Goal: Task Accomplishment & Management: Use online tool/utility

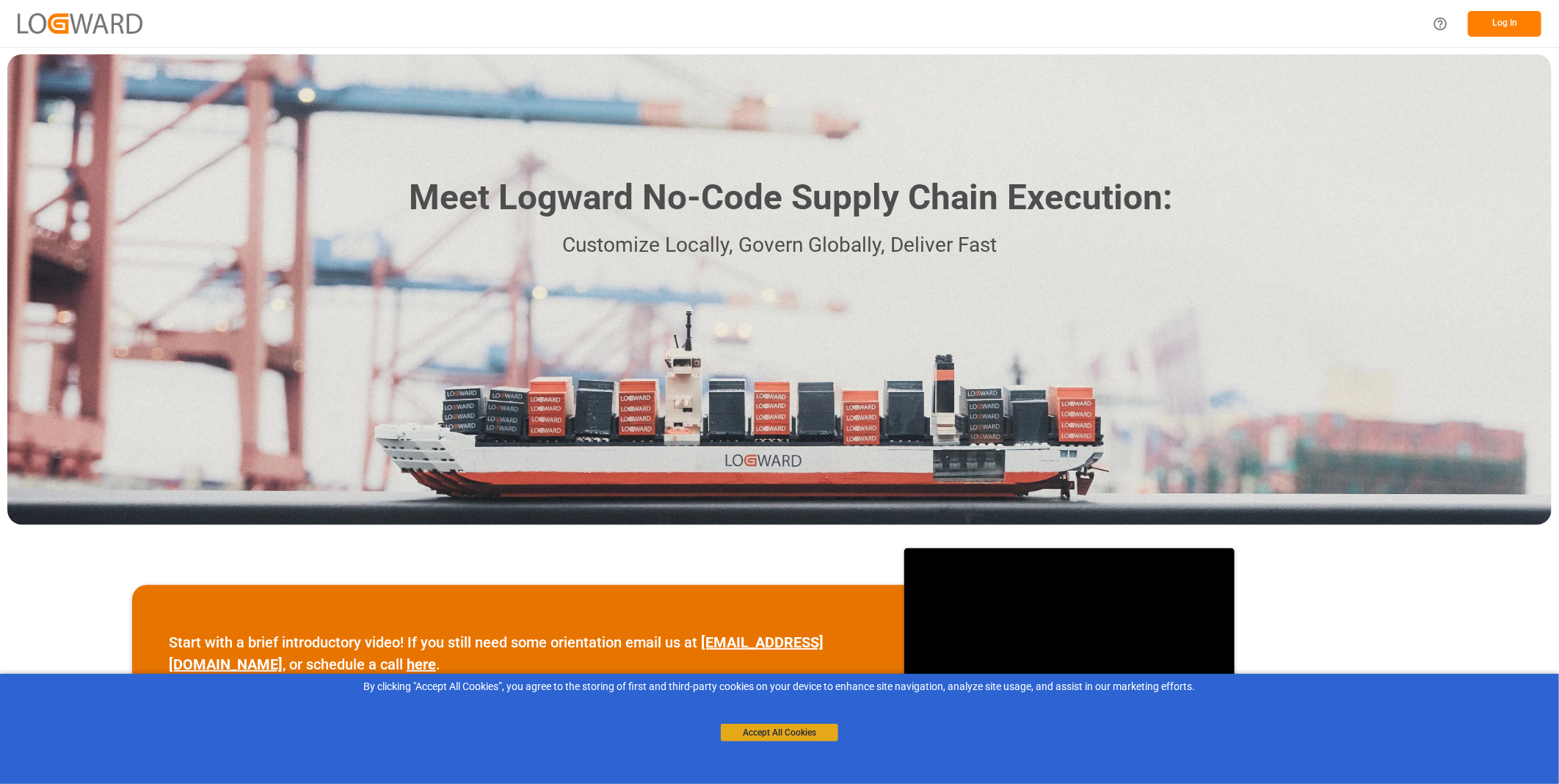
click at [791, 735] on button "Accept All Cookies" at bounding box center [780, 733] width 117 height 17
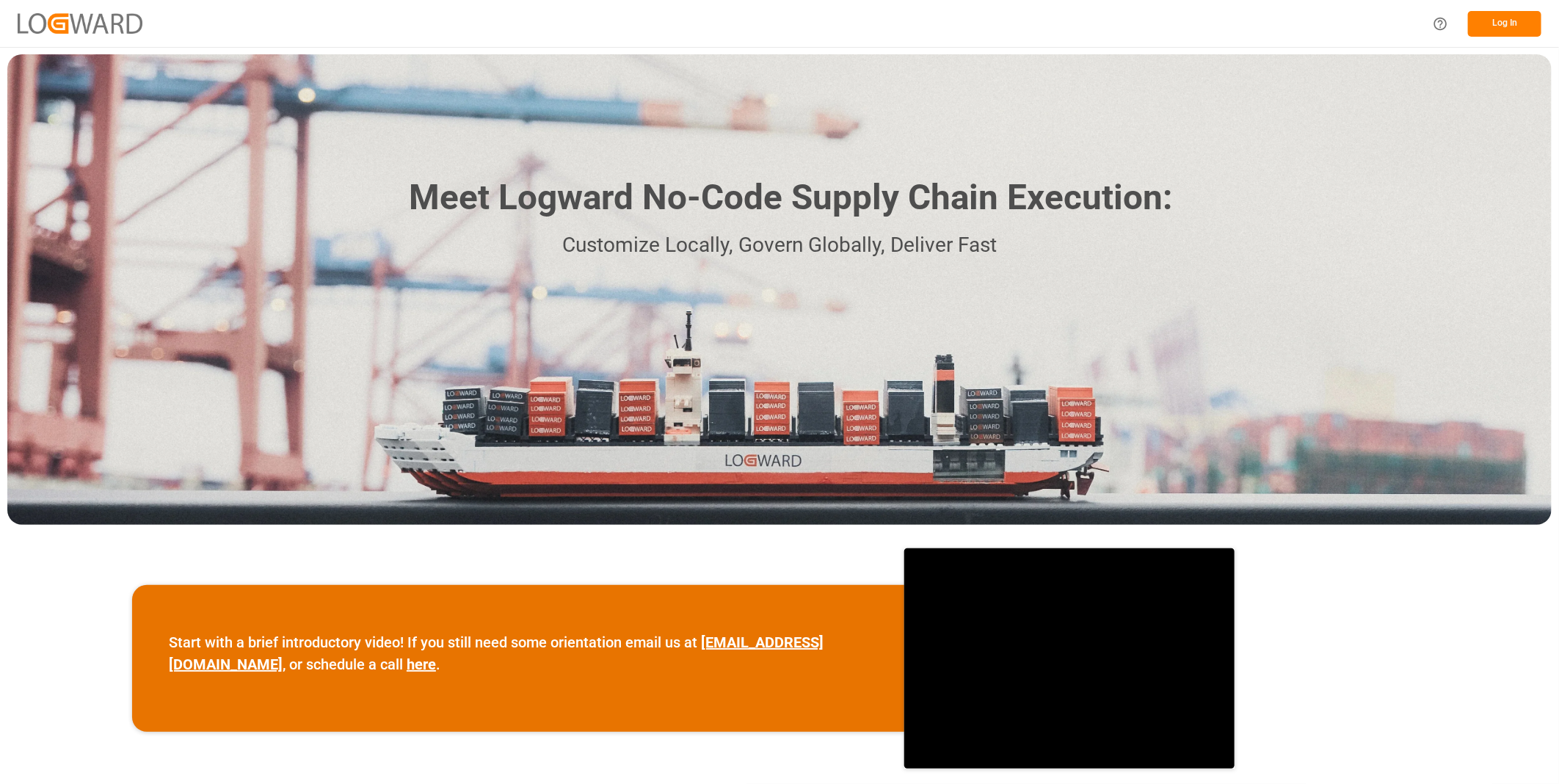
click at [1505, 22] on button "Log In" at bounding box center [1504, 24] width 74 height 25
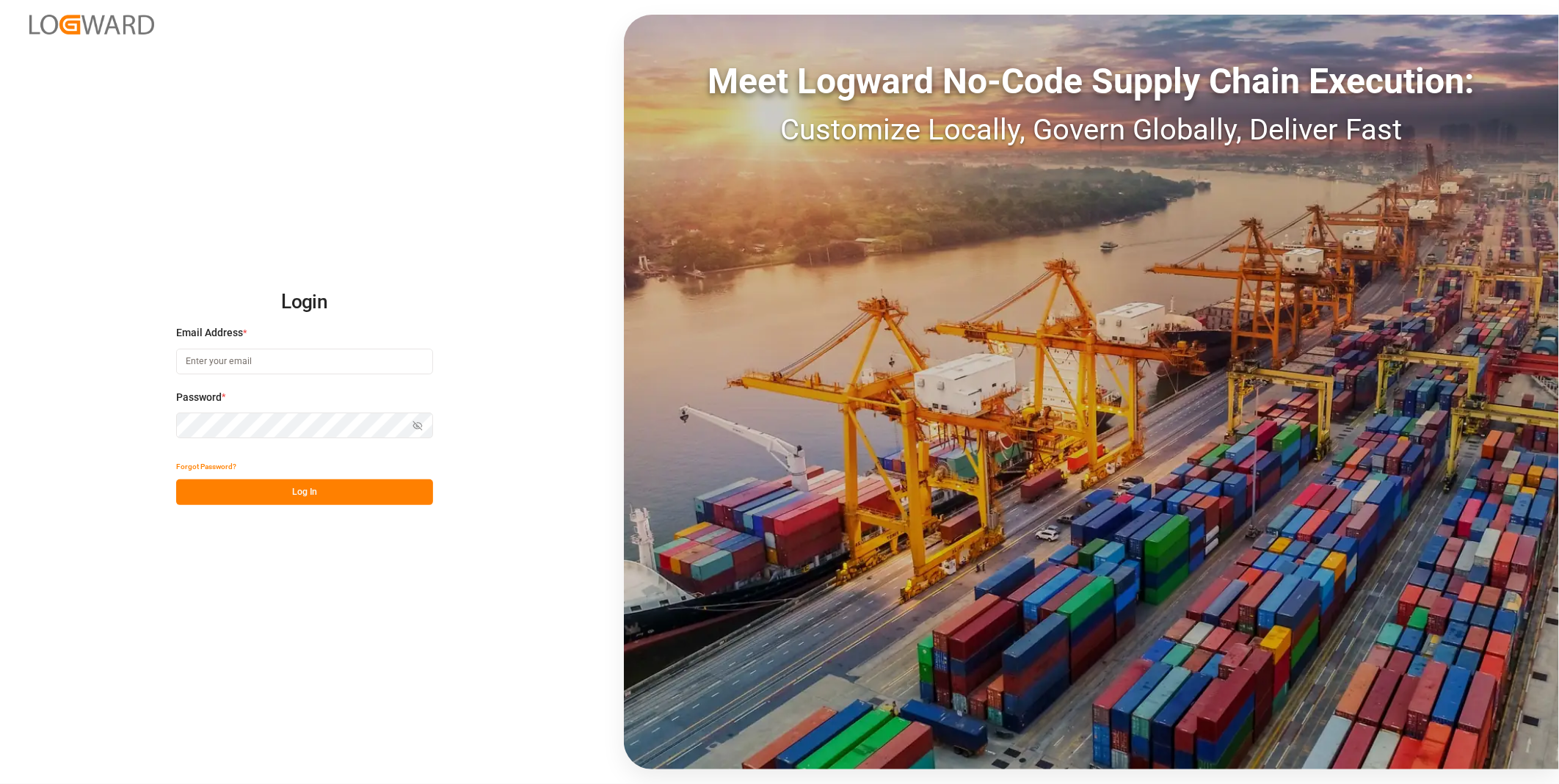
type input "florian.hausmann@rhenus.com"
click at [400, 494] on button "Log In" at bounding box center [305, 492] width 257 height 25
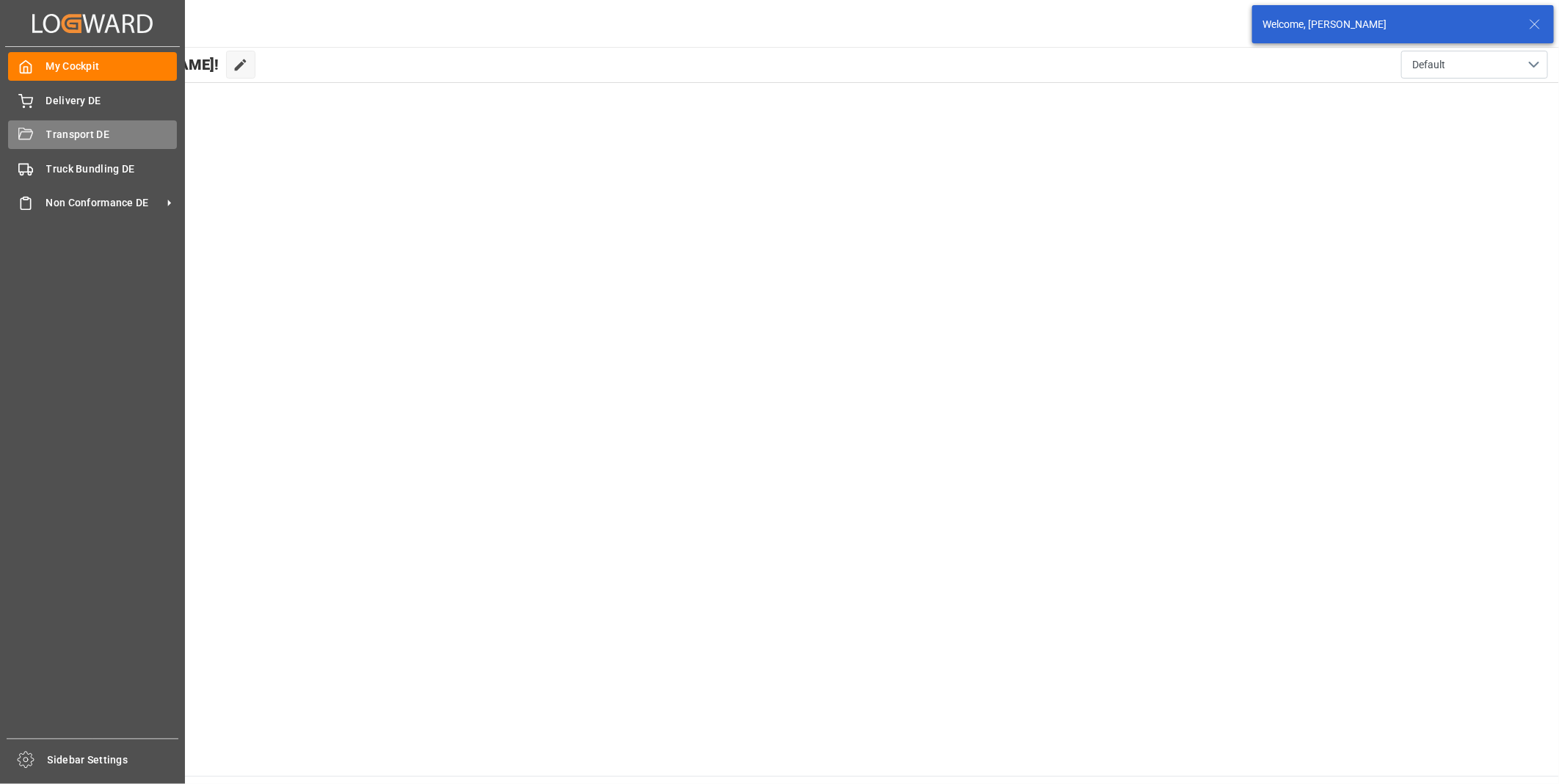
click at [25, 144] on div "Transport DE Transport DE" at bounding box center [92, 134] width 169 height 28
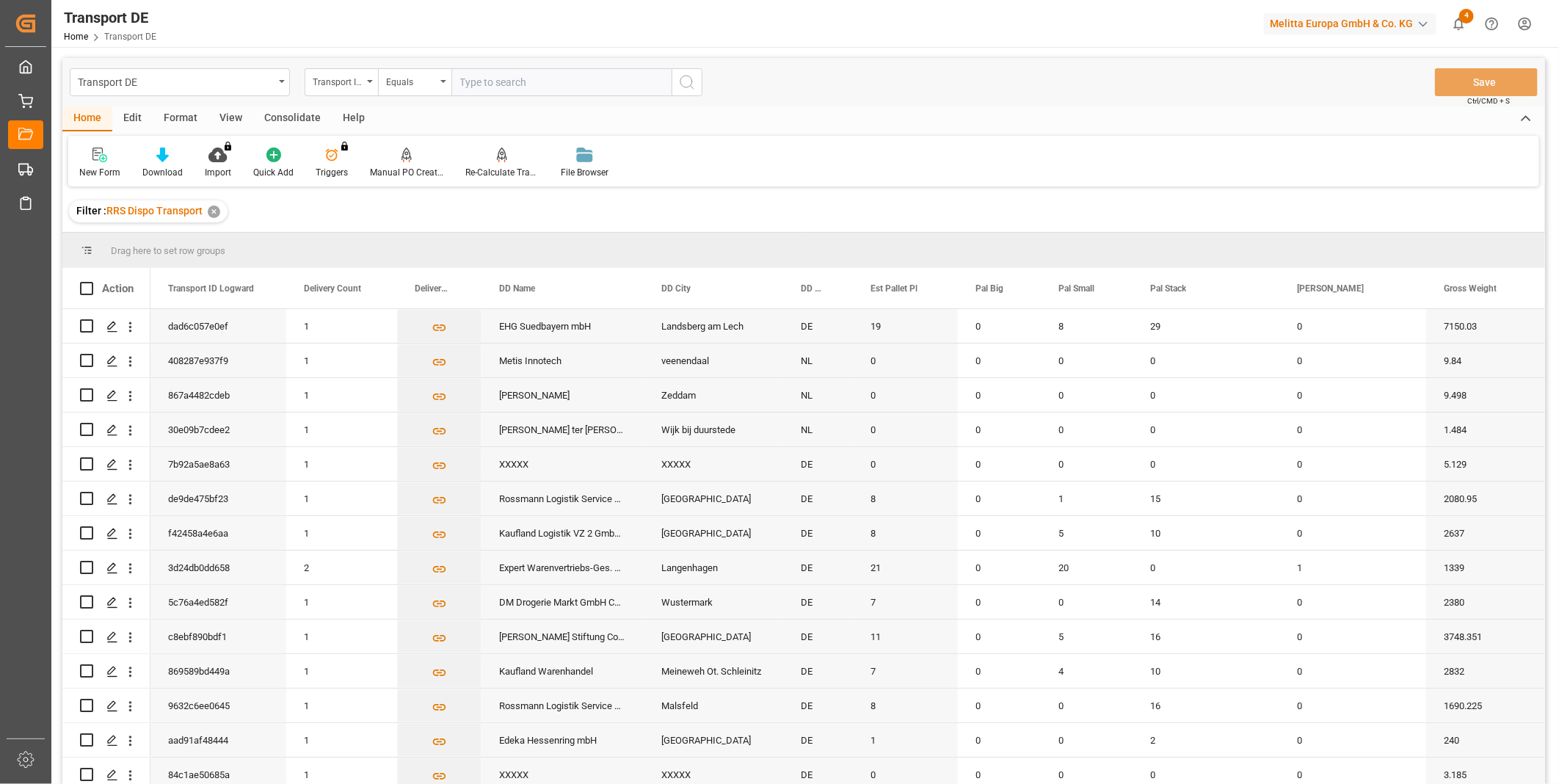
click at [274, 116] on div "Consolidate" at bounding box center [292, 119] width 78 height 25
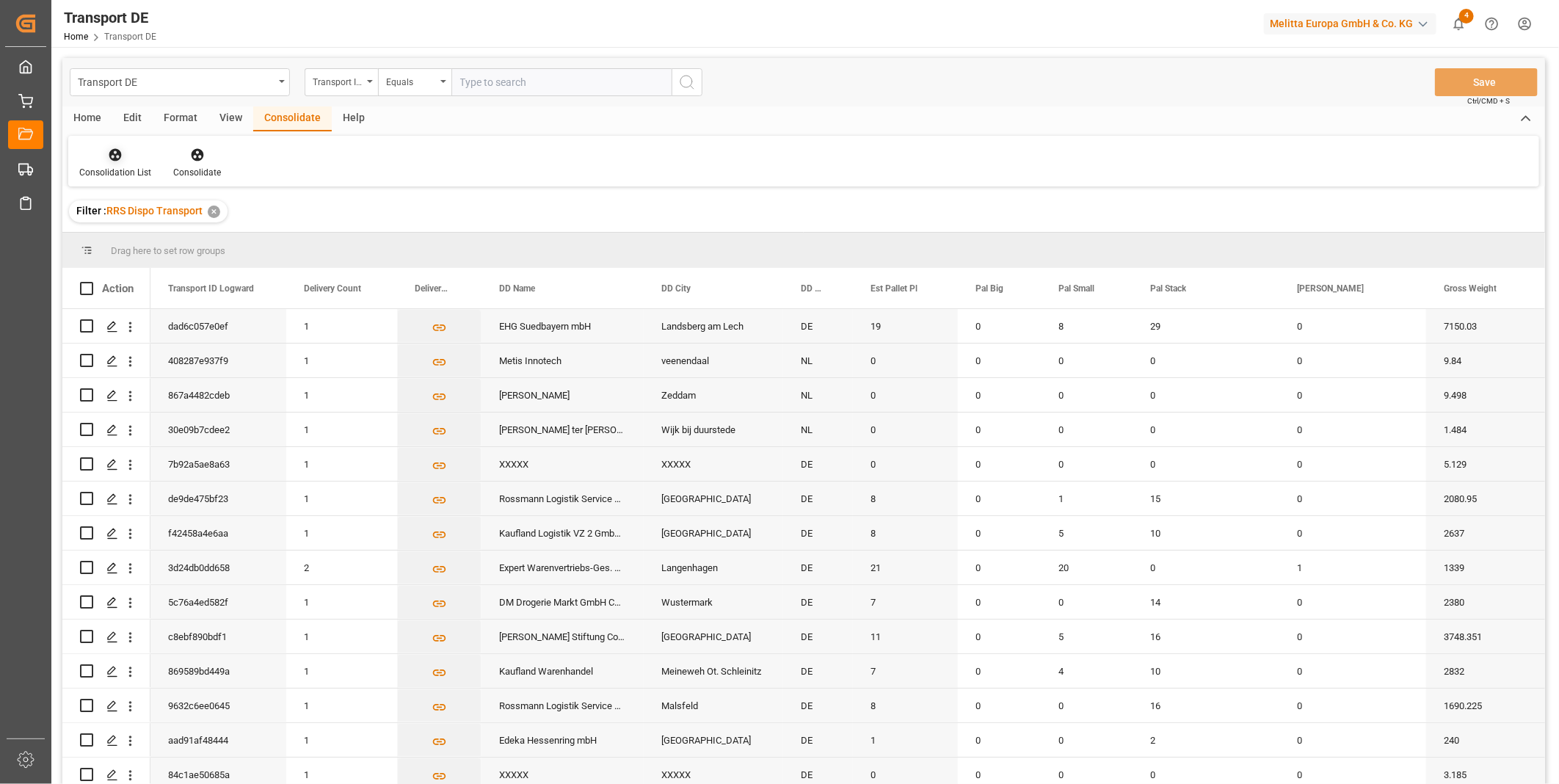
click at [103, 160] on div at bounding box center [115, 154] width 72 height 15
click at [195, 268] on div "Truck Bundling RRS Dispo Export" at bounding box center [167, 267] width 153 height 15
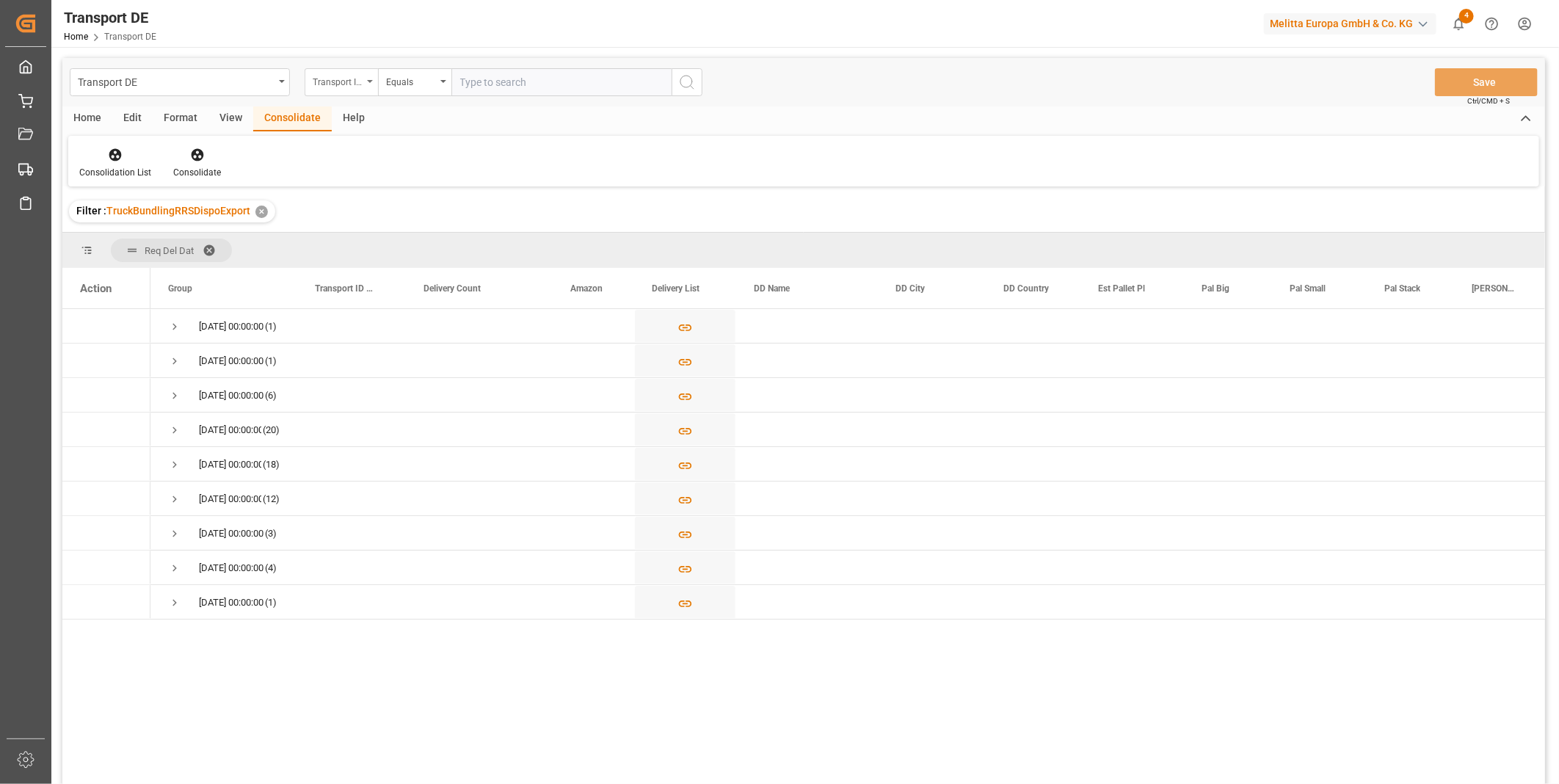
click at [360, 82] on div "Transport ID Logward" at bounding box center [337, 80] width 50 height 17
type input "ROute"
click at [350, 147] on div "Route" at bounding box center [415, 150] width 218 height 31
click at [427, 81] on div "Equals" at bounding box center [411, 80] width 50 height 17
click at [424, 240] on div "Starts with" at bounding box center [488, 242] width 218 height 31
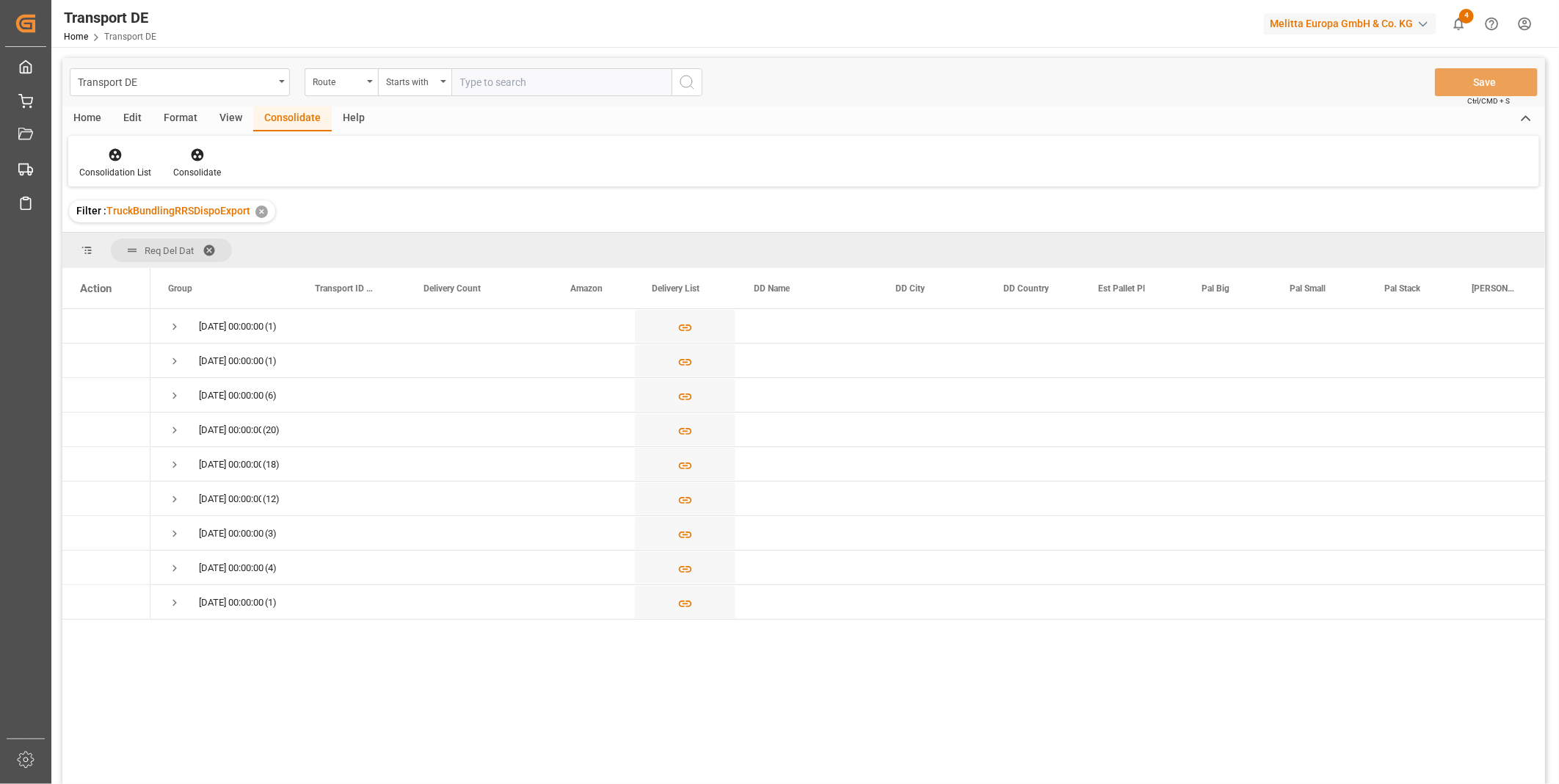
click at [508, 86] on input "text" at bounding box center [561, 81] width 220 height 28
type input "PL"
click at [683, 76] on circle "search button" at bounding box center [686, 81] width 12 height 12
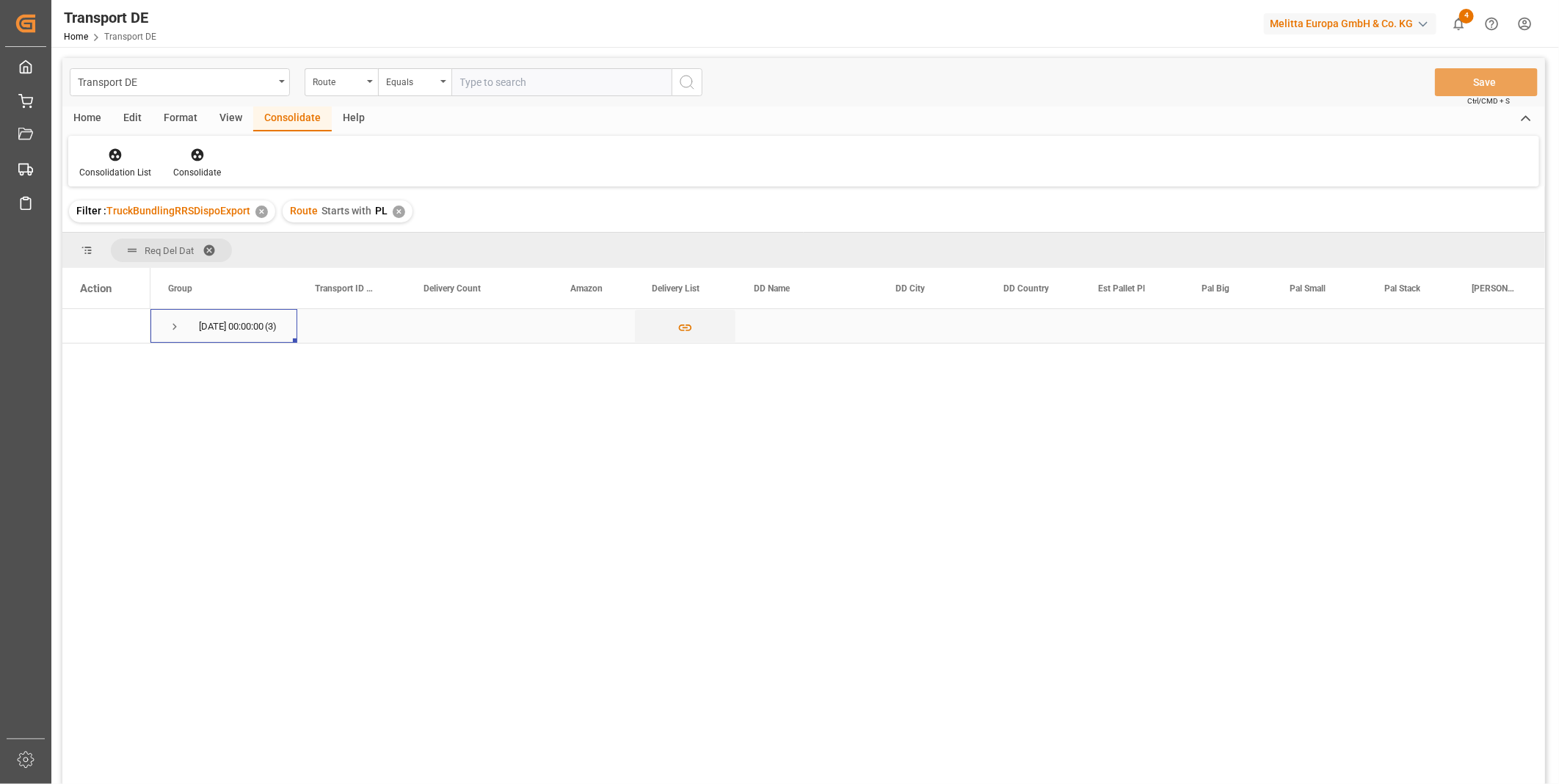
click at [165, 338] on div "21.08.2025 00:00:00 (3)" at bounding box center [224, 326] width 147 height 34
click at [170, 328] on span "Press SPACE to select this row." at bounding box center [174, 326] width 13 height 13
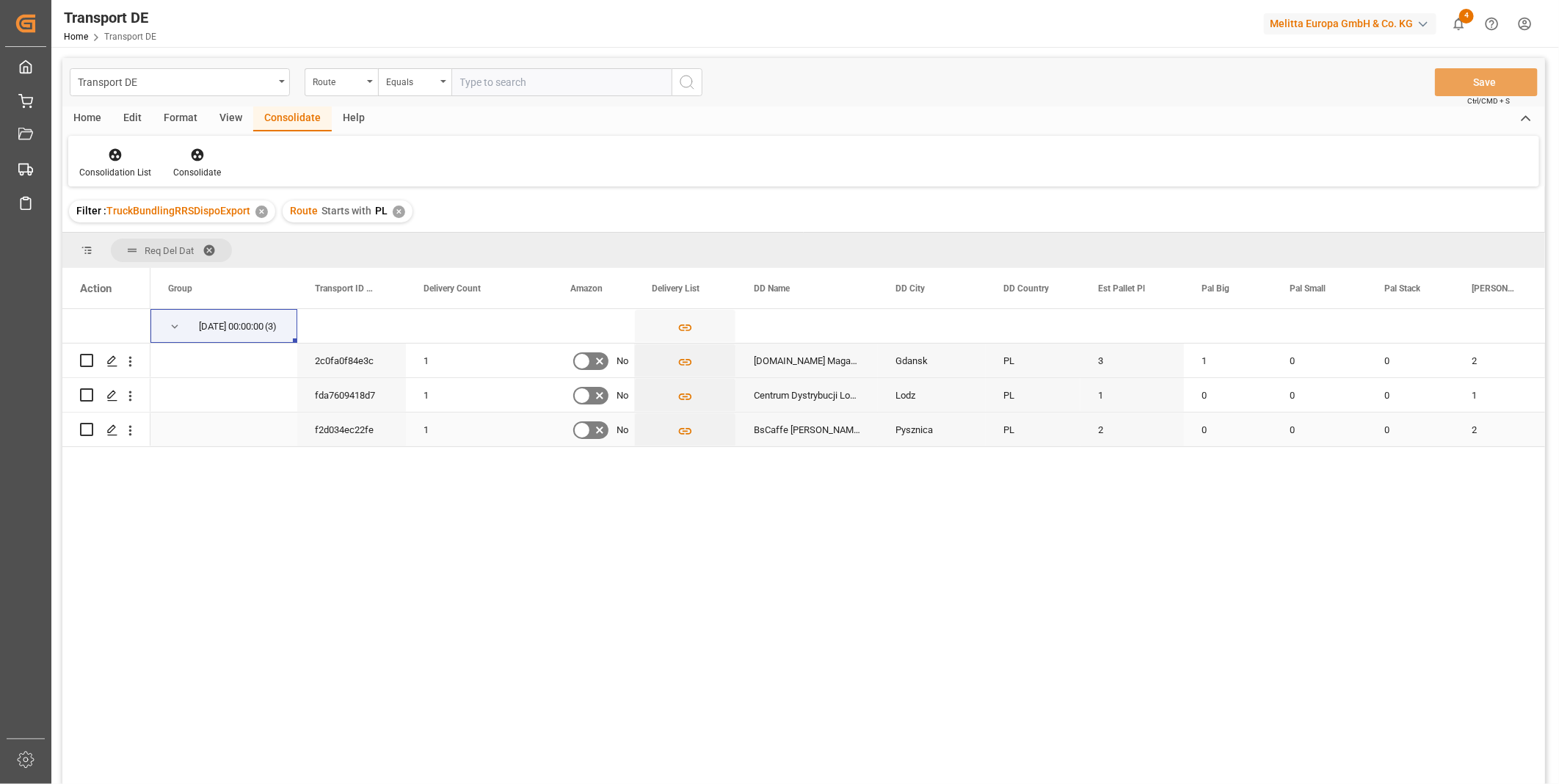
click at [86, 430] on input "Press Space to toggle row selection (unchecked)" at bounding box center [86, 429] width 13 height 13
checkbox input "true"
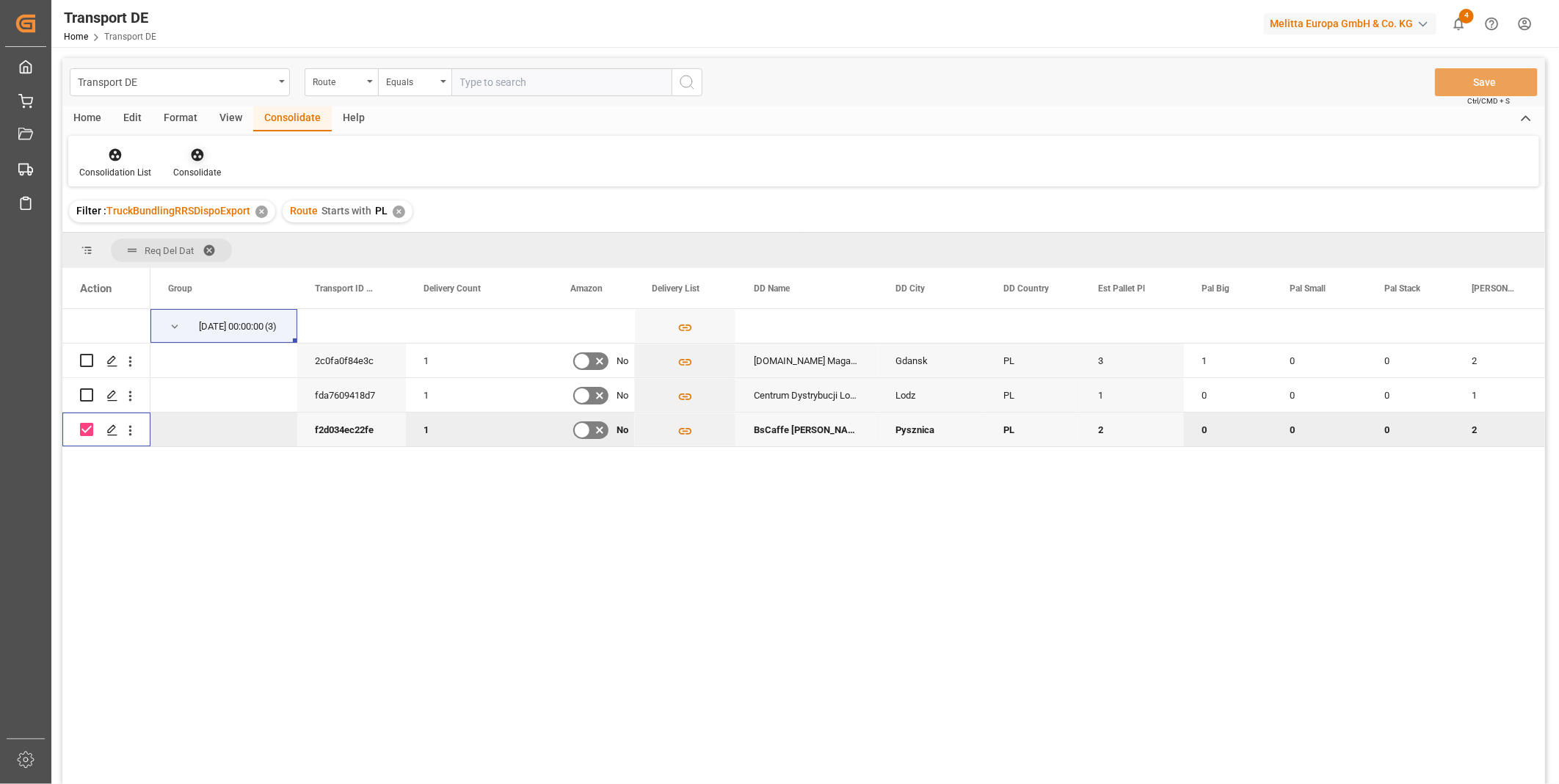
click at [190, 158] on icon at bounding box center [197, 154] width 15 height 15
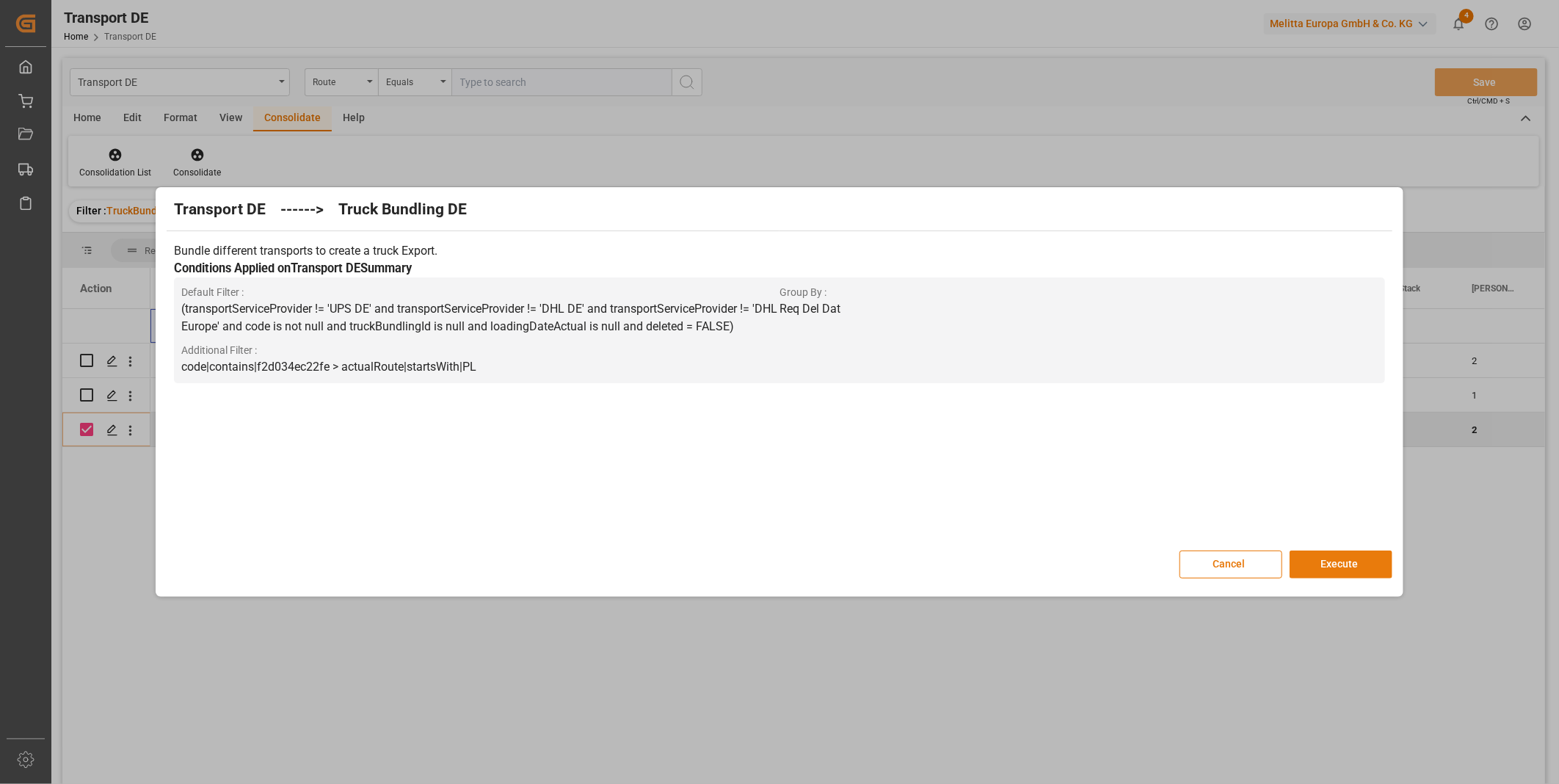
click at [1363, 556] on button "Execute" at bounding box center [1341, 564] width 103 height 28
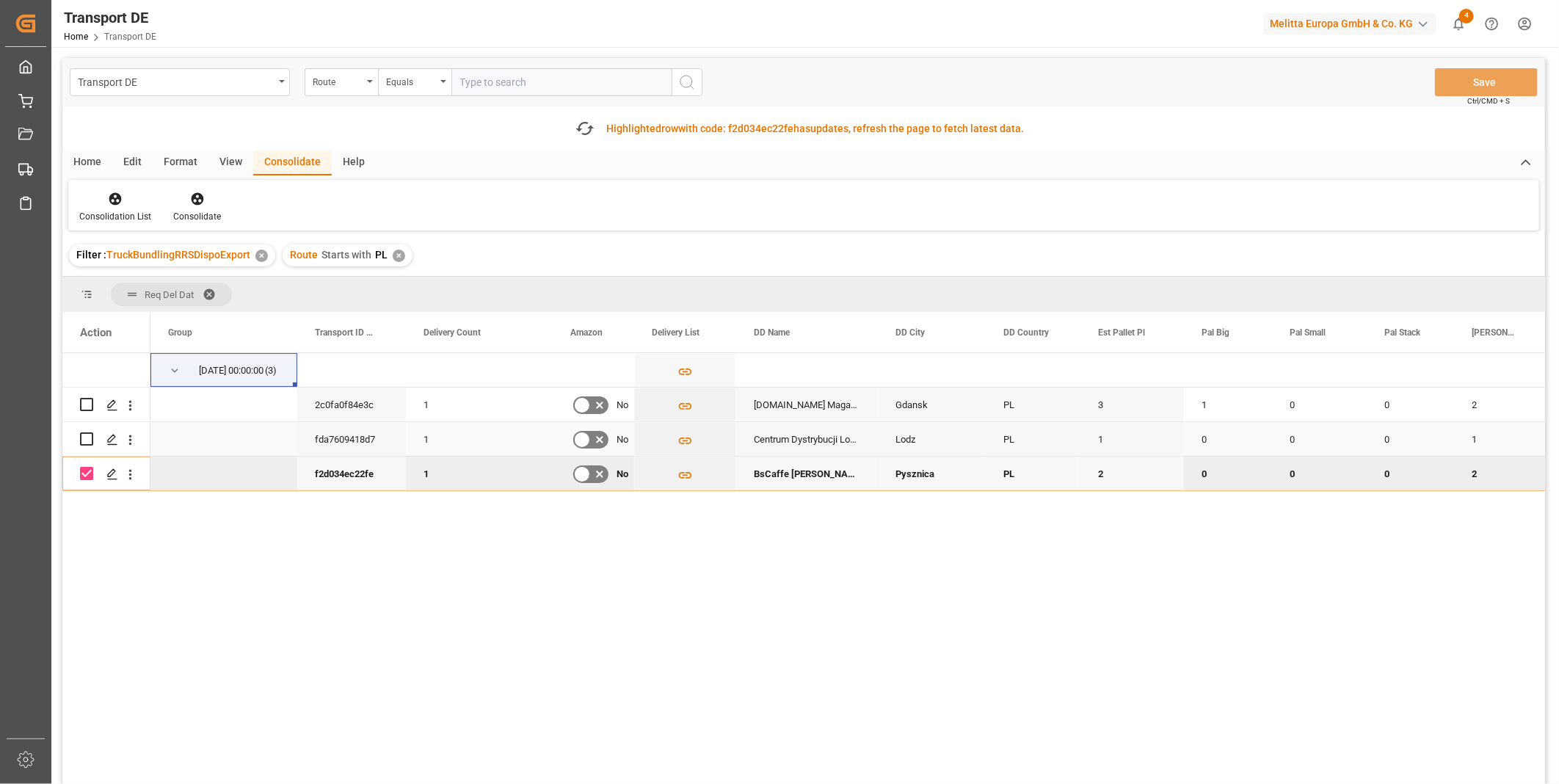
click at [84, 436] on input "Press Space to toggle row selection (unchecked)" at bounding box center [86, 438] width 13 height 13
checkbox input "true"
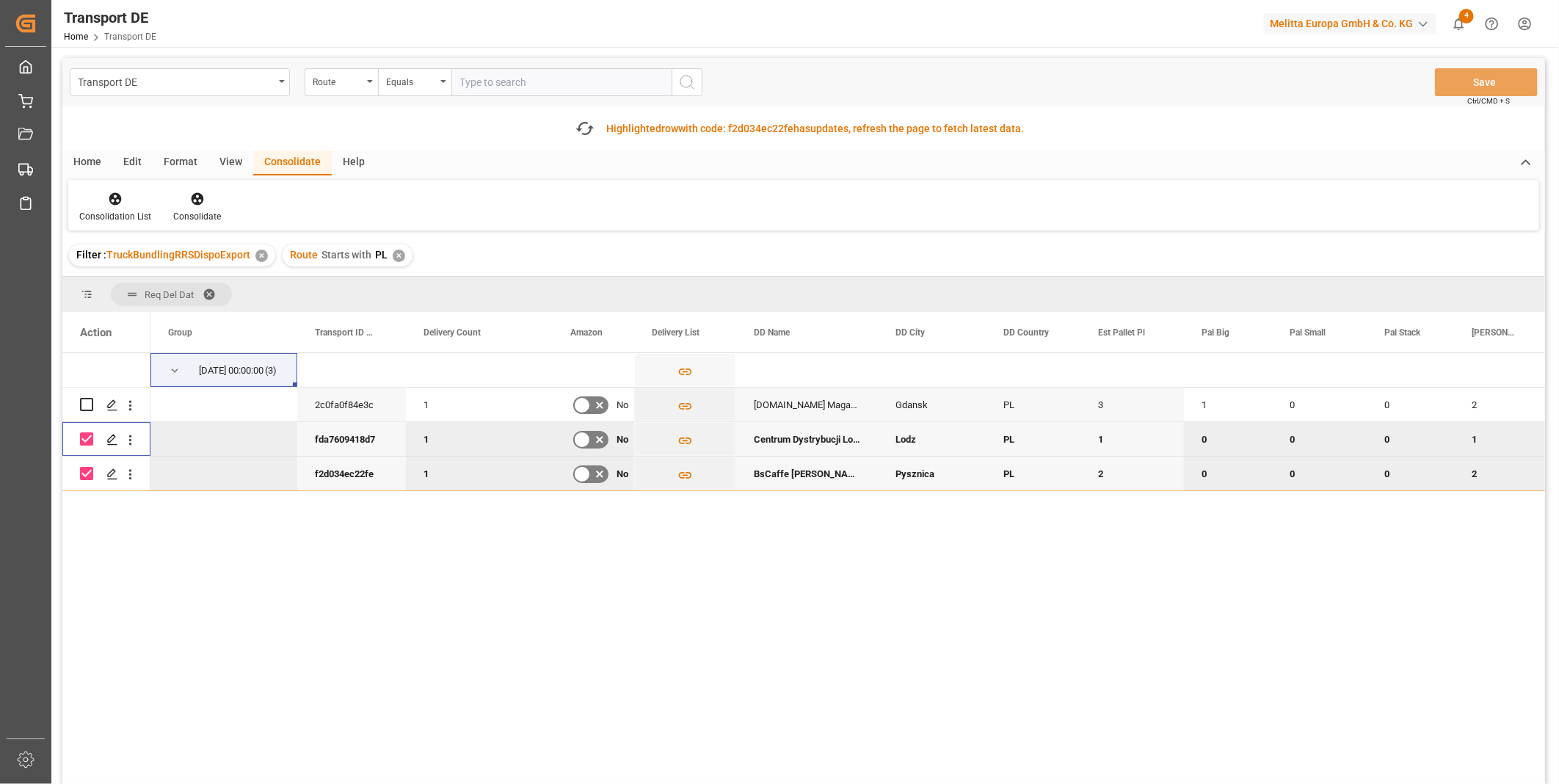
click at [85, 471] on input "Press Space to toggle row selection (checked)" at bounding box center [86, 473] width 13 height 13
checkbox input "false"
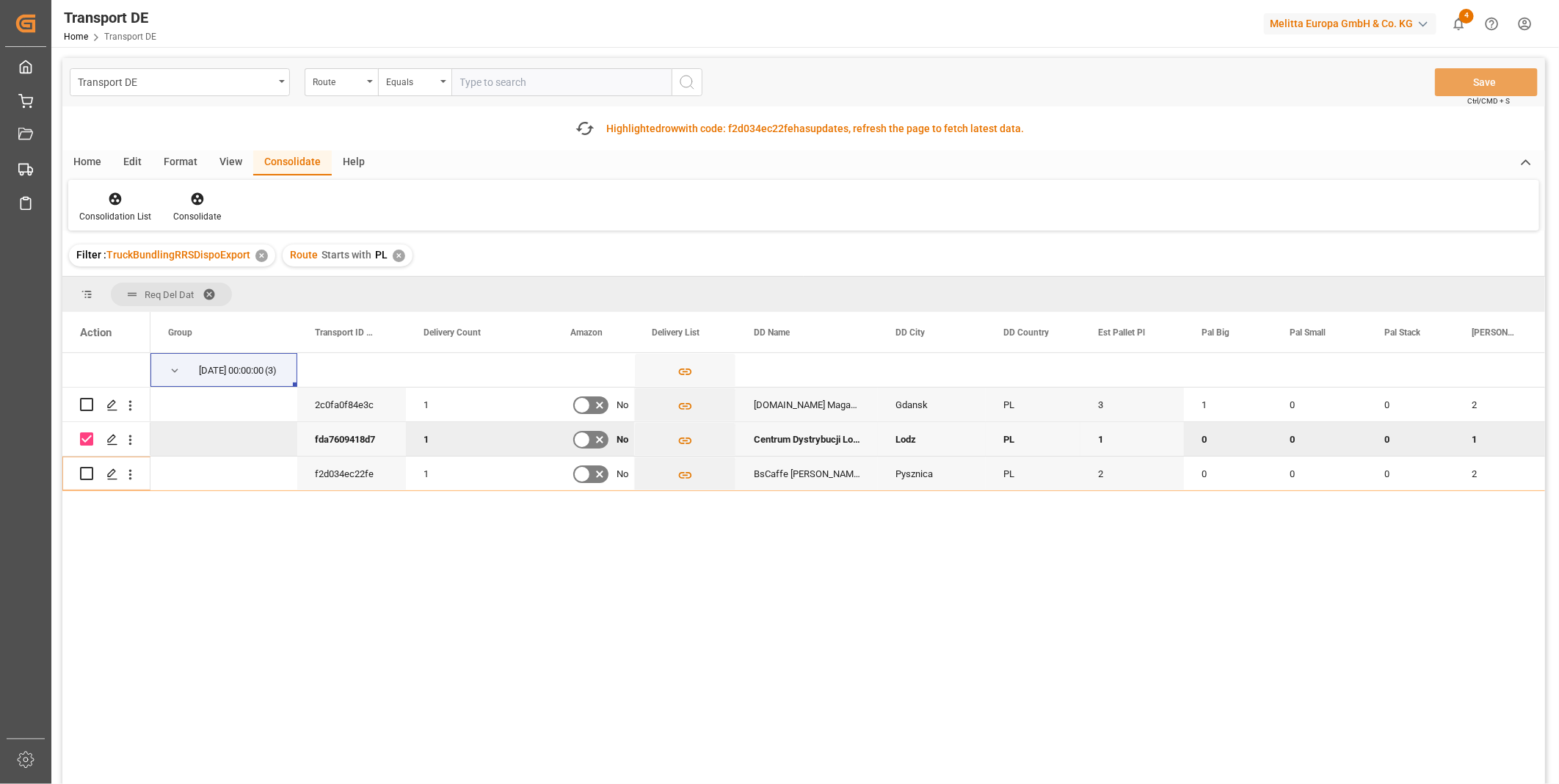
click at [195, 181] on div "Consolidation List Consolidate" at bounding box center [803, 205] width 1471 height 51
click at [199, 191] on div at bounding box center [197, 198] width 47 height 15
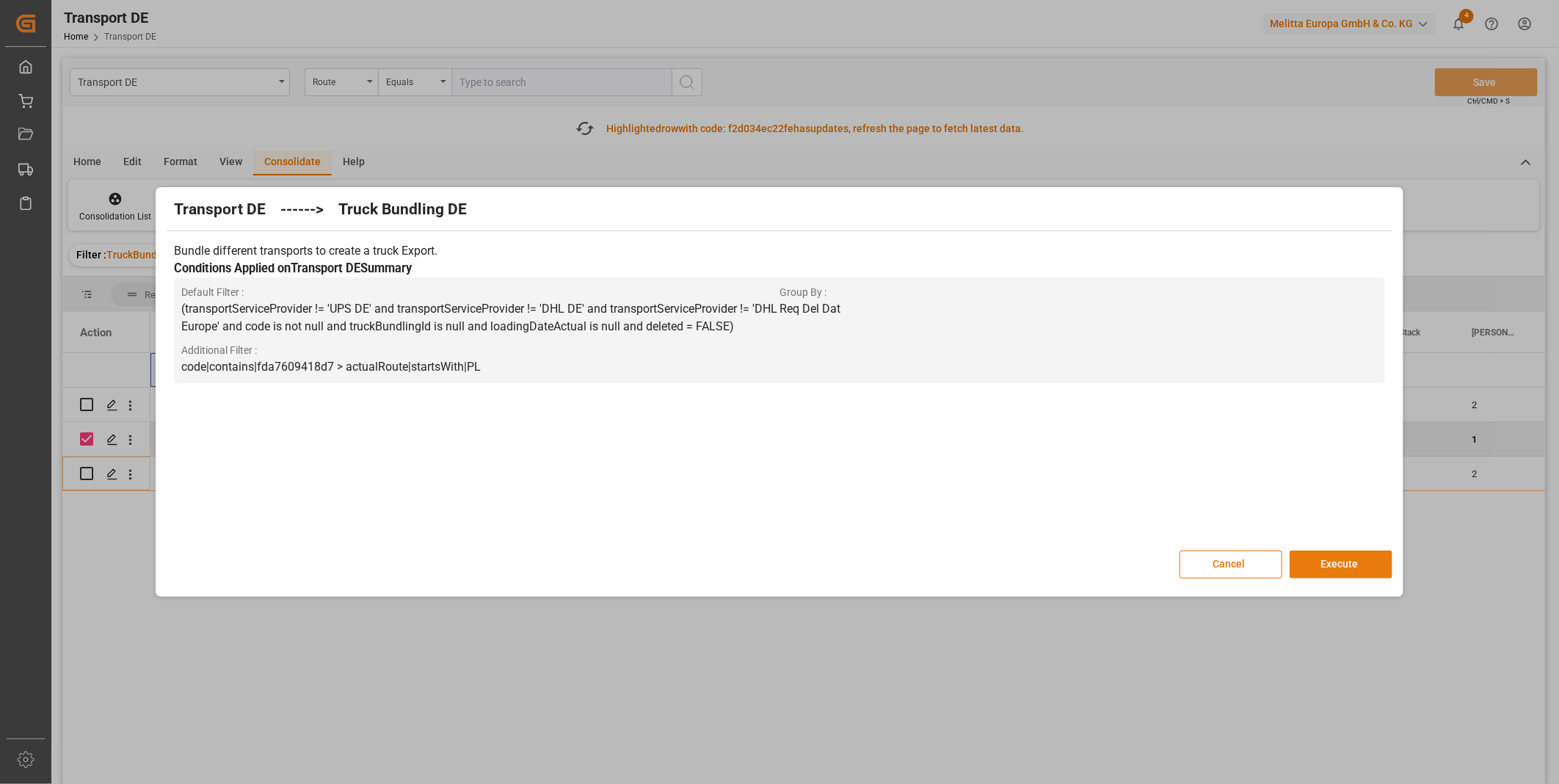
drag, startPoint x: 1342, startPoint y: 553, endPoint x: 1353, endPoint y: 556, distance: 11.4
click at [1341, 554] on button "Execute" at bounding box center [1341, 564] width 103 height 28
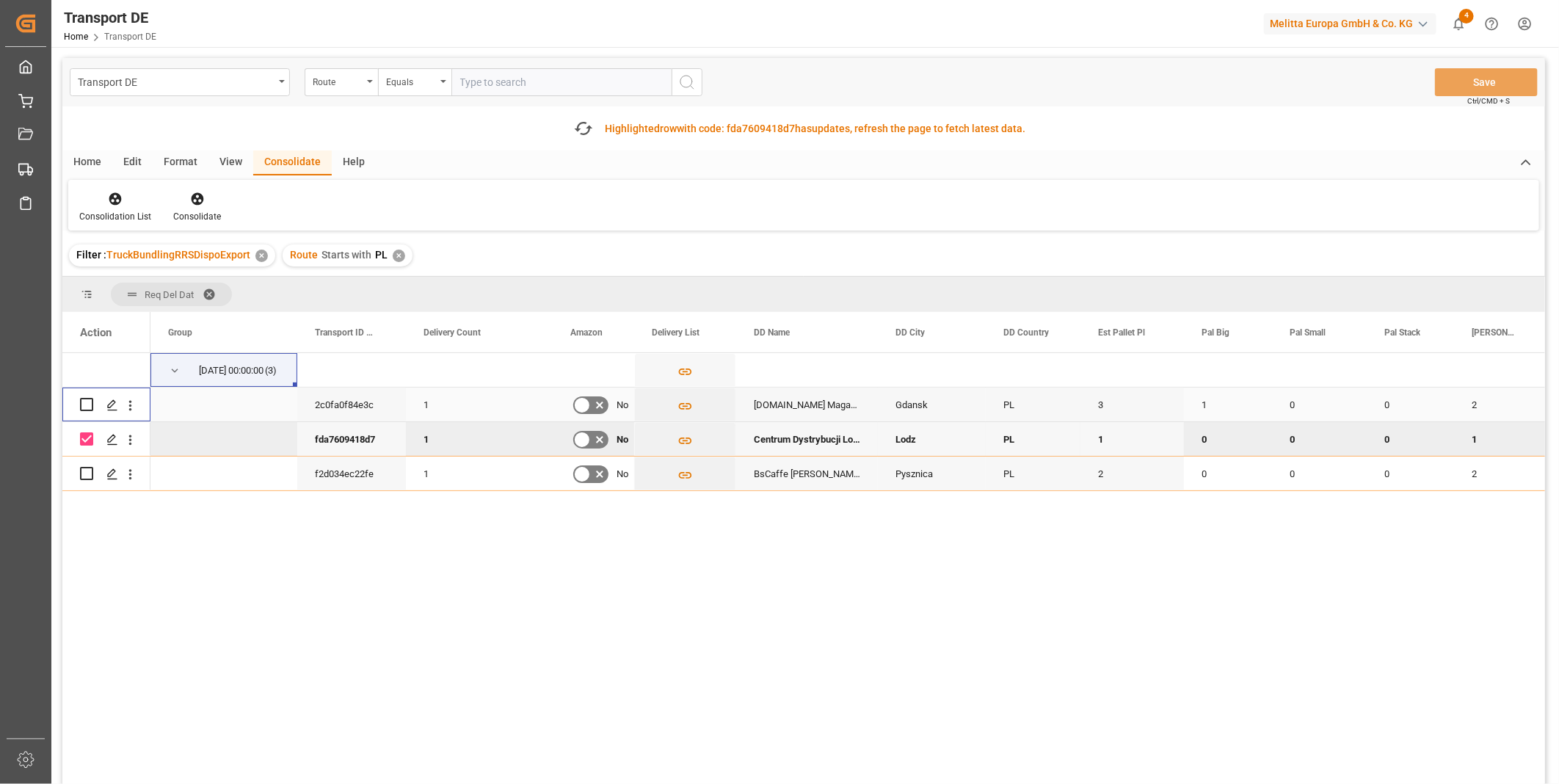
click at [90, 402] on input "Press Space to toggle row selection (unchecked)" at bounding box center [86, 404] width 13 height 13
checkbox input "true"
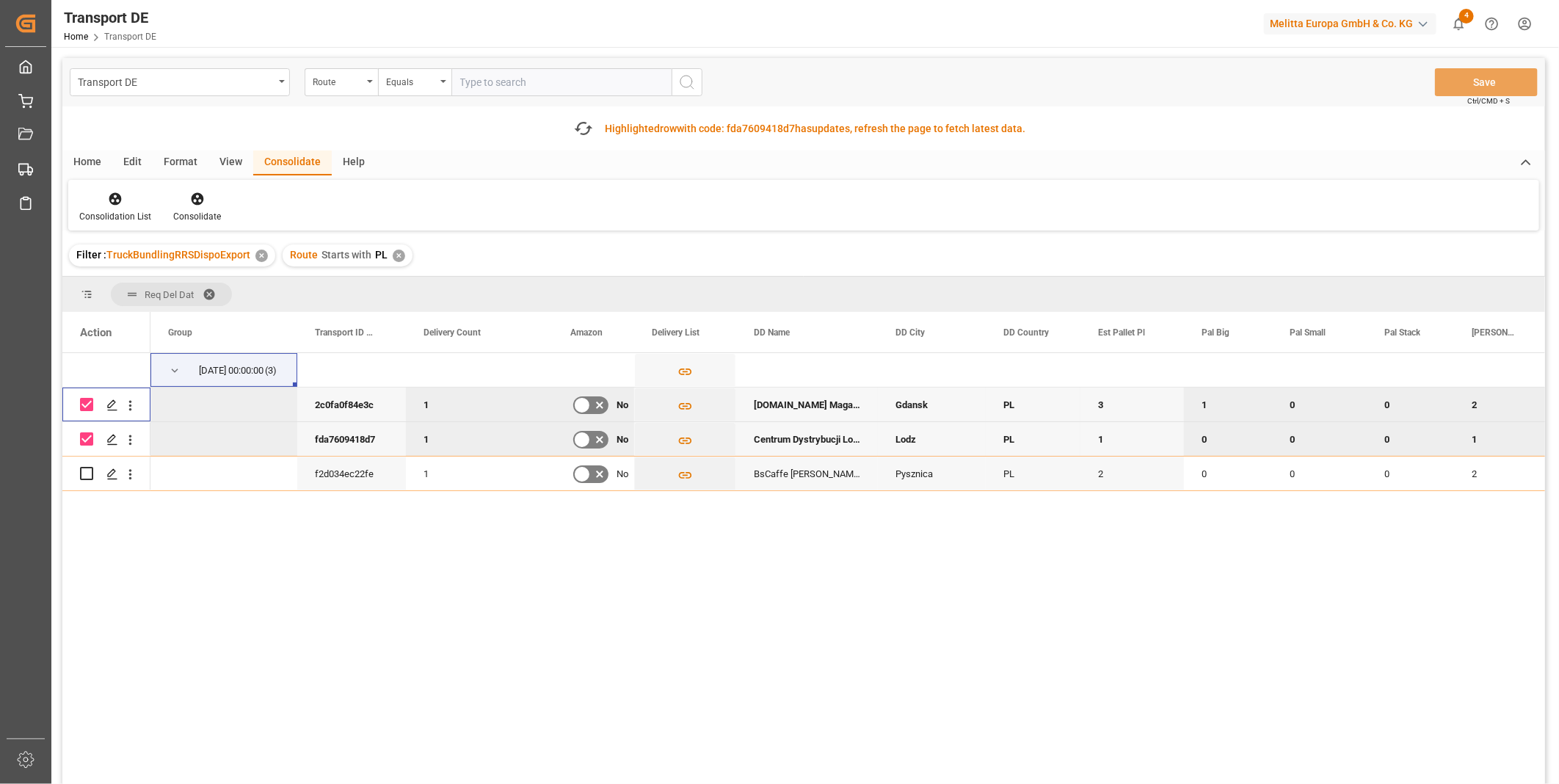
click at [86, 436] on input "Press Space to toggle row selection (checked)" at bounding box center [86, 438] width 13 height 13
checkbox input "false"
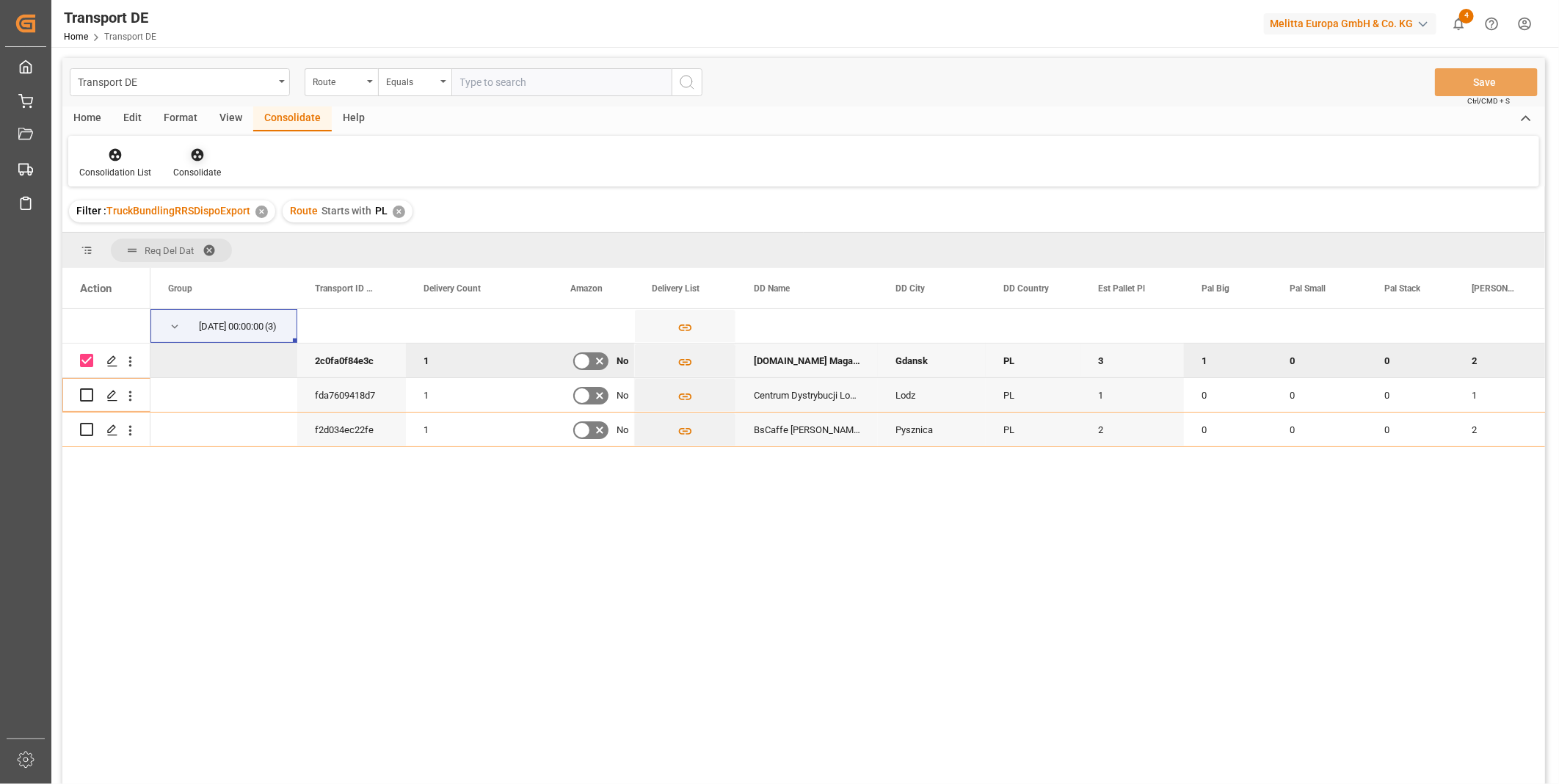
click at [192, 198] on div "Filter : TruckBundlingRRSDispoExport ✕ Route Starts with PL ✕" at bounding box center [804, 211] width 1483 height 41
click at [199, 165] on div "Consolidate" at bounding box center [197, 163] width 70 height 32
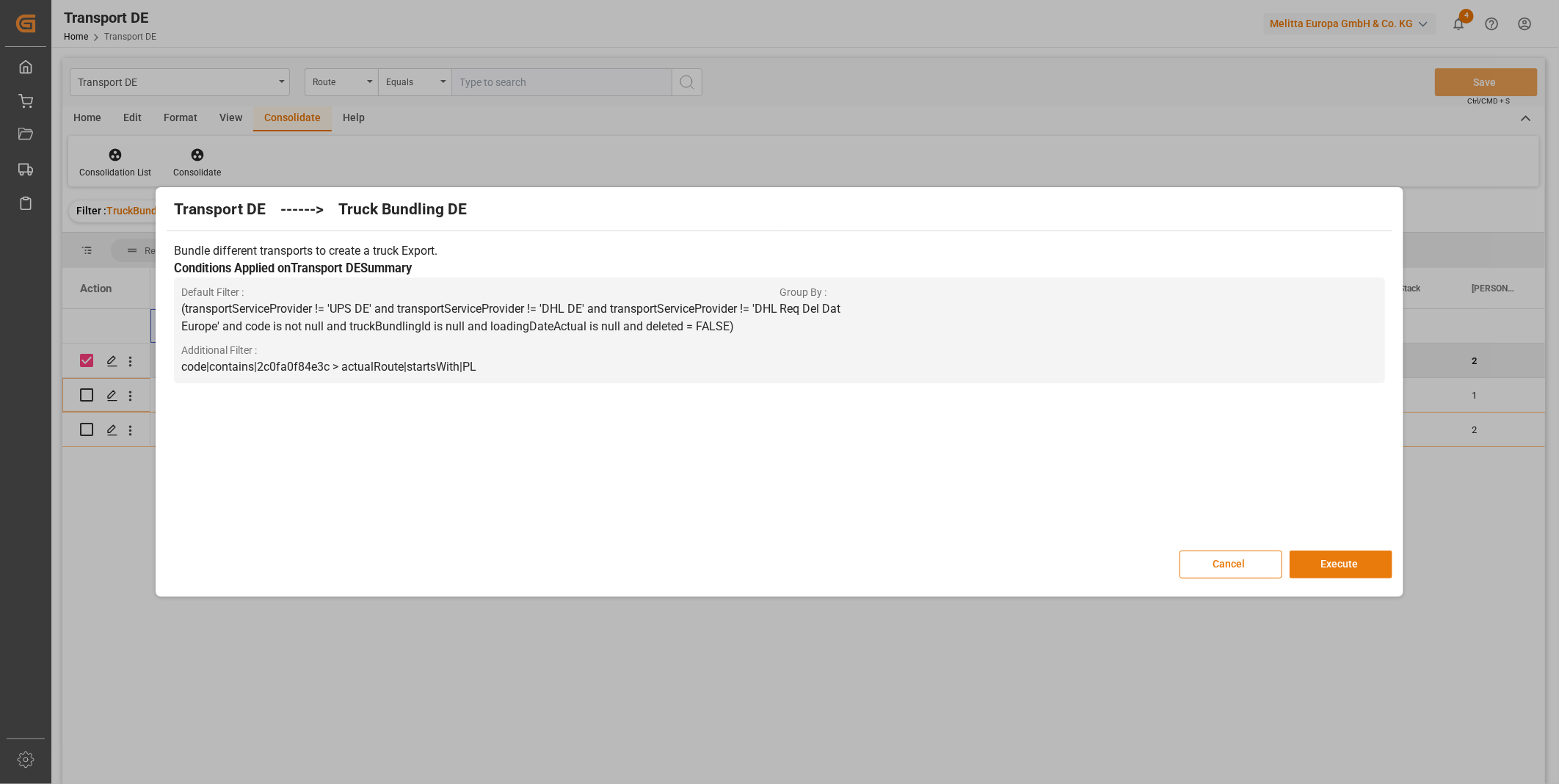
click at [1331, 566] on button "Execute" at bounding box center [1341, 564] width 103 height 28
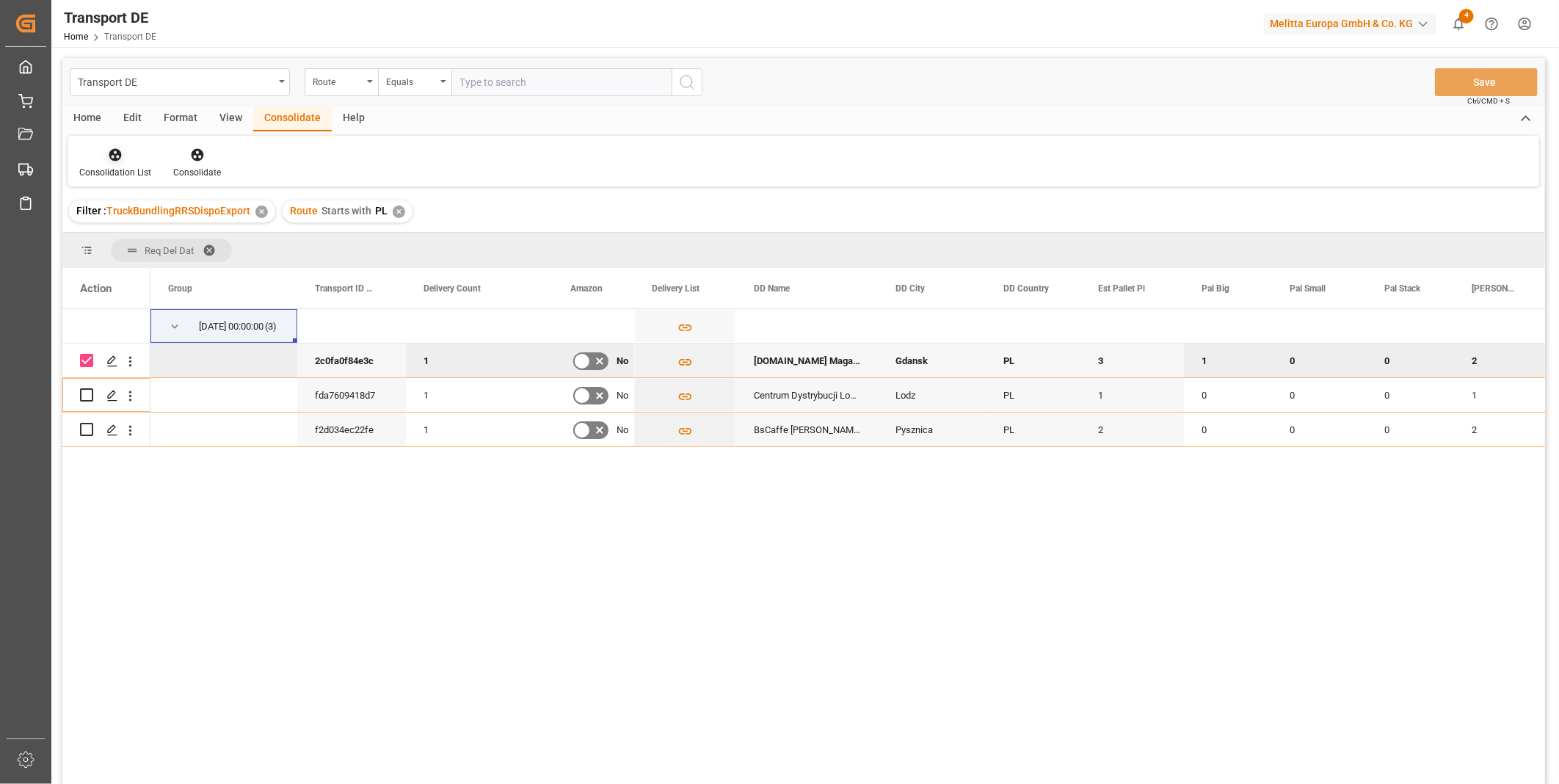
click at [121, 153] on icon at bounding box center [115, 154] width 15 height 15
click at [203, 252] on div "Transport DE Route Equals Save Ctrl/CMD + S Home Edit Format View Consolidate H…" at bounding box center [804, 440] width 1483 height 765
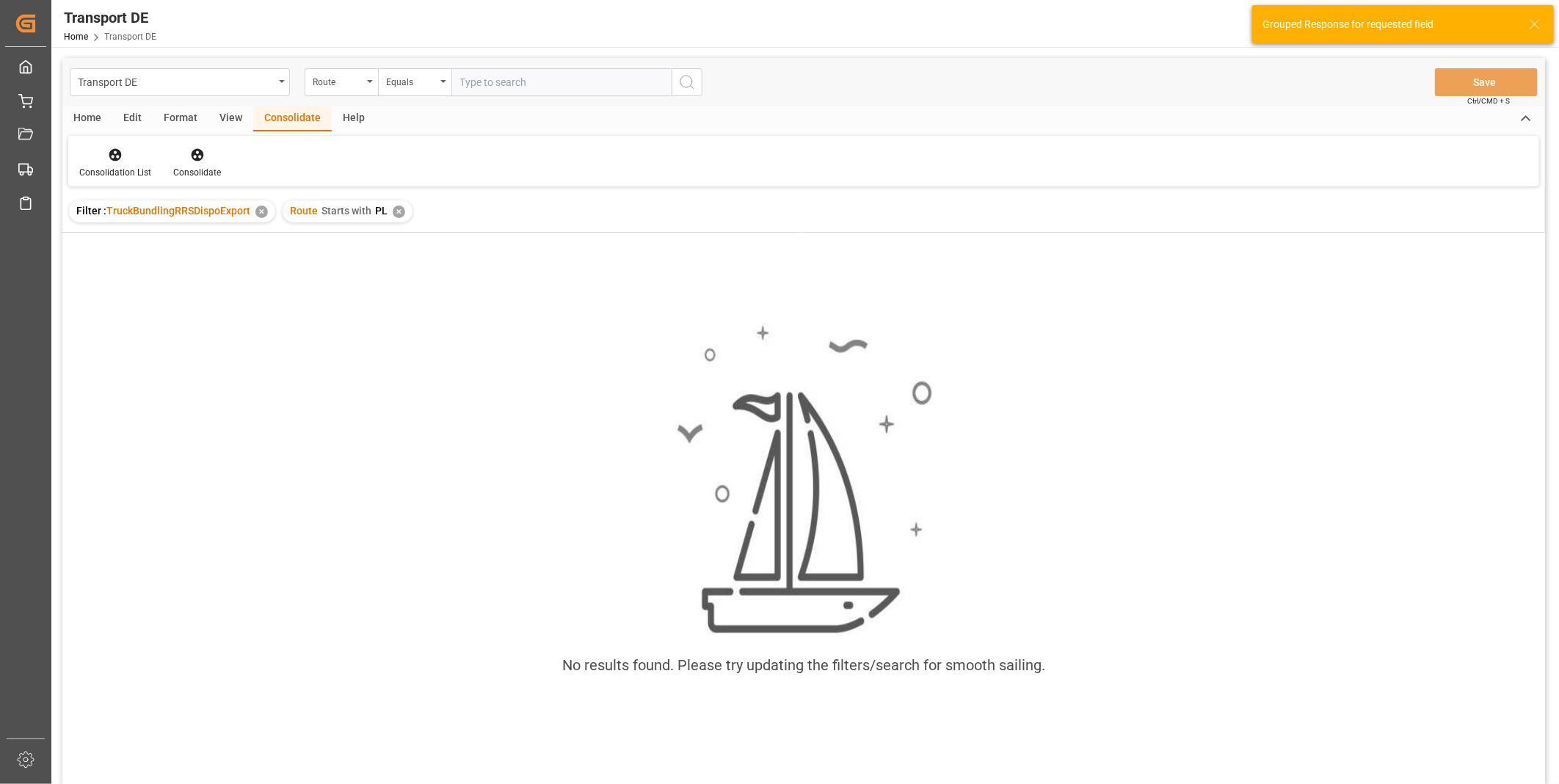
drag, startPoint x: 400, startPoint y: 208, endPoint x: 400, endPoint y: 199, distance: 9.0
click at [400, 208] on div "✕" at bounding box center [399, 212] width 13 height 13
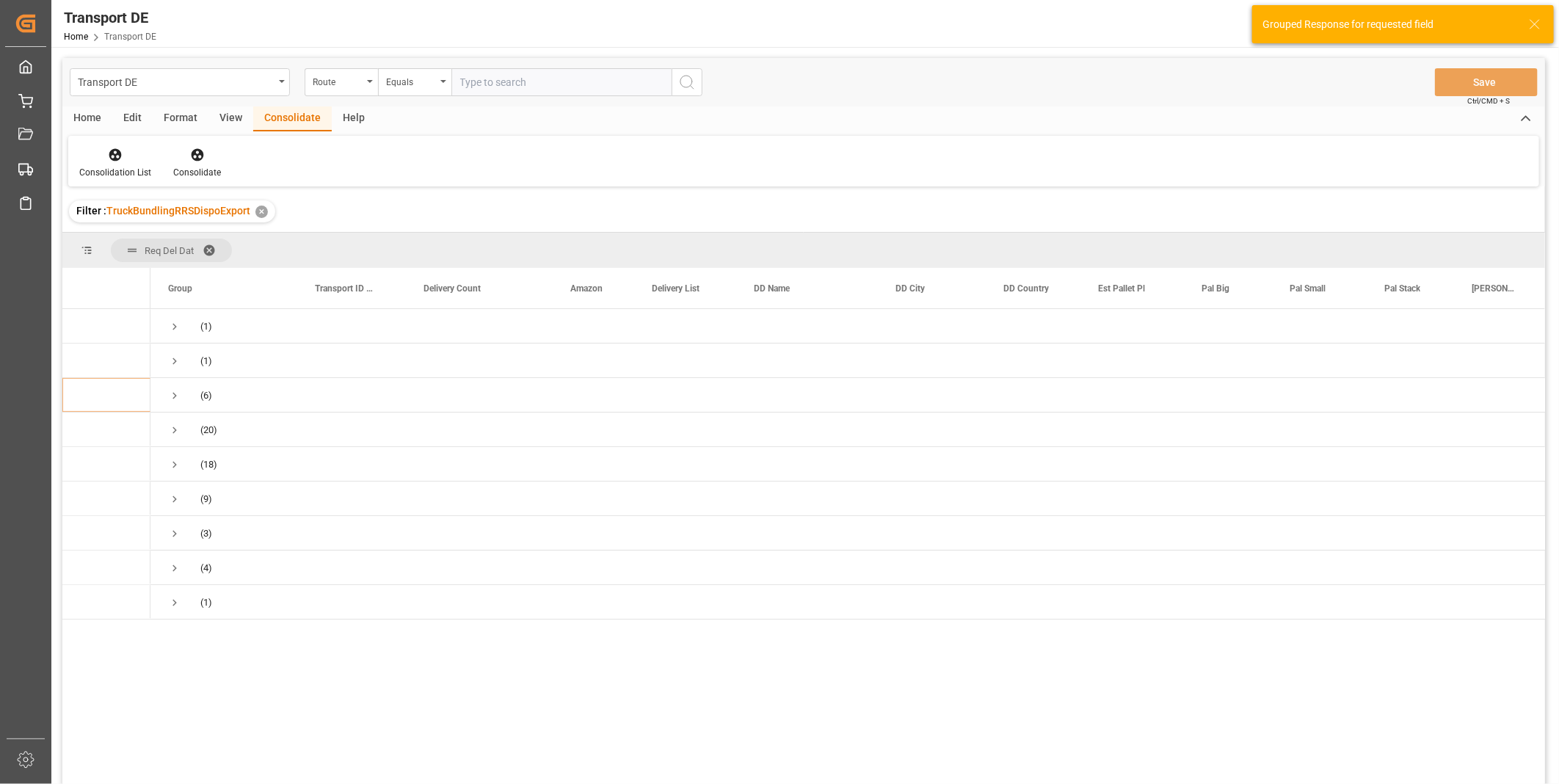
click at [420, 97] on div "Transport DE Route Equals Save Ctrl/CMD + S" at bounding box center [804, 81] width 1483 height 48
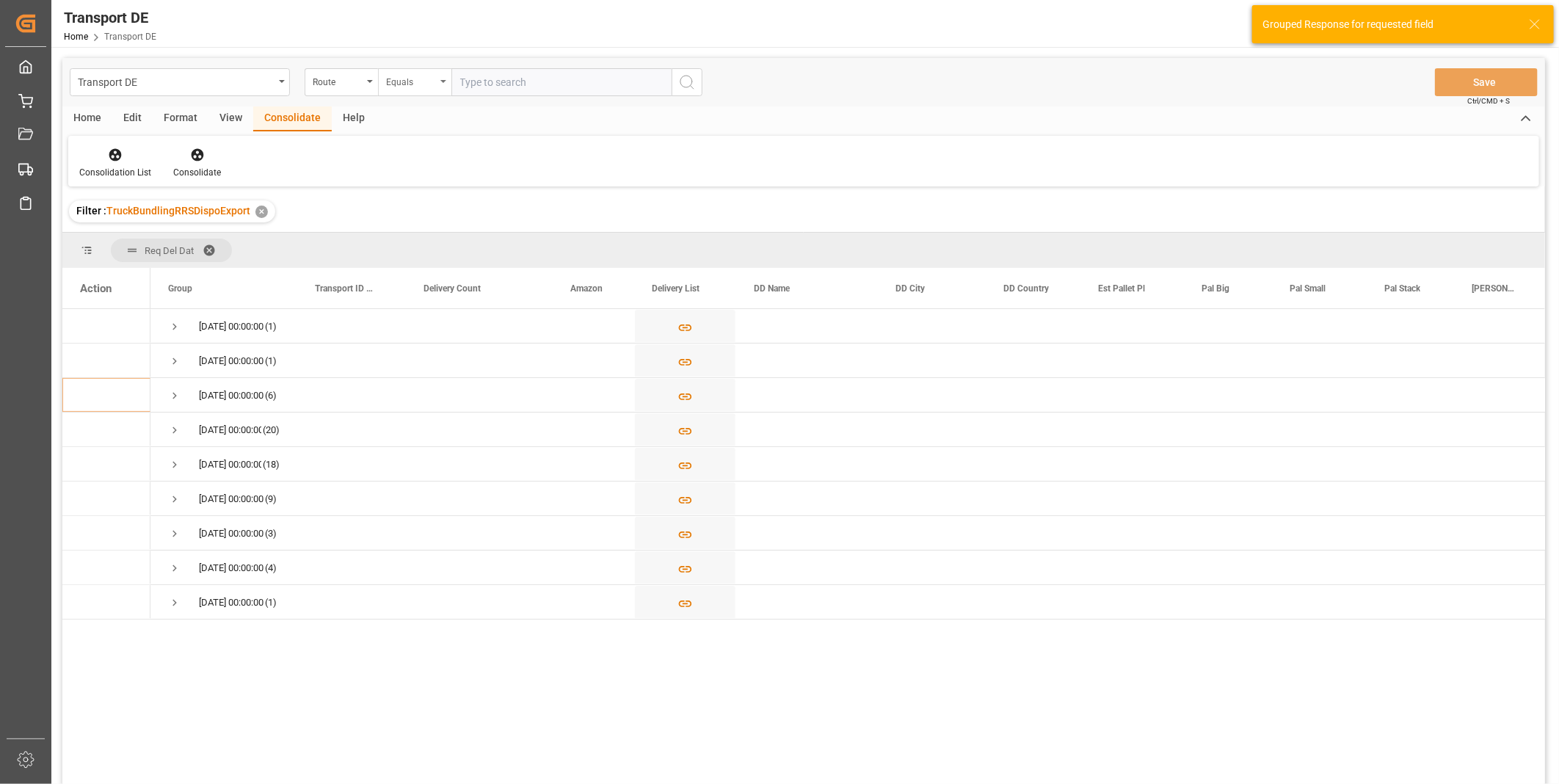
click at [420, 84] on div "Equals" at bounding box center [411, 80] width 50 height 17
click at [433, 247] on div "Starts with" at bounding box center [488, 242] width 218 height 31
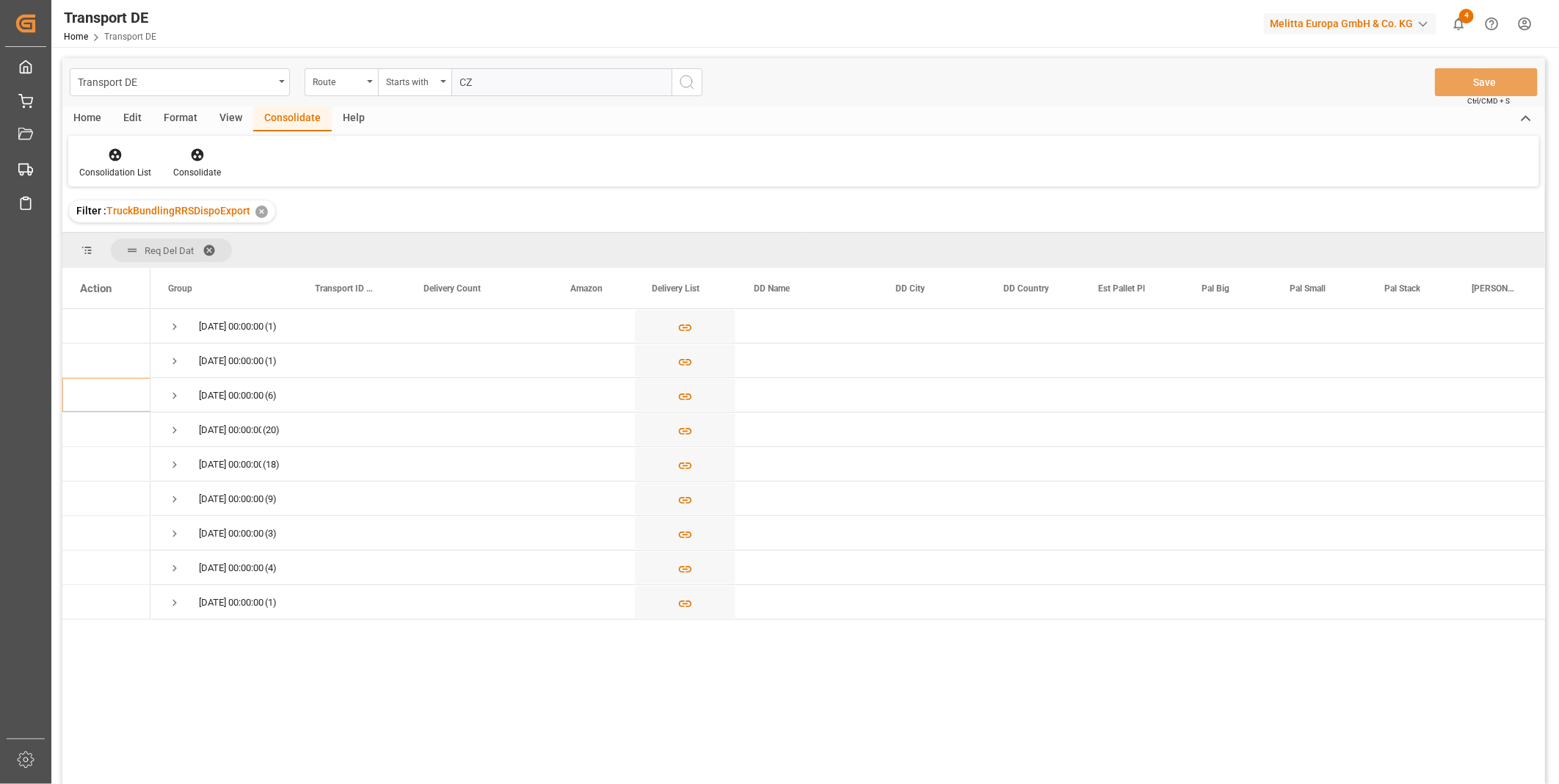
type input "CZ"
click at [697, 69] on button "search button" at bounding box center [687, 81] width 31 height 28
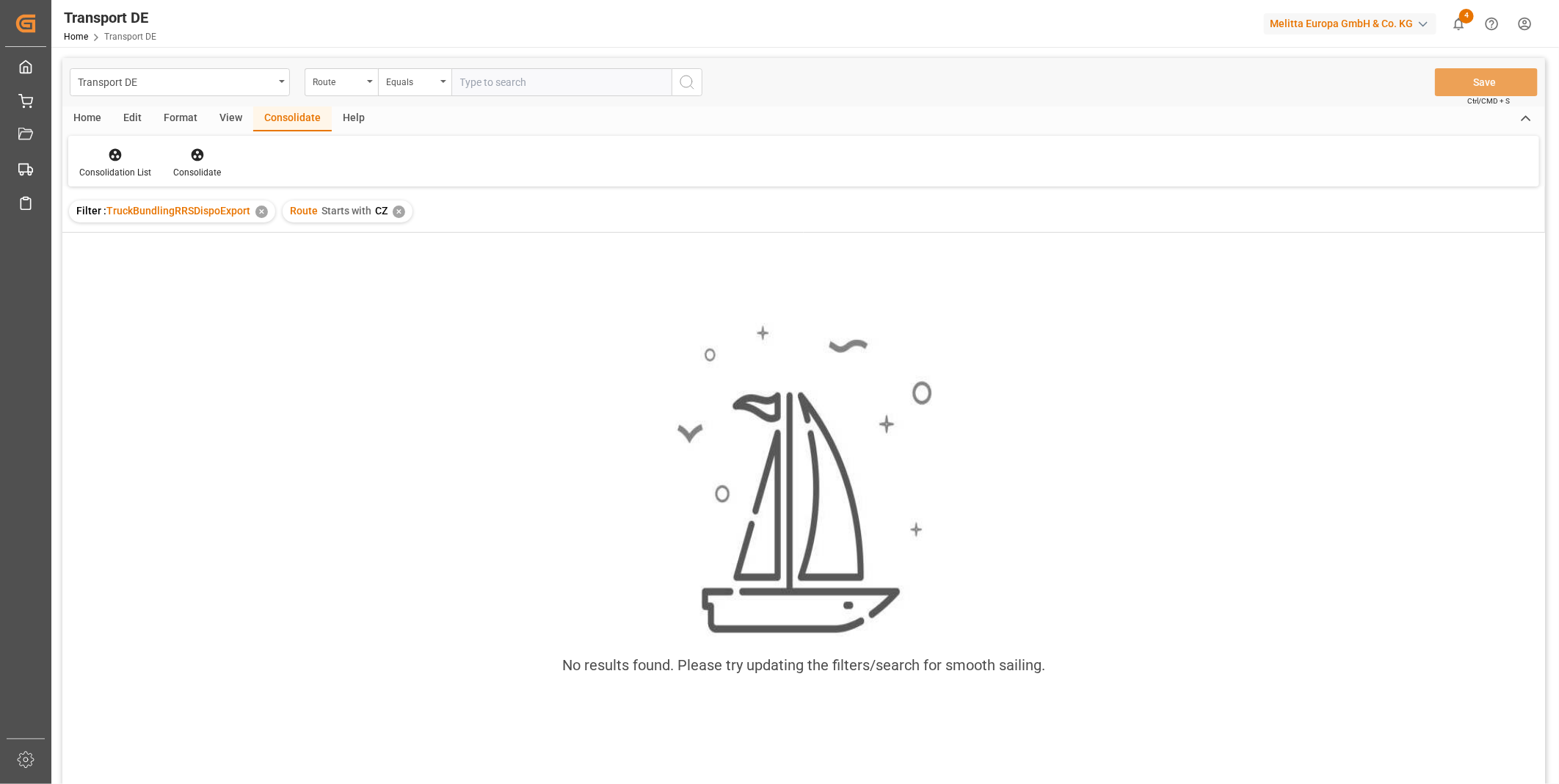
click at [400, 208] on div "✕" at bounding box center [399, 212] width 13 height 13
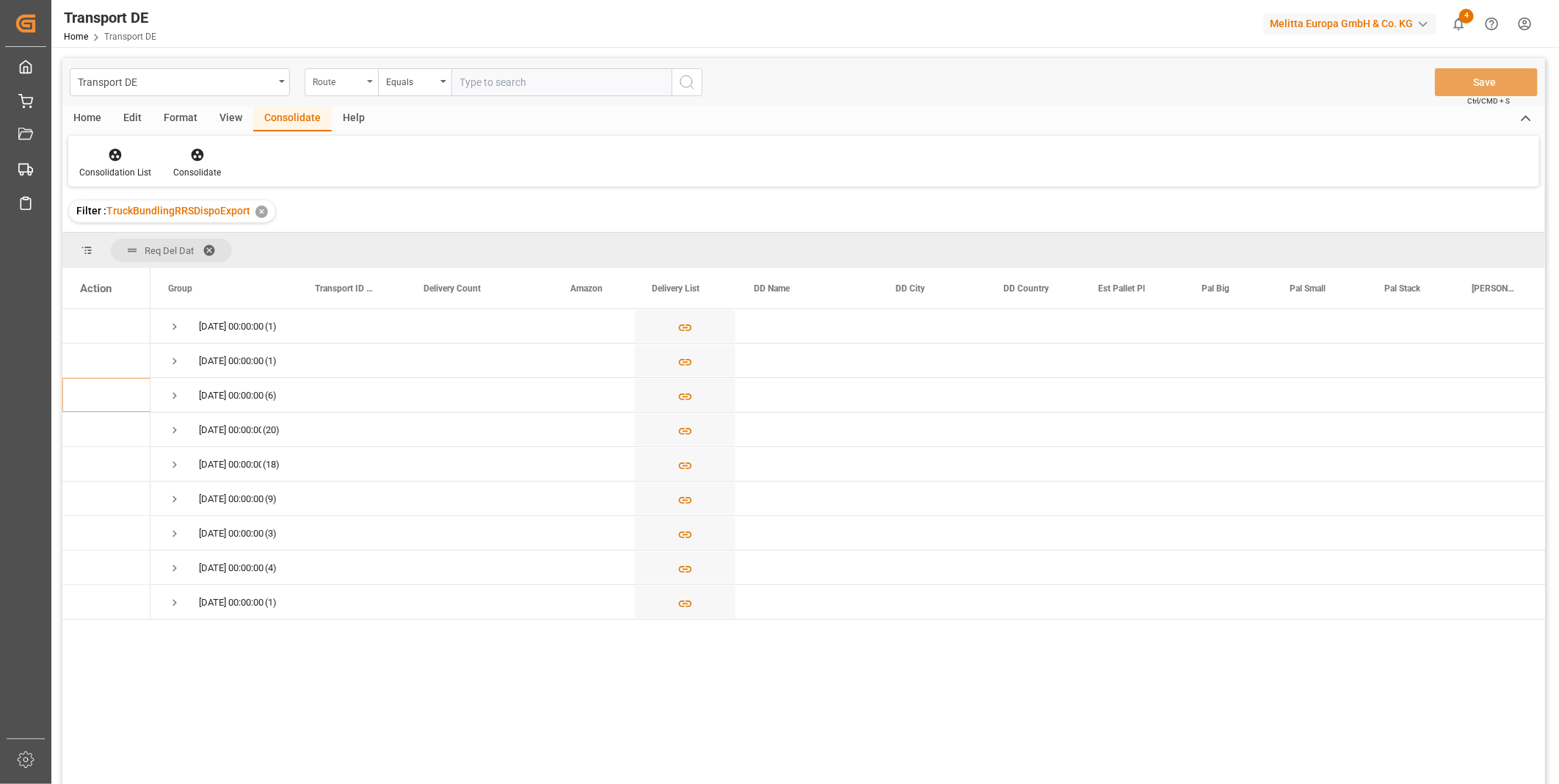
click at [362, 86] on div "Route" at bounding box center [341, 81] width 74 height 28
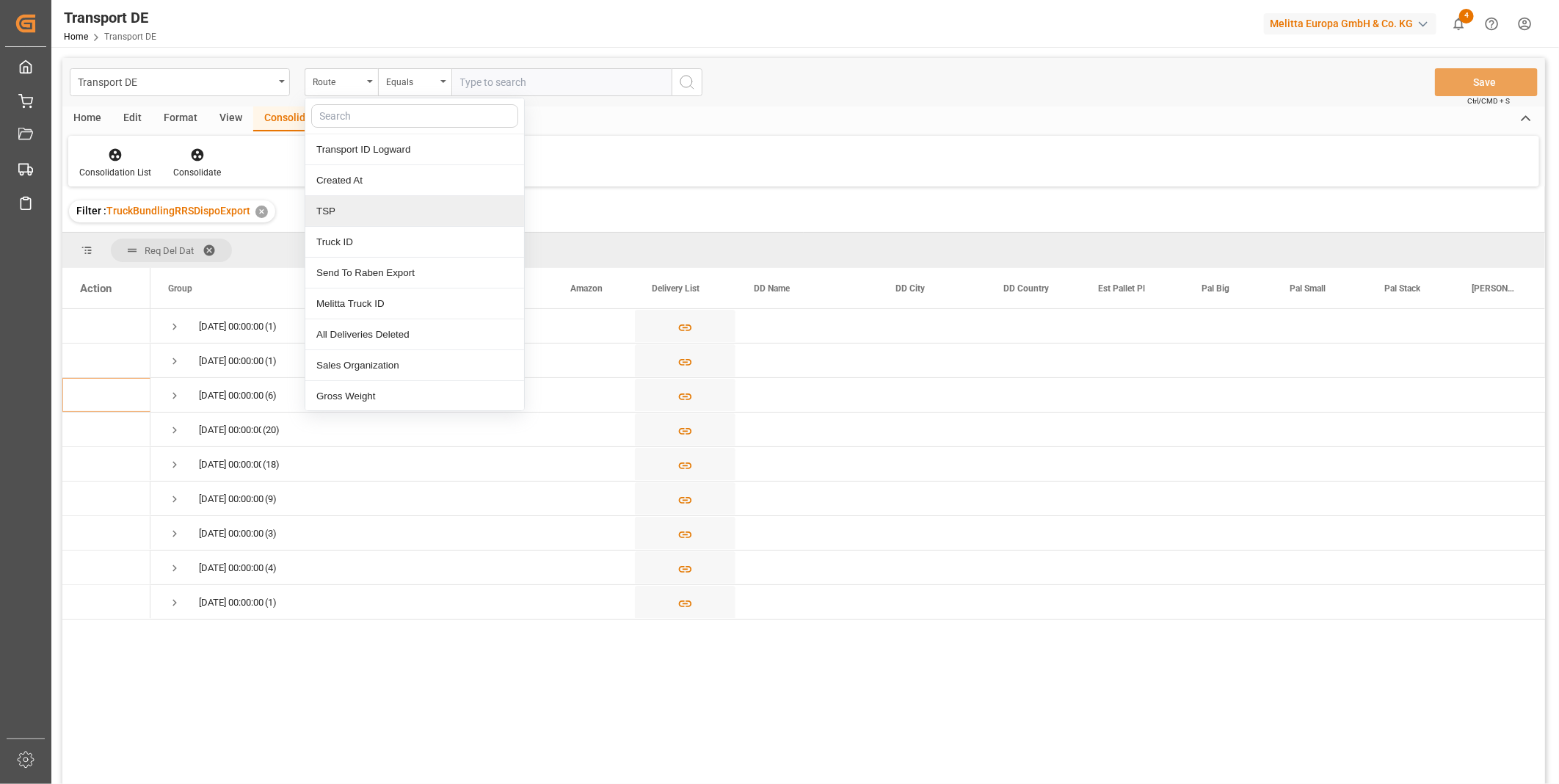
click at [343, 207] on div "TSP" at bounding box center [415, 211] width 218 height 31
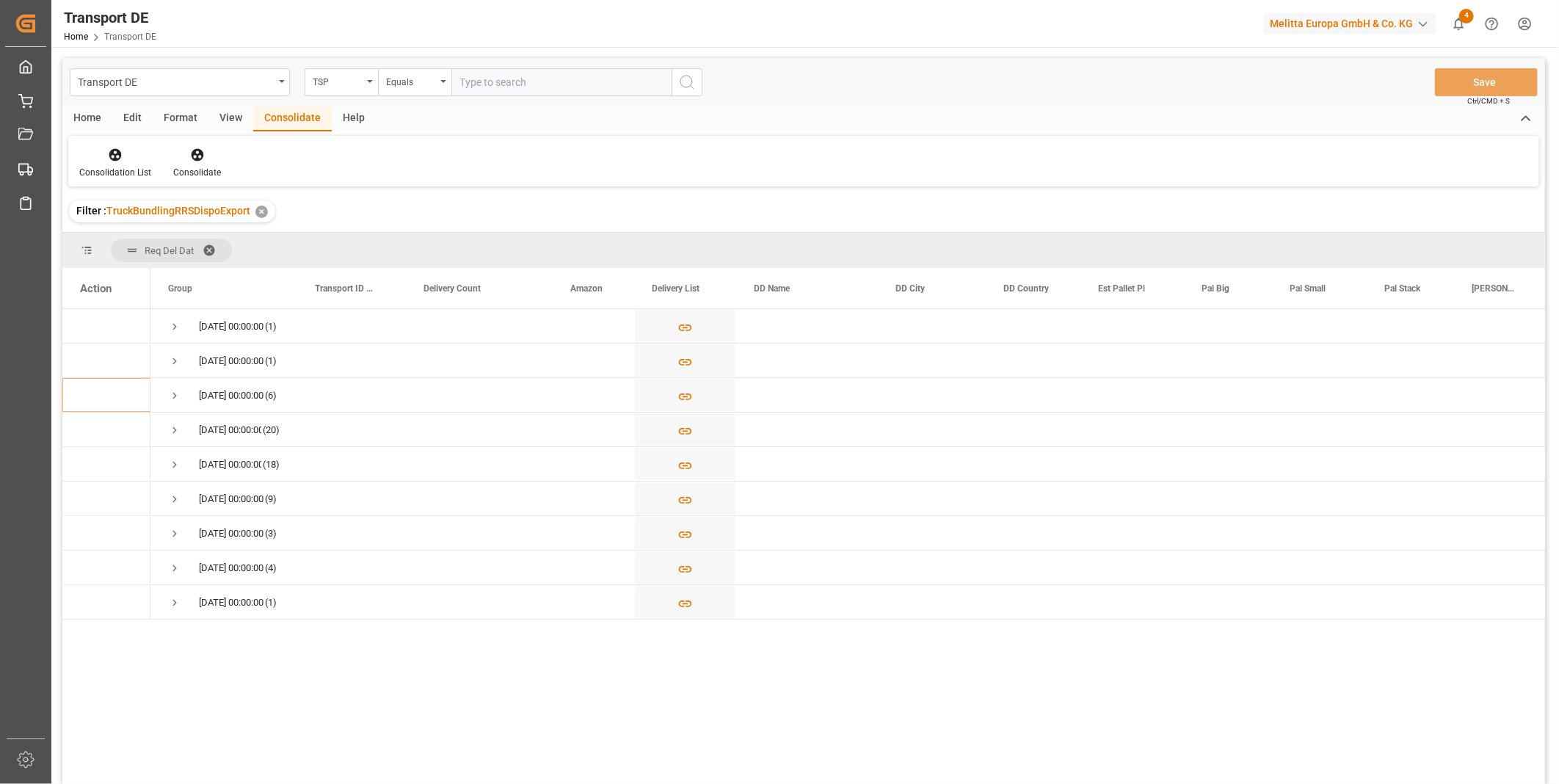
click at [592, 82] on input "text" at bounding box center [561, 81] width 220 height 28
type input "C"
type input "D"
type input "DACHSER COF FOODSERVICE"
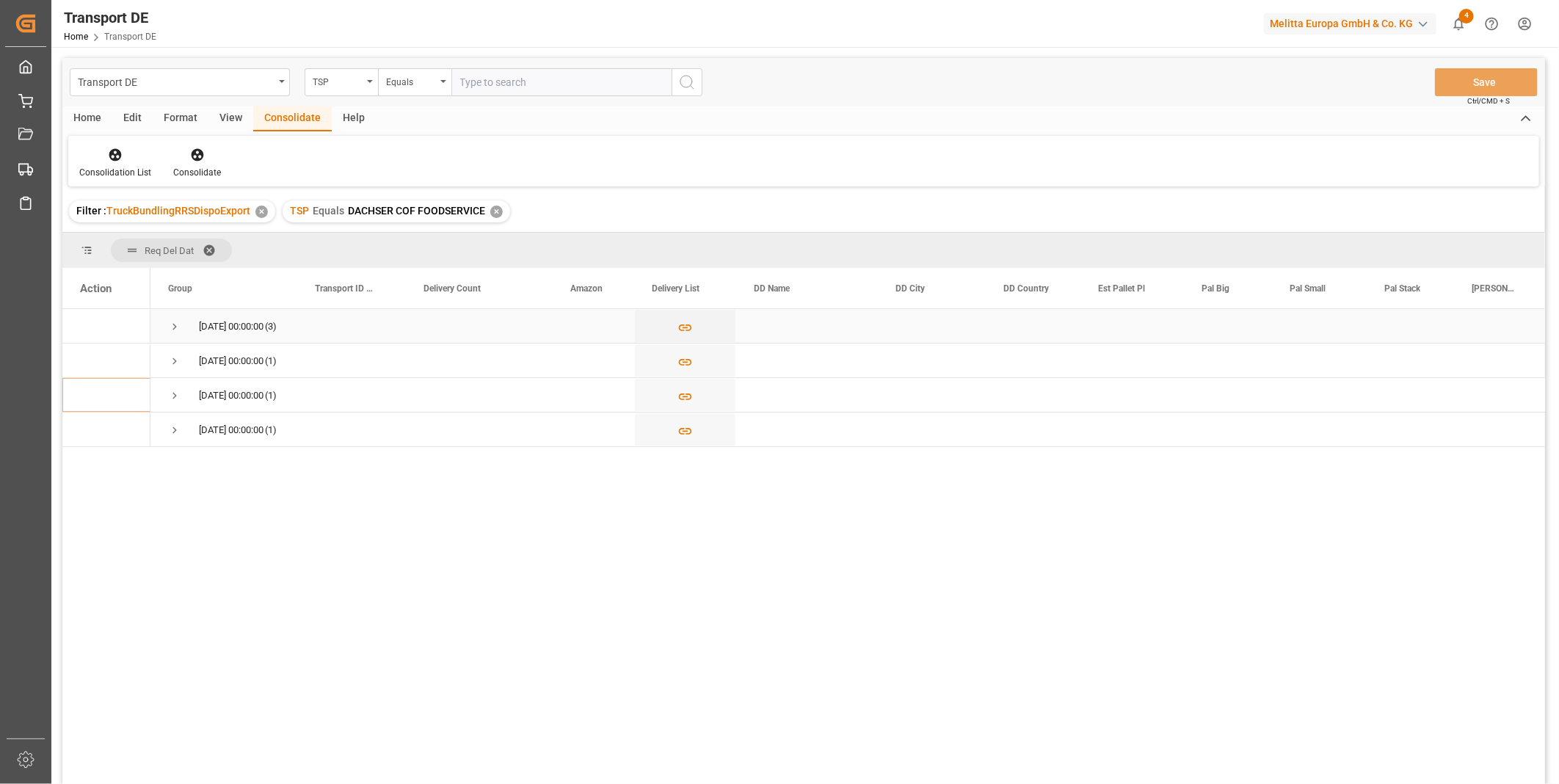
click at [167, 324] on div "21.08.2025 00:00:00 (3)" at bounding box center [224, 326] width 147 height 34
click at [173, 324] on span "Press SPACE to select this row." at bounding box center [174, 326] width 13 height 13
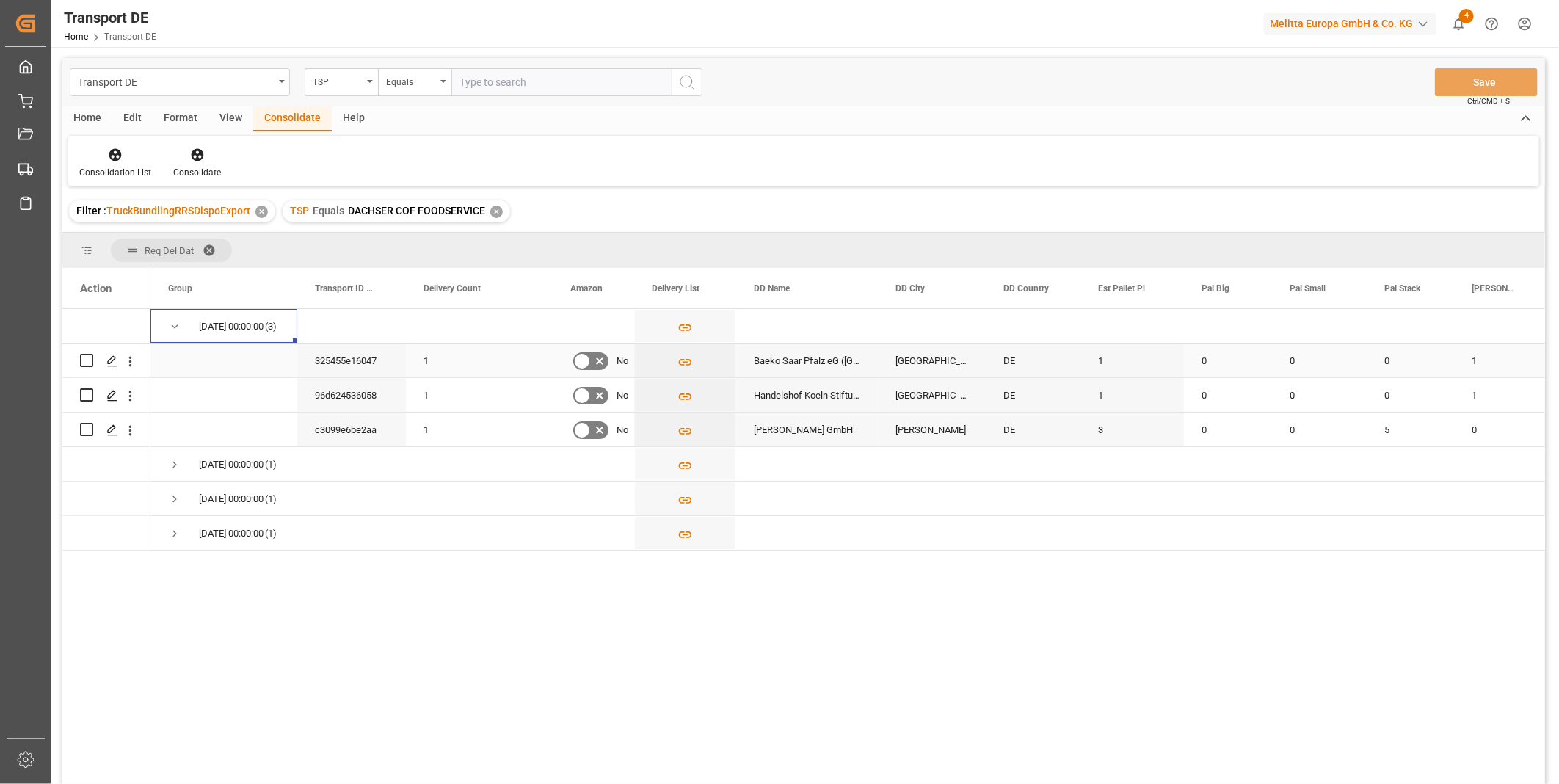
click at [86, 360] on input "Press Space to toggle row selection (unchecked)" at bounding box center [86, 360] width 13 height 13
checkbox input "true"
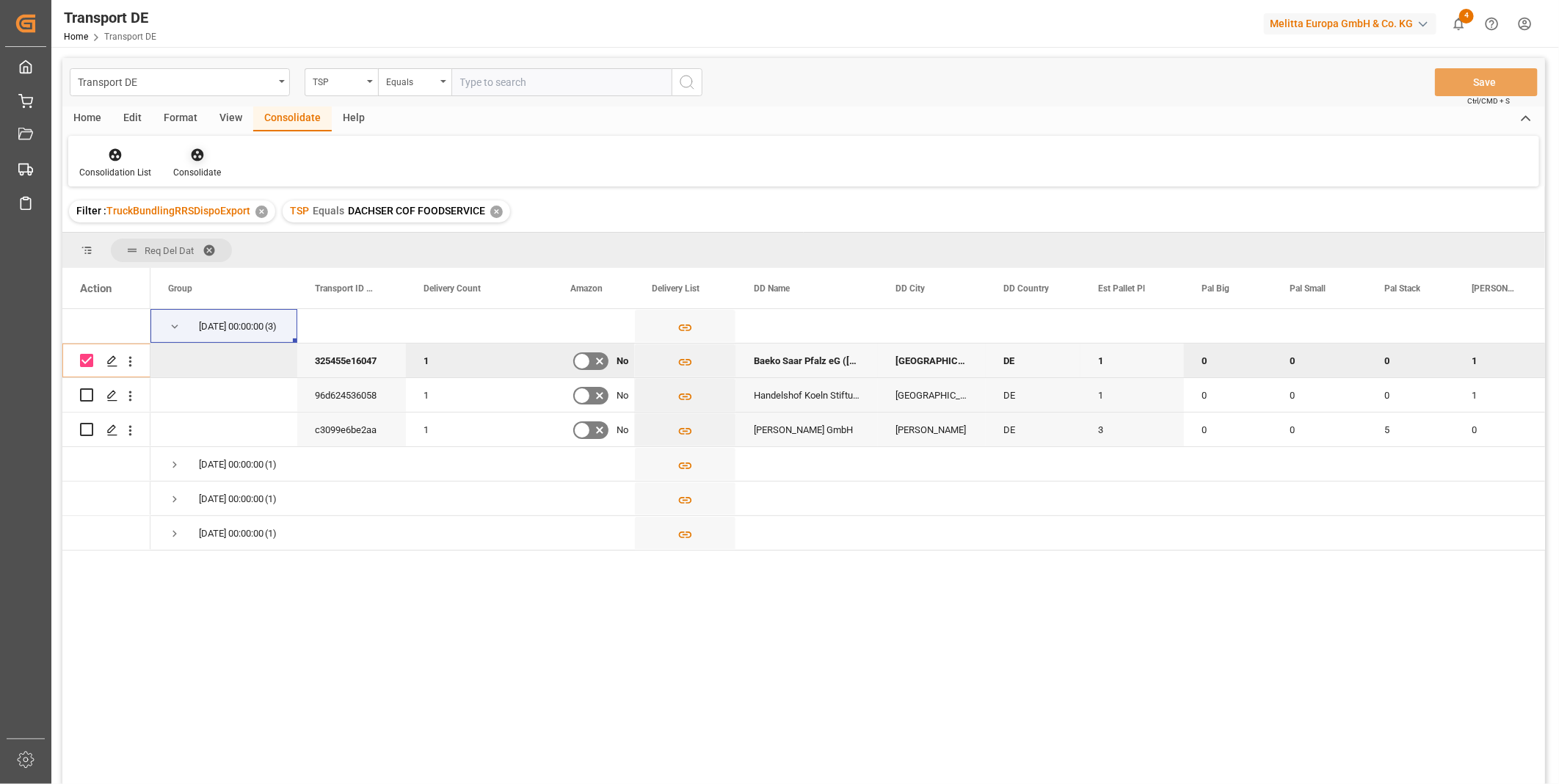
click at [216, 167] on div "Consolidate" at bounding box center [197, 172] width 47 height 13
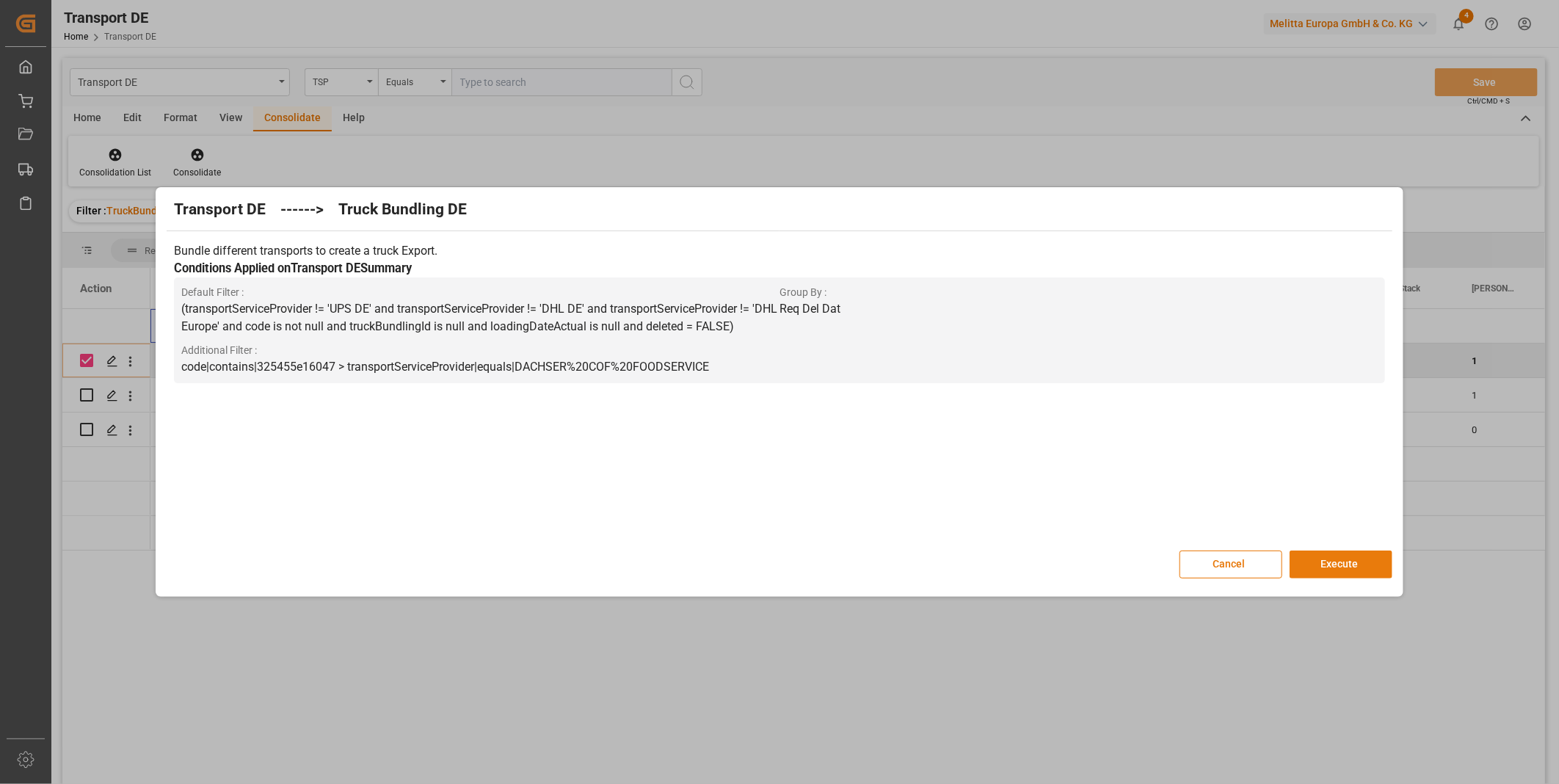
click at [1353, 561] on button "Execute" at bounding box center [1341, 564] width 103 height 28
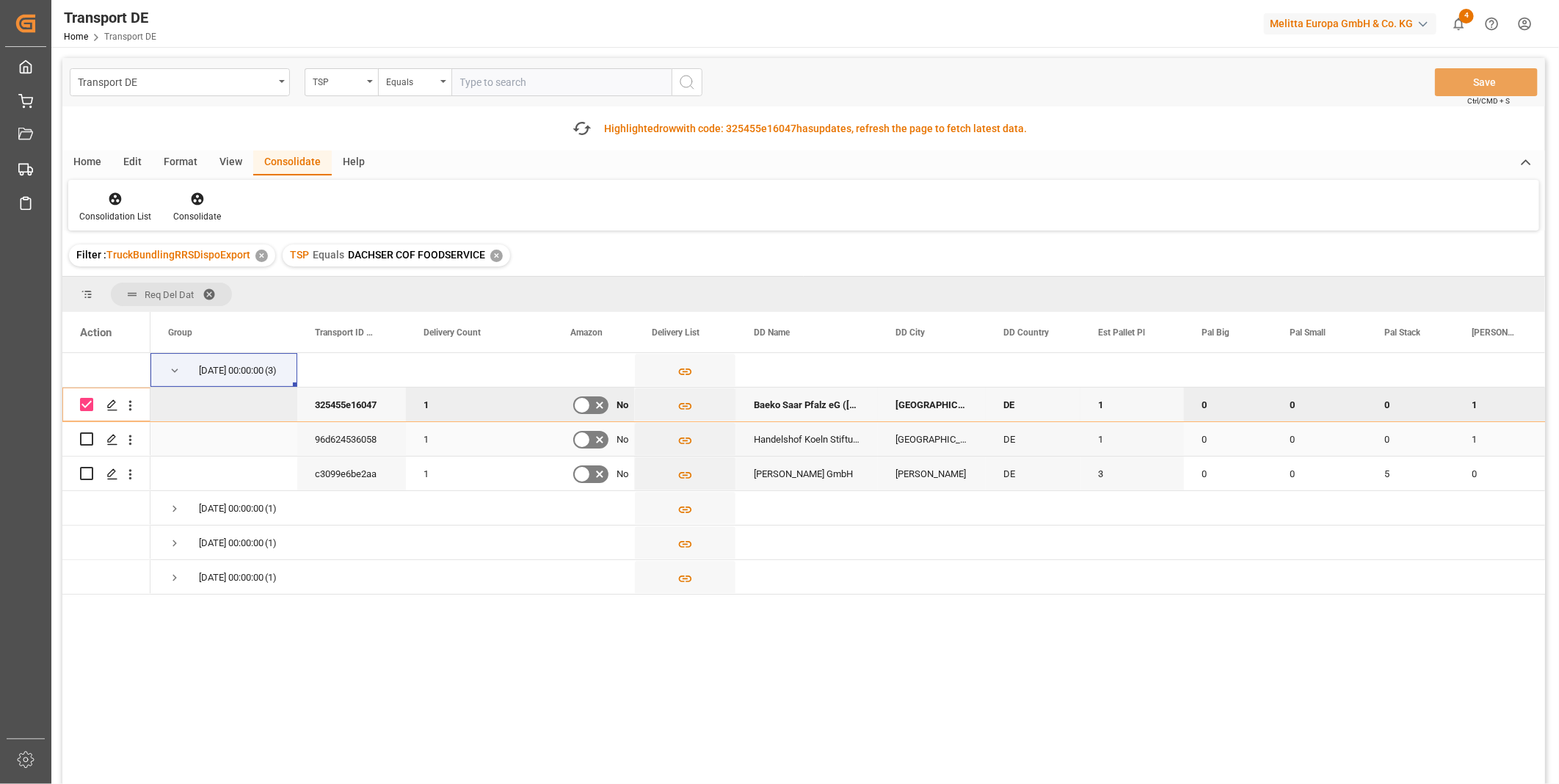
click at [84, 441] on input "Press Space to toggle row selection (unchecked)" at bounding box center [86, 438] width 13 height 13
checkbox input "true"
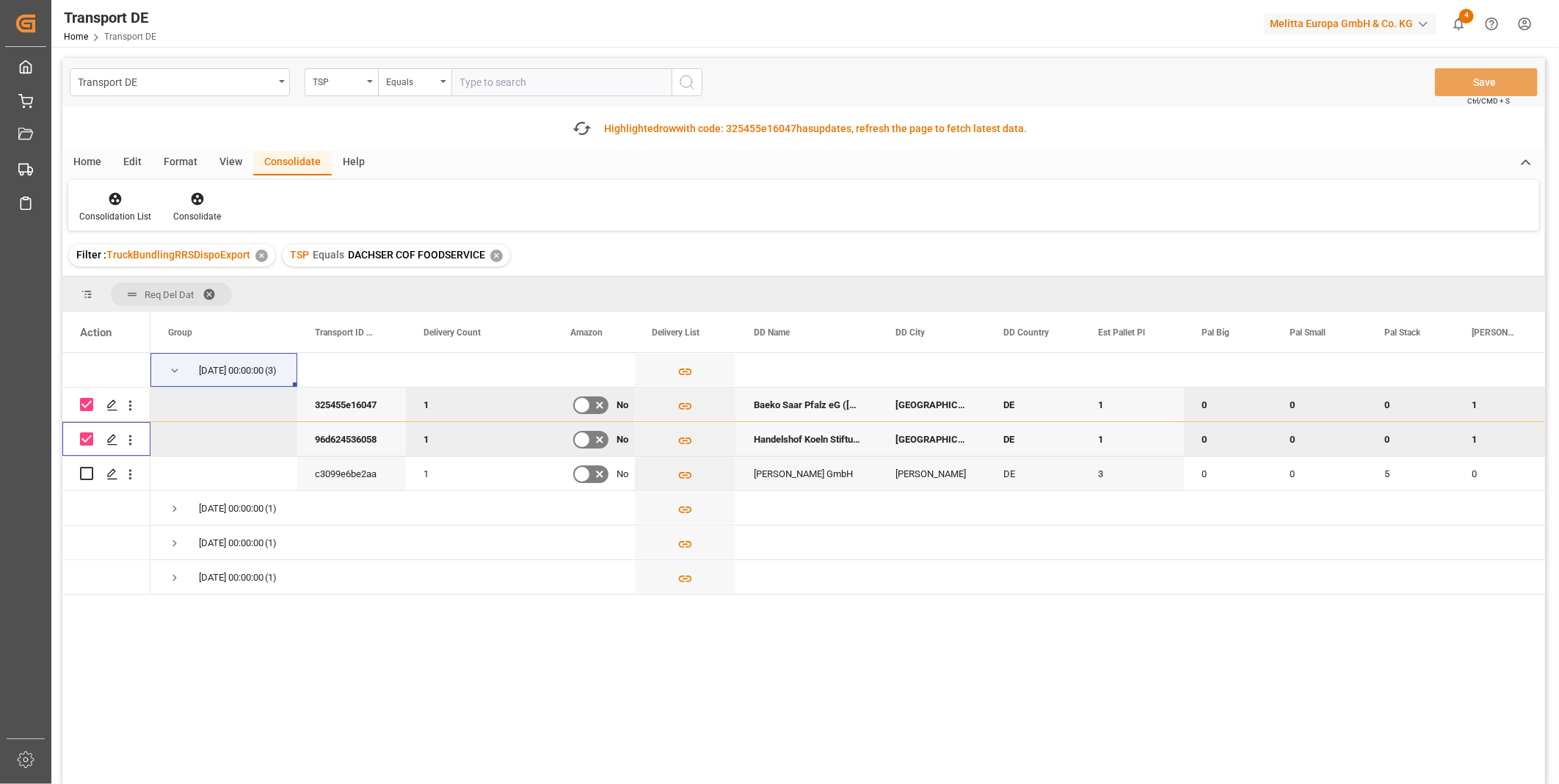
click at [83, 398] on input "Press Space to toggle row selection (checked)" at bounding box center [86, 404] width 13 height 13
checkbox input "false"
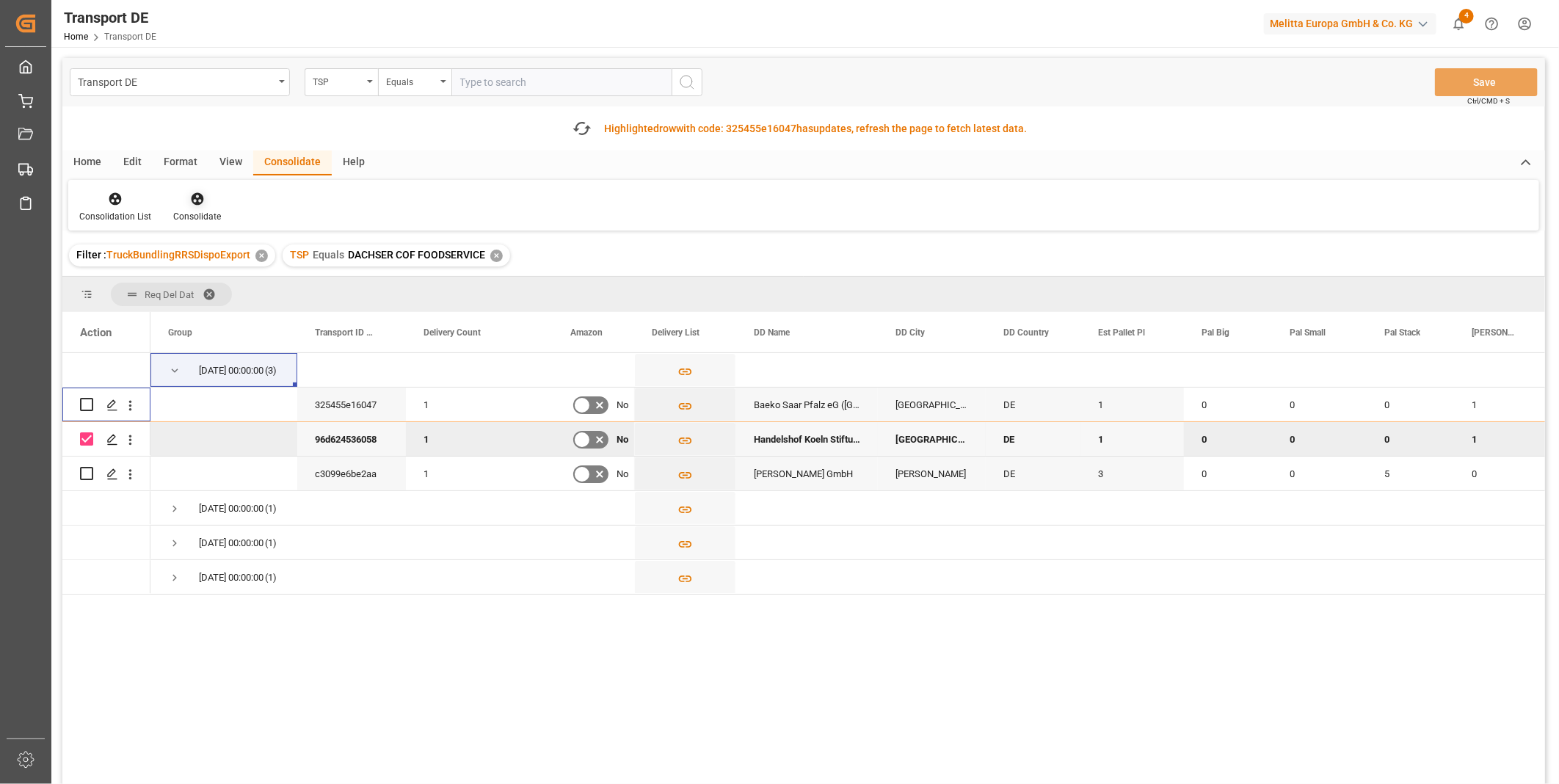
click at [199, 191] on icon at bounding box center [197, 199] width 15 height 15
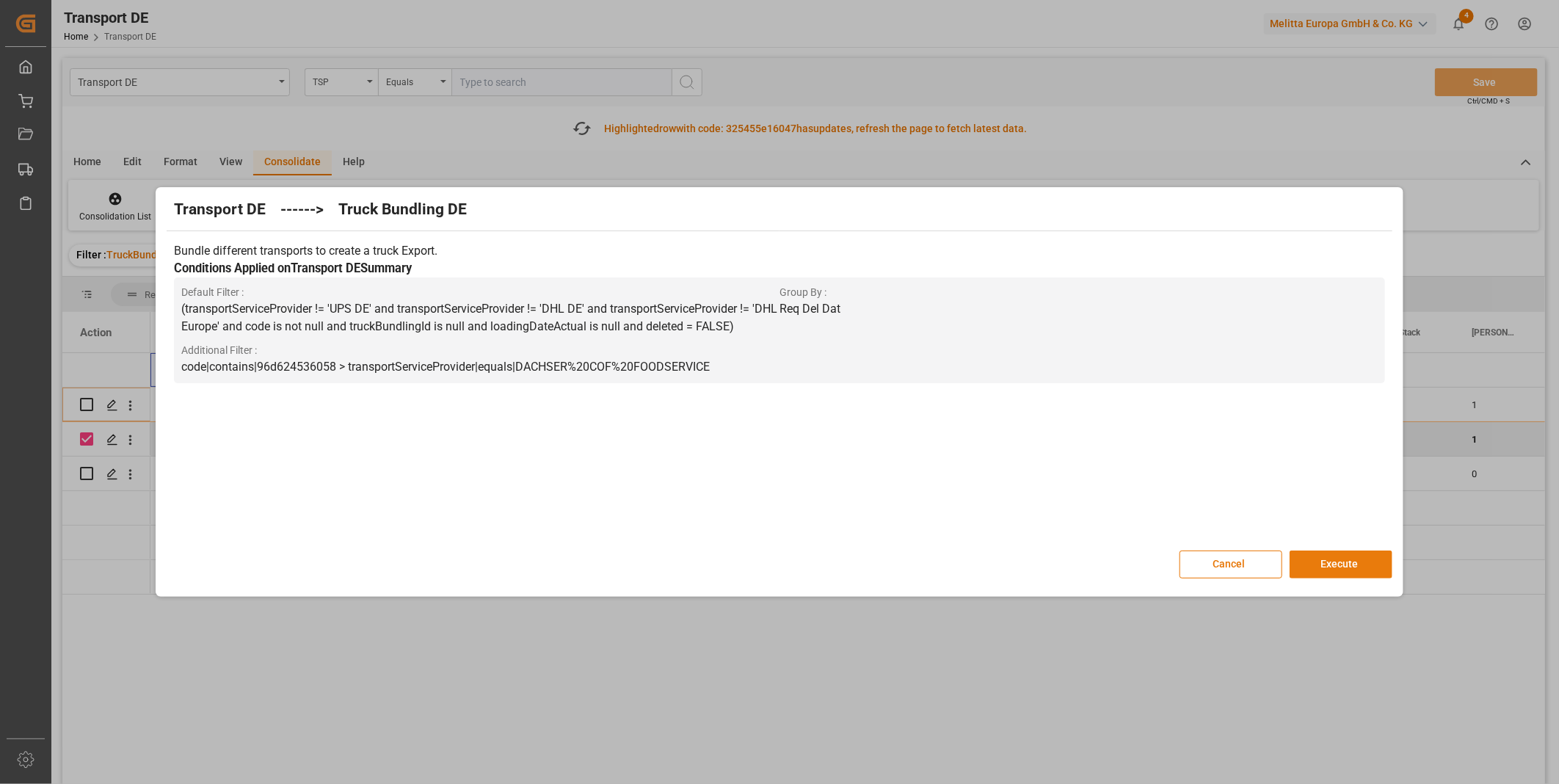
click at [1343, 578] on div "Cancel Execute" at bounding box center [780, 564] width 1225 height 28
click at [1342, 565] on button "Execute" at bounding box center [1341, 564] width 103 height 28
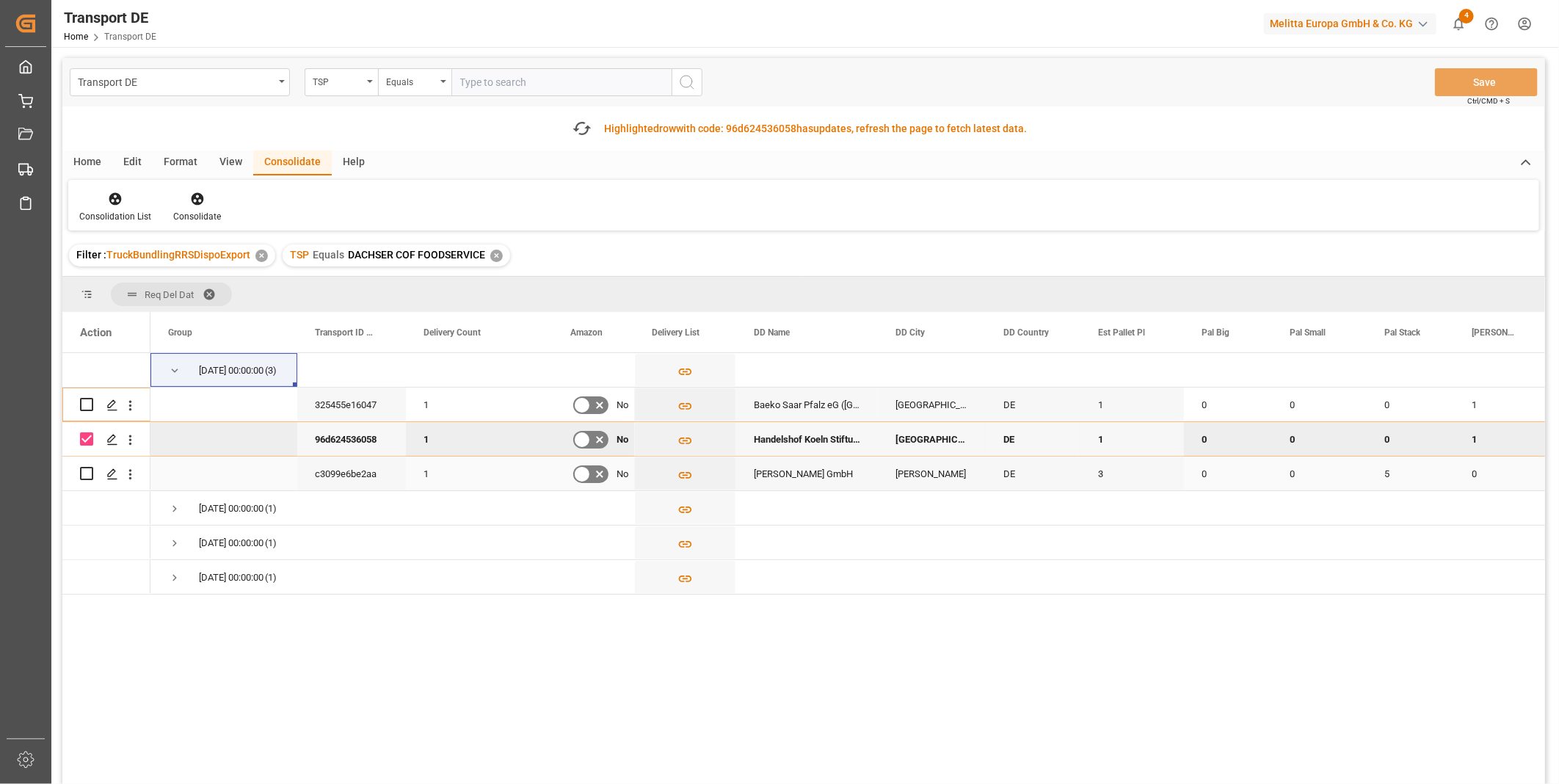
click at [86, 472] on input "Press Space to toggle row selection (unchecked)" at bounding box center [86, 473] width 13 height 13
checkbox input "true"
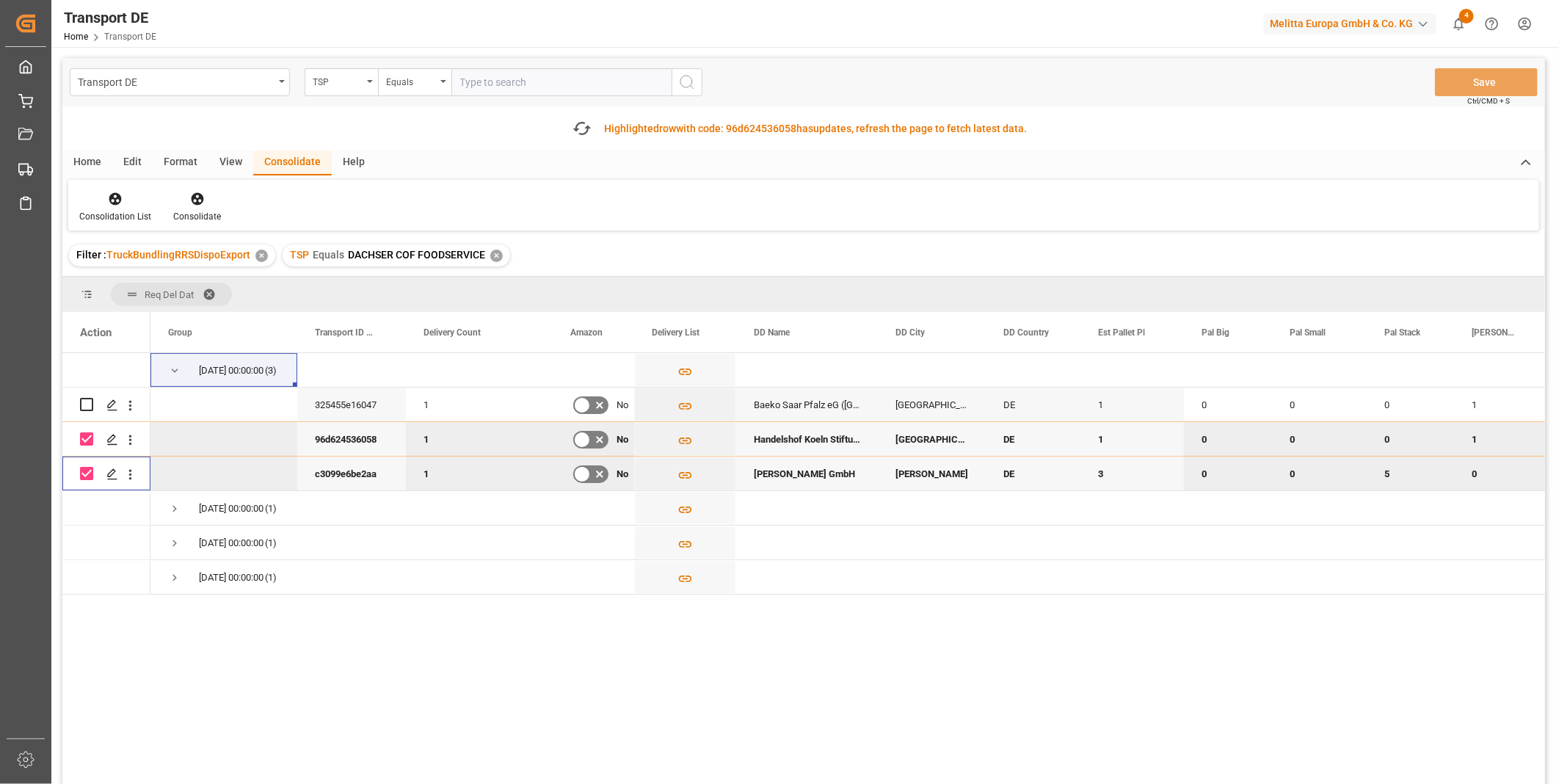
click at [91, 439] on input "Press Space to toggle row selection (checked)" at bounding box center [86, 438] width 13 height 13
checkbox input "false"
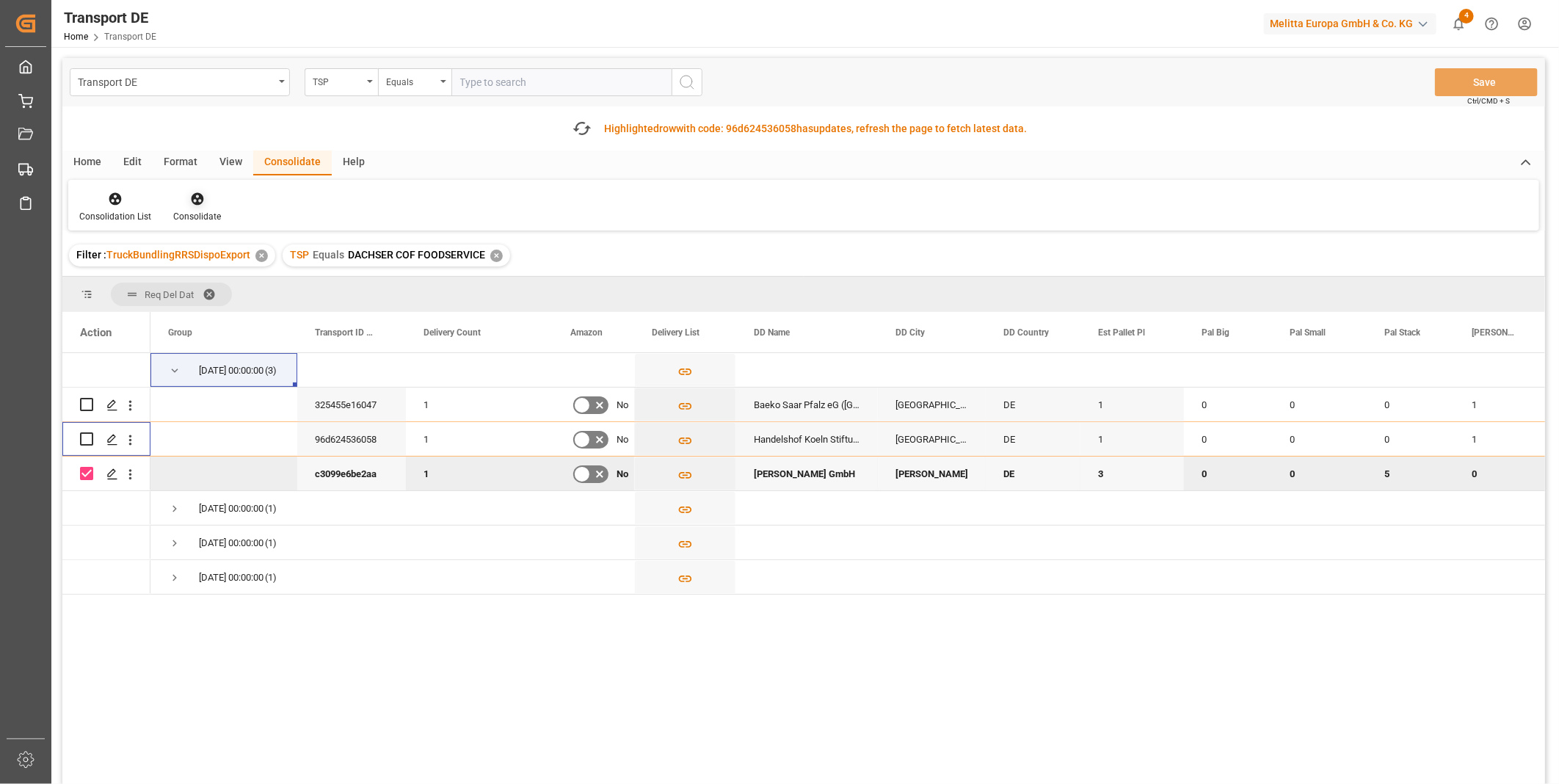
click at [187, 198] on div at bounding box center [197, 198] width 47 height 15
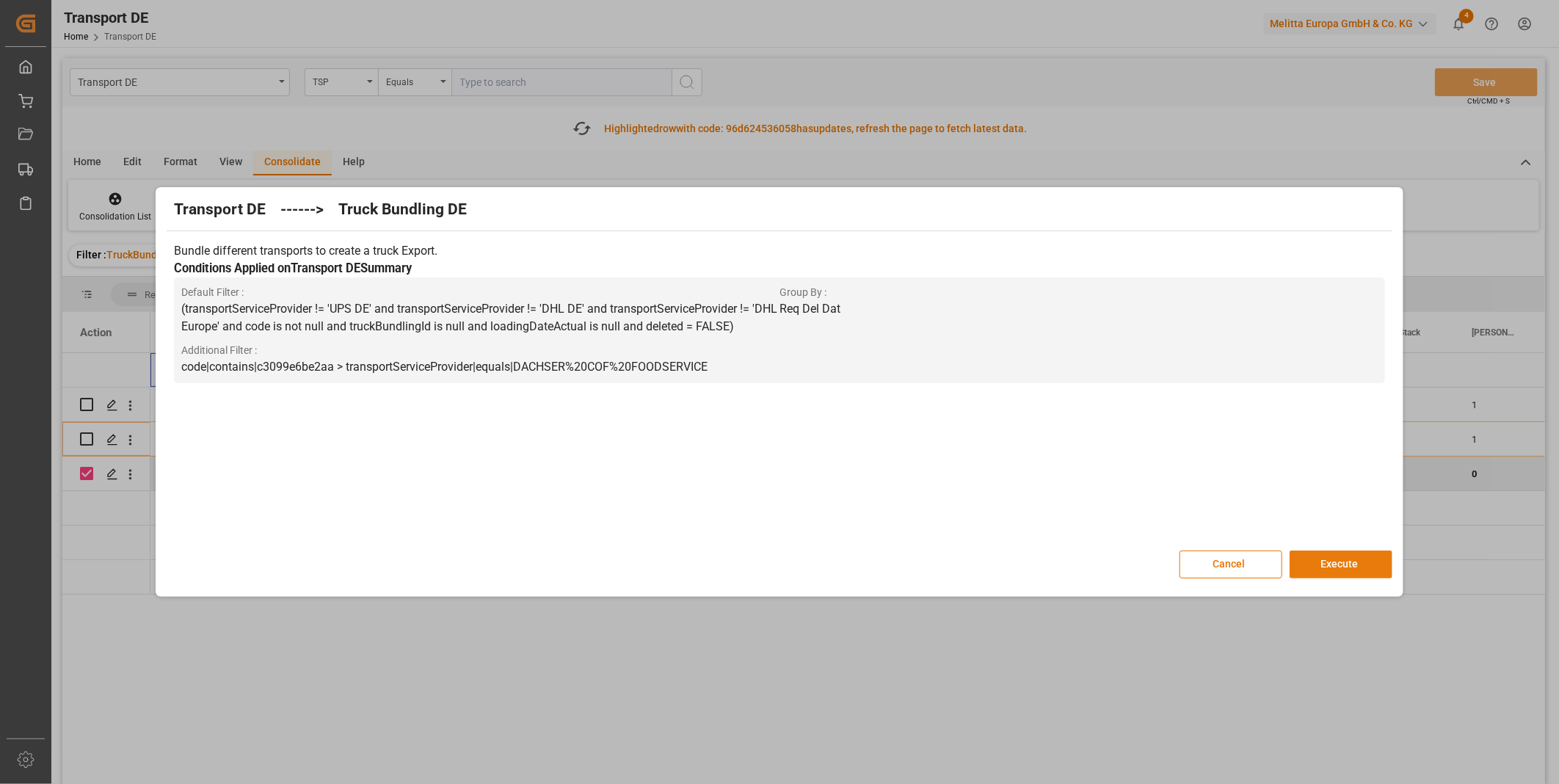
click at [1319, 562] on button "Execute" at bounding box center [1341, 564] width 103 height 28
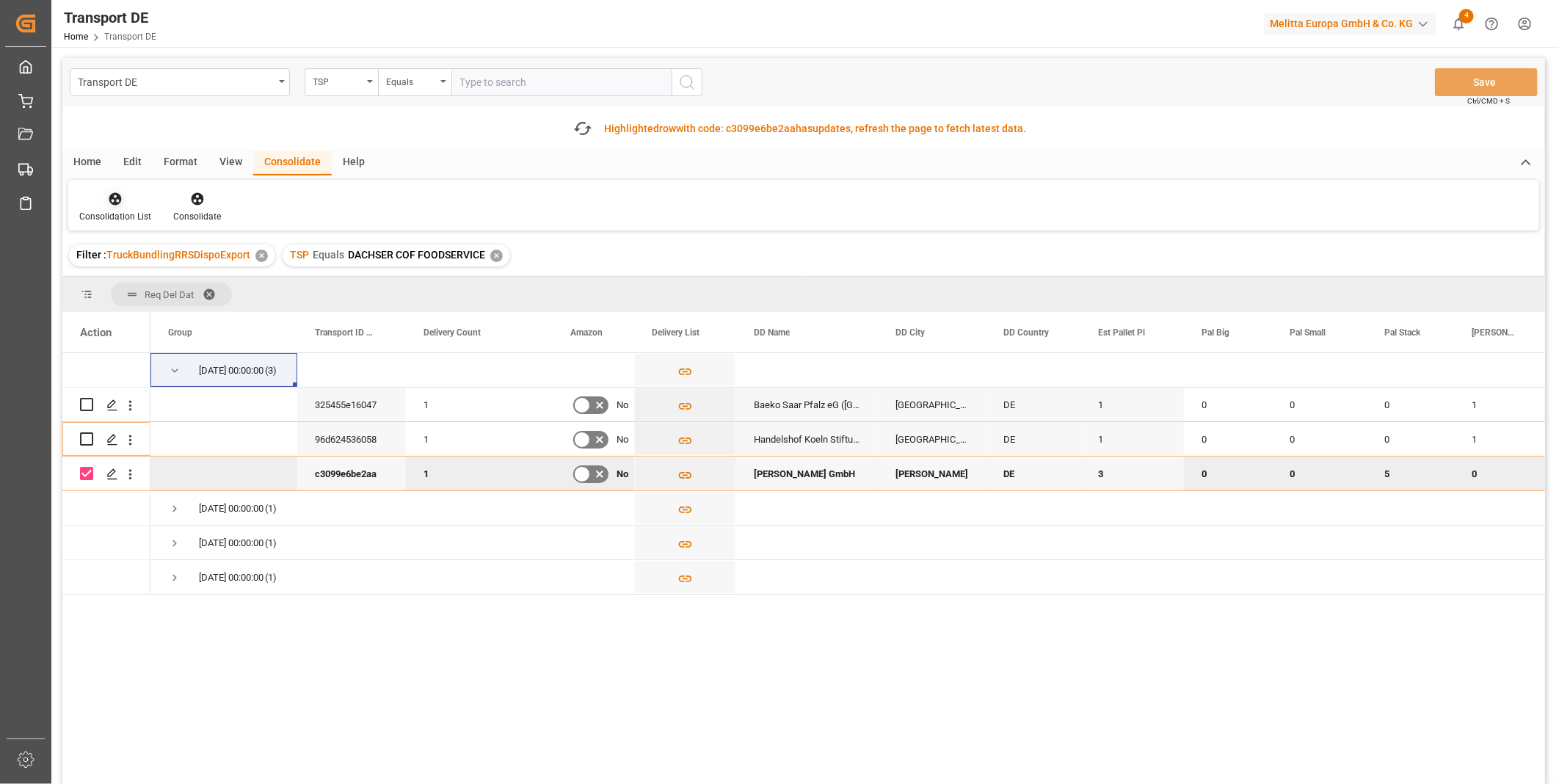
click at [97, 214] on div "Consolidation List" at bounding box center [115, 216] width 72 height 13
click at [173, 312] on div "Transport DE TSP Equals Save Ctrl/CMD + S Fetch latest updates Highlighted row …" at bounding box center [804, 462] width 1483 height 809
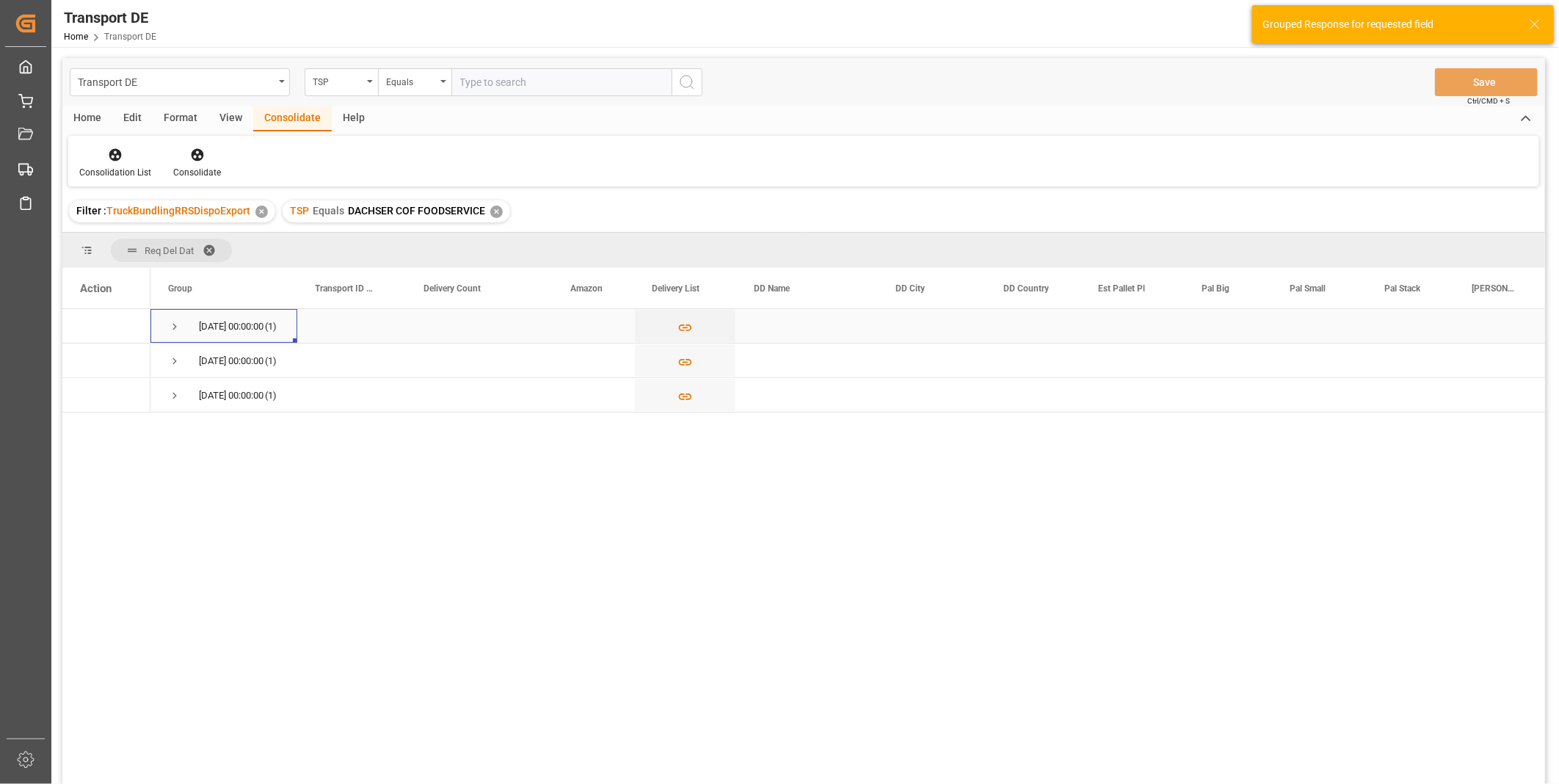
click at [176, 319] on span "Press SPACE to select this row." at bounding box center [174, 326] width 13 height 34
click at [88, 362] on input "Press Space to toggle row selection (unchecked)" at bounding box center [86, 360] width 13 height 13
checkbox input "true"
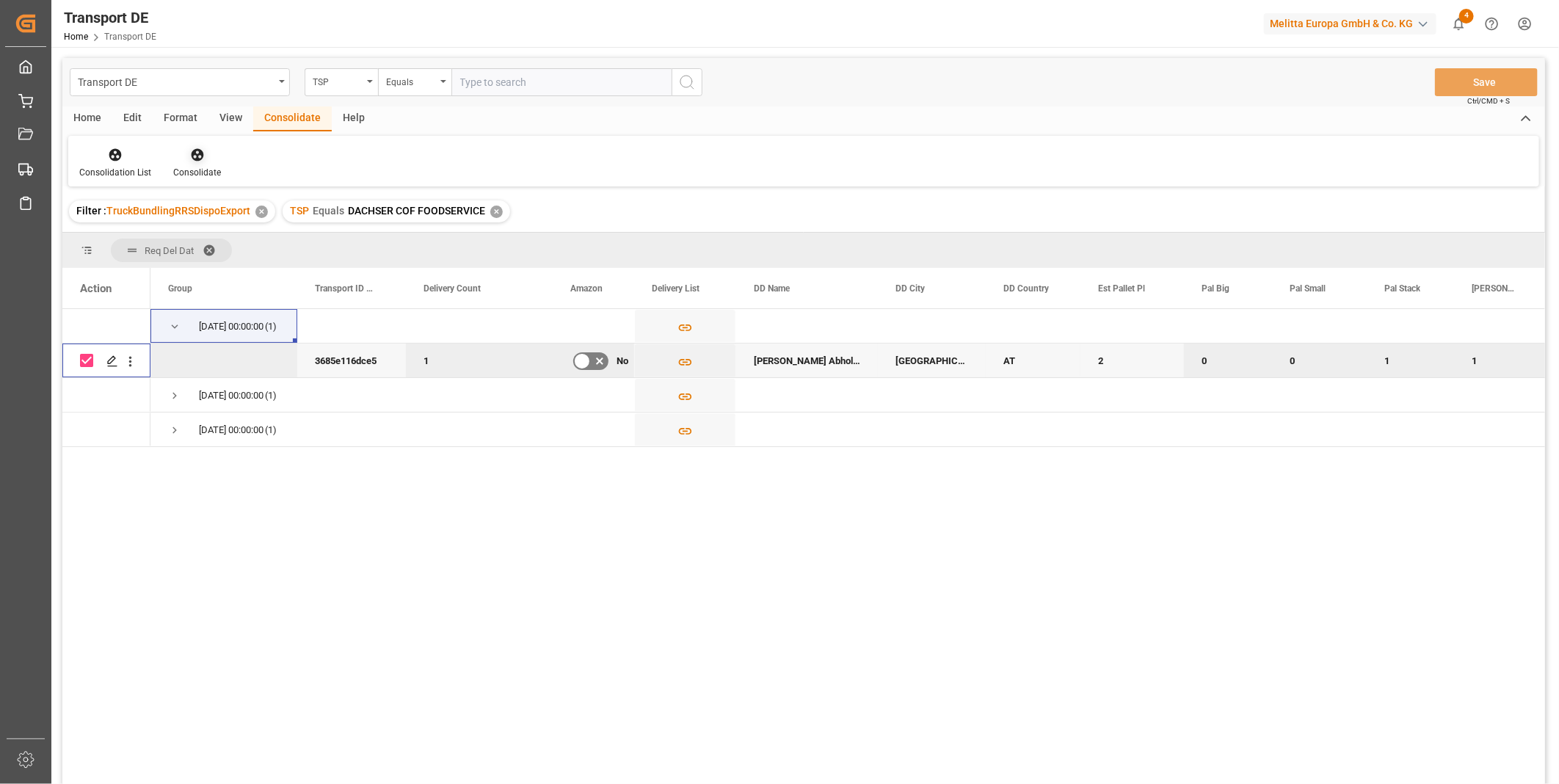
click at [209, 172] on div "Consolidate" at bounding box center [197, 172] width 47 height 13
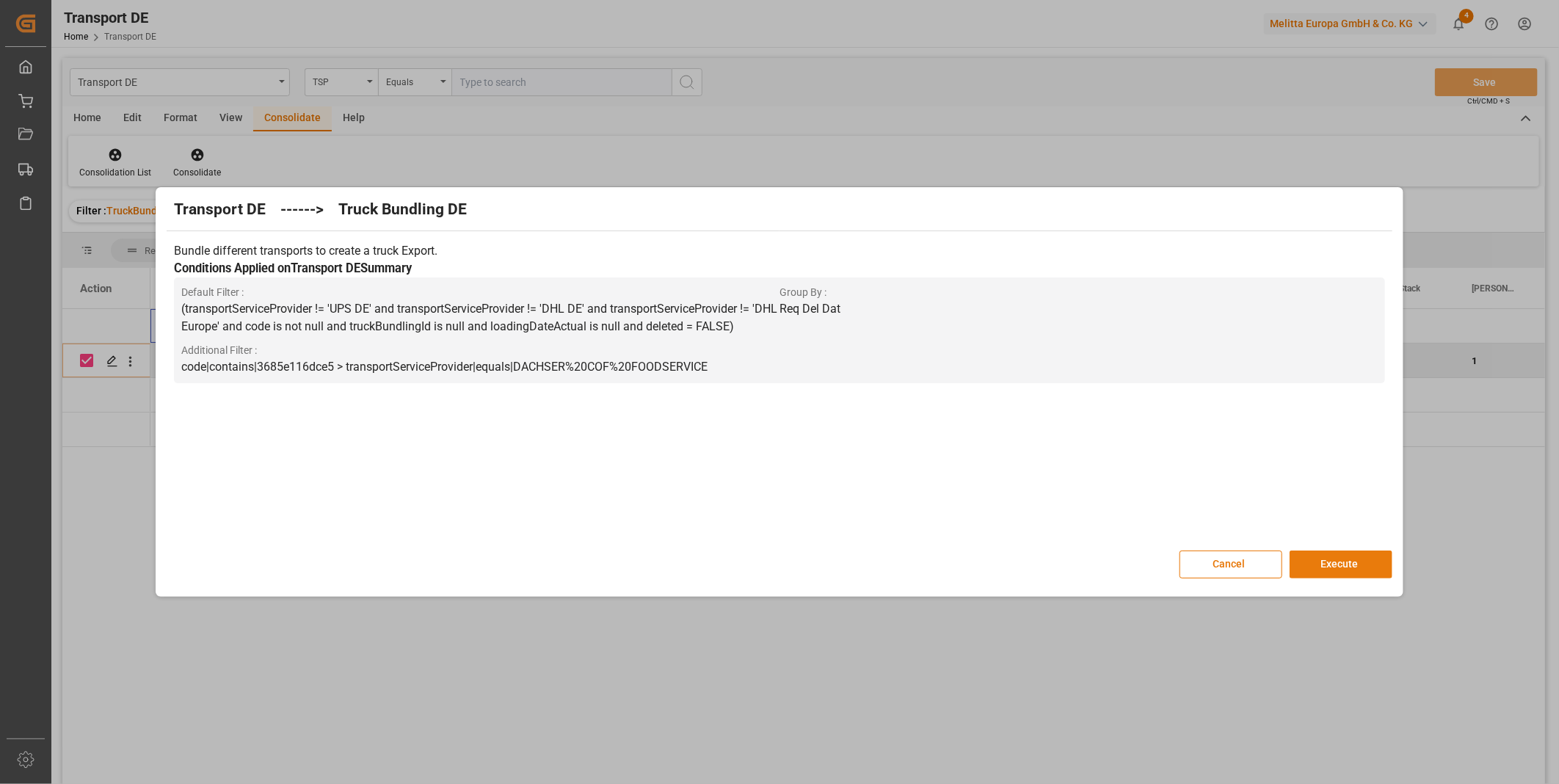
click at [1333, 561] on button "Execute" at bounding box center [1341, 564] width 103 height 28
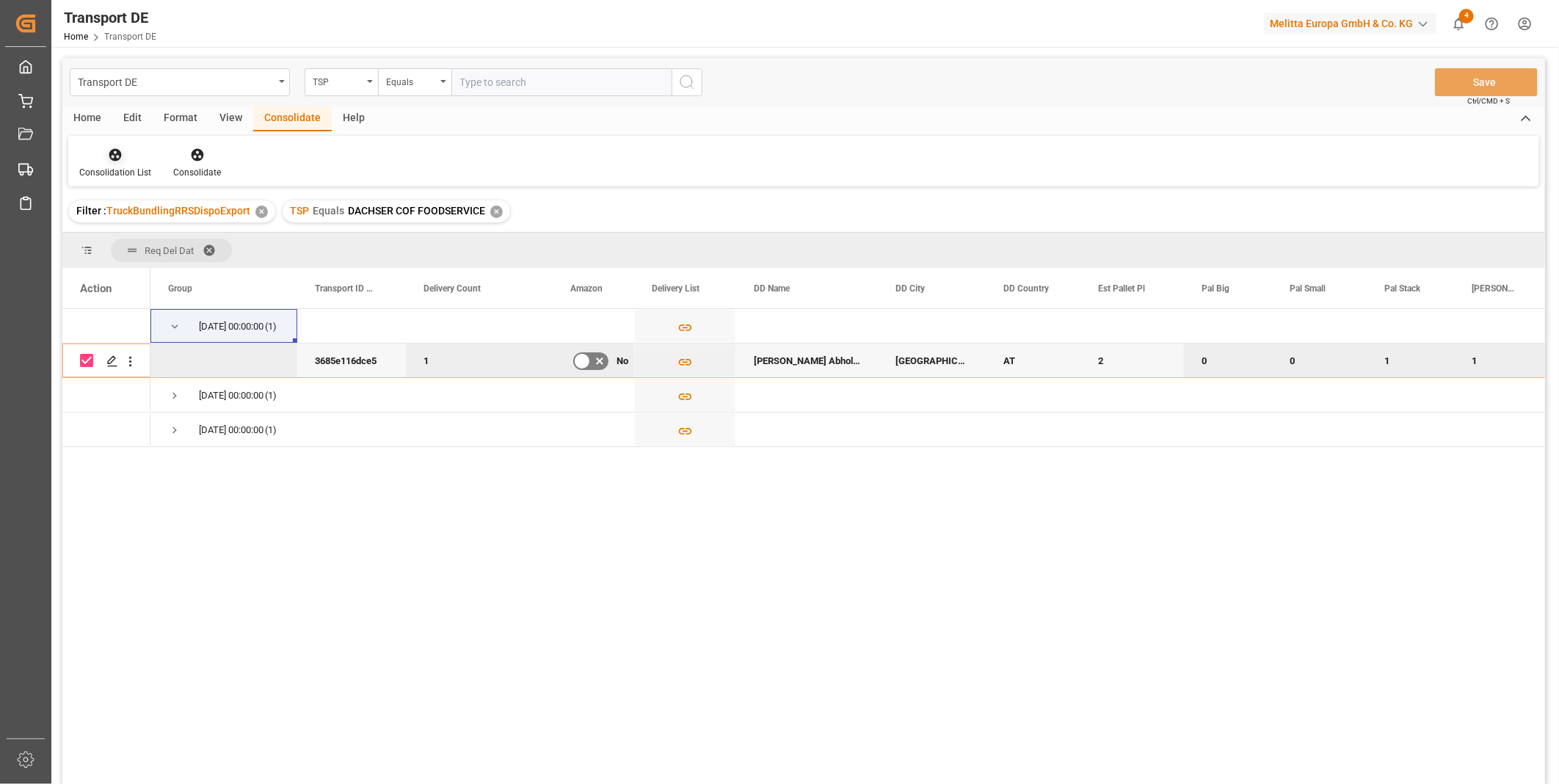
click at [108, 162] on div "Consolidation List" at bounding box center [115, 163] width 94 height 32
click at [157, 270] on div "Transport DE TSP Equals Save Ctrl/CMD + S Home Edit Format View Consolidate Hel…" at bounding box center [804, 440] width 1483 height 765
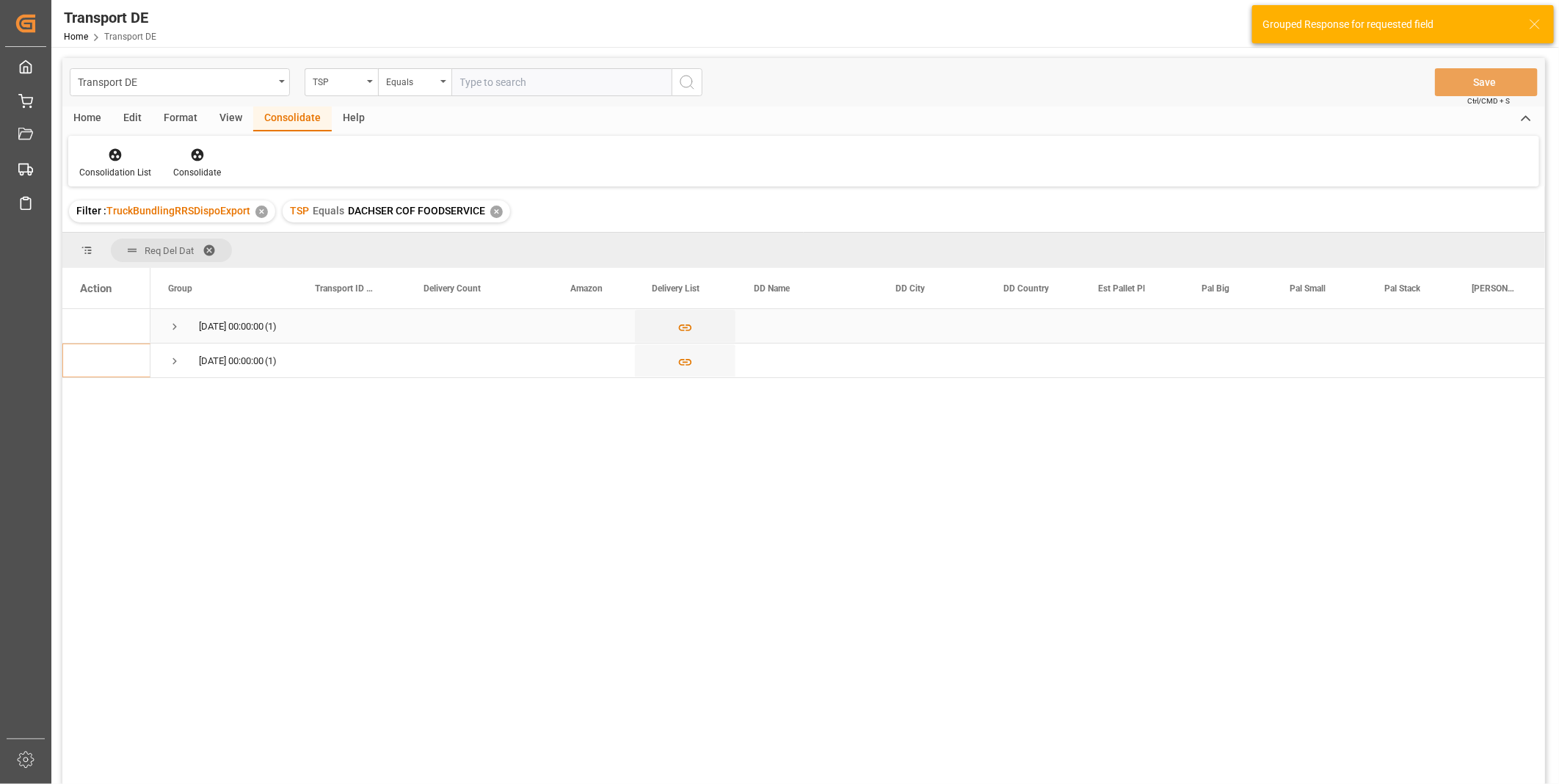
click at [165, 320] on div "25.08.2025 00:00:00 (1)" at bounding box center [224, 326] width 147 height 34
click at [171, 324] on div "25.08.2025 00:00:00 (1)" at bounding box center [224, 326] width 147 height 34
click at [171, 324] on span "Press SPACE to select this row." at bounding box center [174, 326] width 13 height 13
click at [90, 362] on input "Press Space to toggle row selection (unchecked)" at bounding box center [86, 360] width 13 height 13
checkbox input "true"
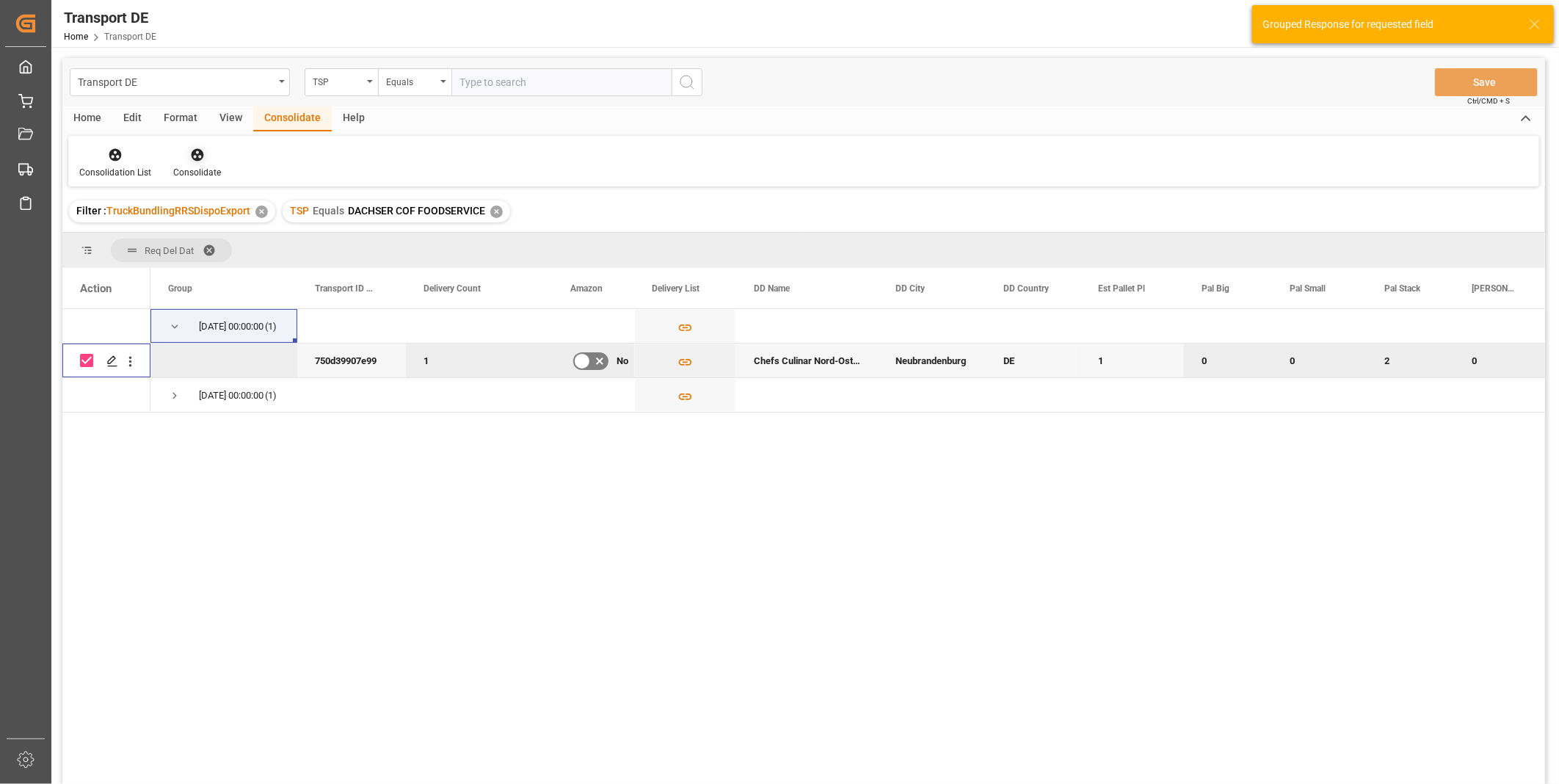
click at [203, 165] on div "Consolidate" at bounding box center [197, 163] width 70 height 32
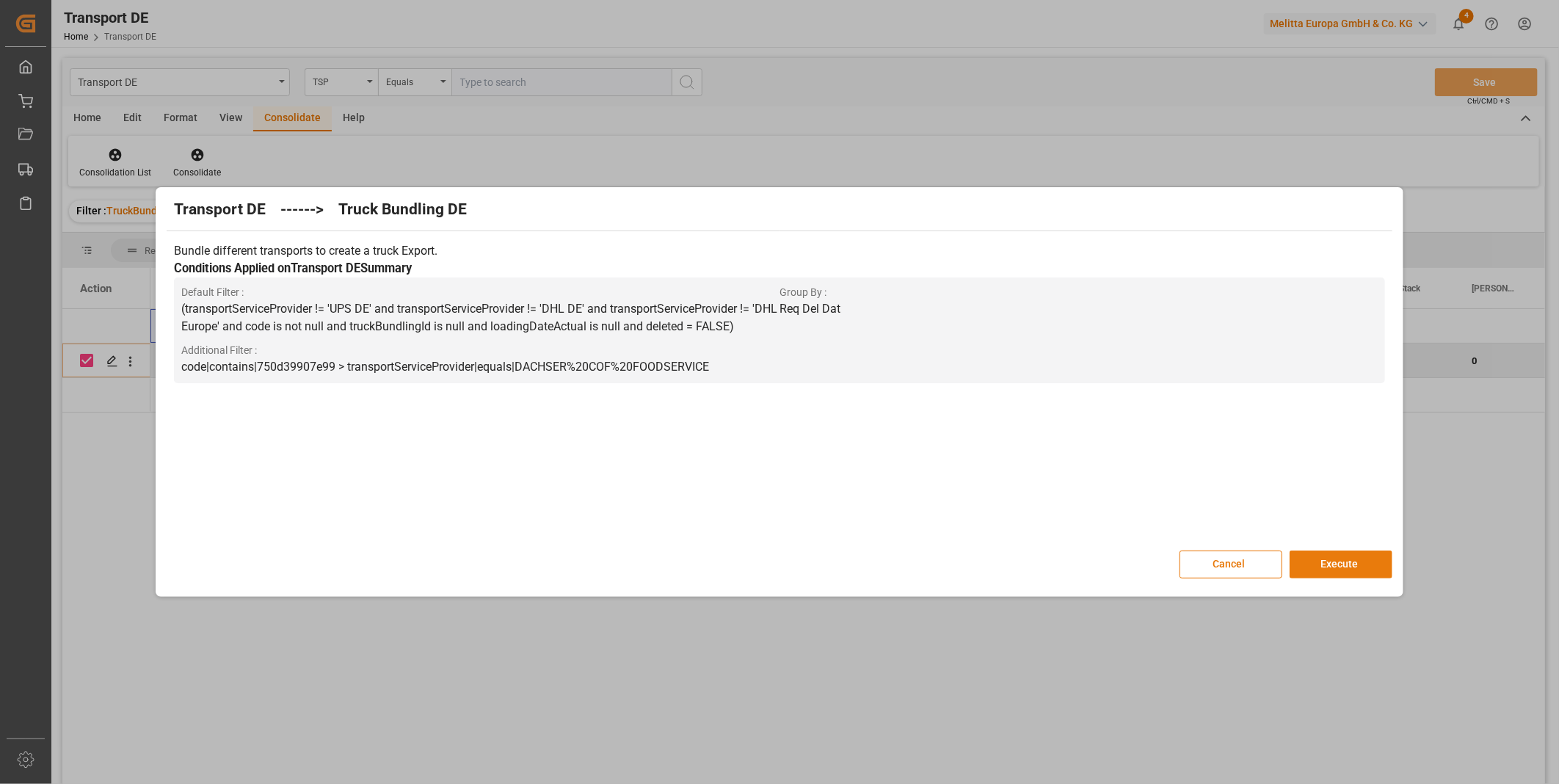
click at [1322, 573] on button "Execute" at bounding box center [1341, 564] width 103 height 28
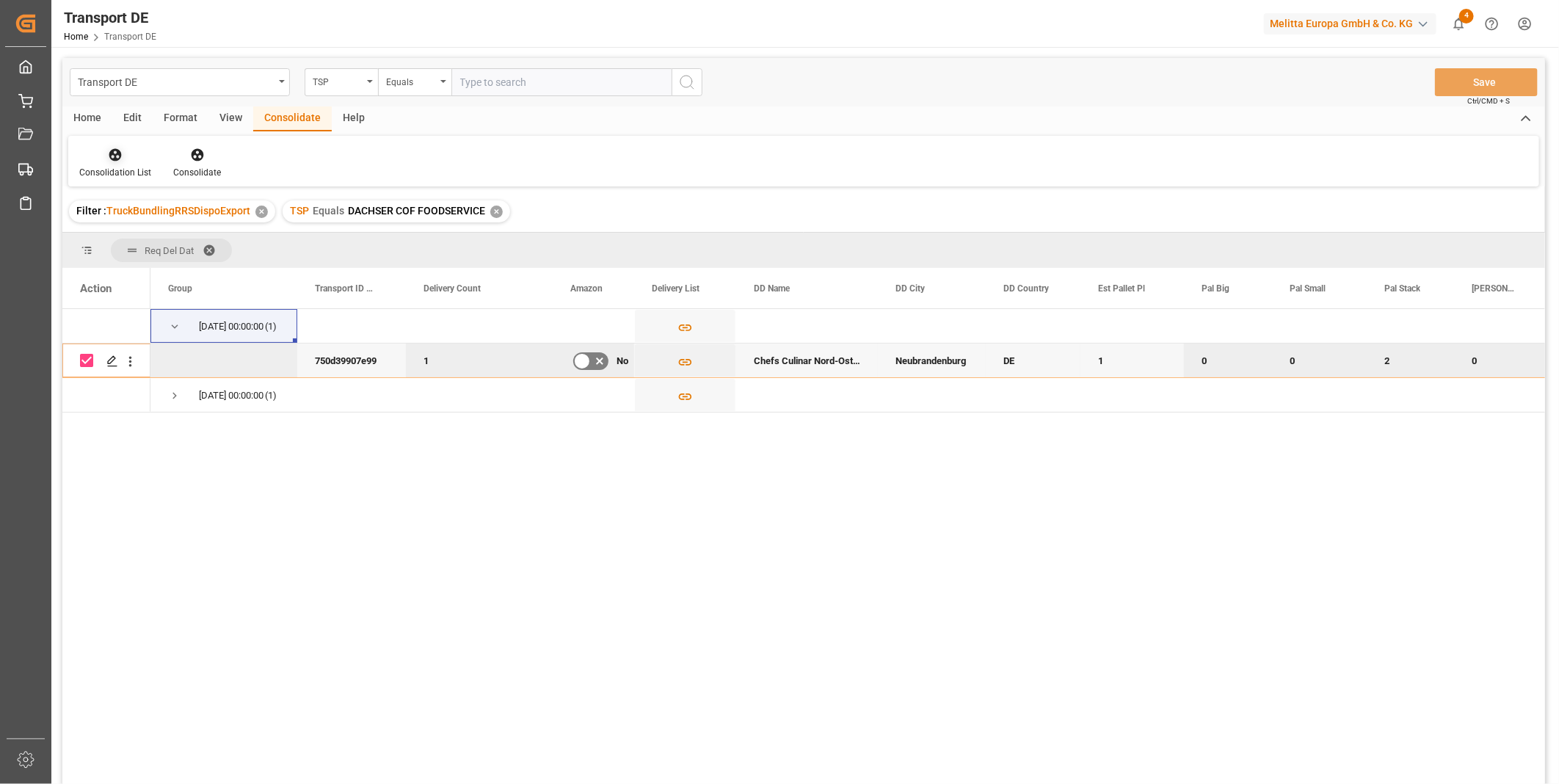
click at [111, 172] on div "Consolidation List" at bounding box center [115, 172] width 72 height 13
click at [175, 280] on div "Transport DE TSP Equals Save Ctrl/CMD + S Home Edit Format View Consolidate Hel…" at bounding box center [804, 440] width 1483 height 765
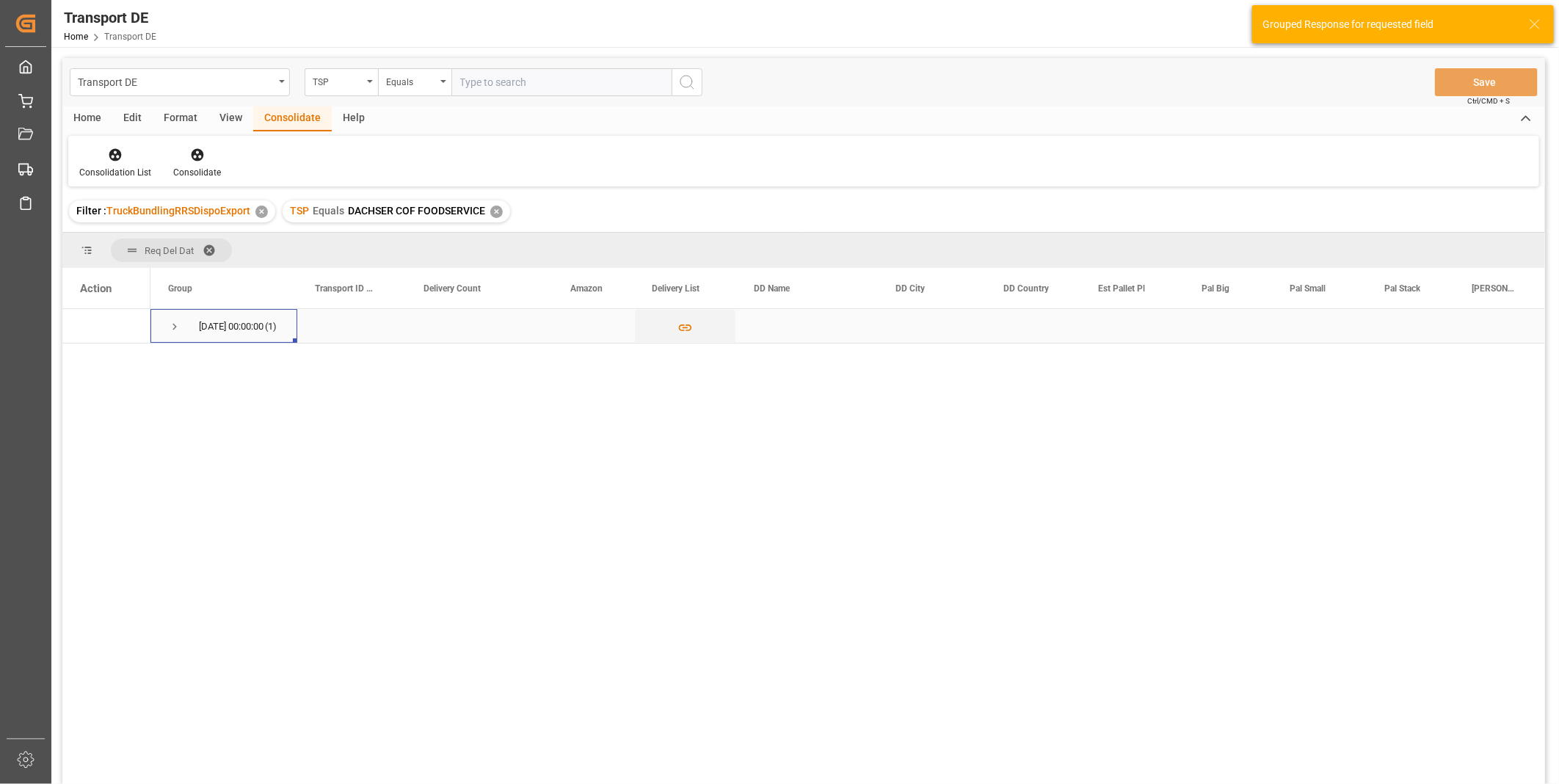
click at [180, 309] on span "Press SPACE to select this row." at bounding box center [174, 326] width 13 height 34
click at [88, 358] on input "Press Space to toggle row selection (unchecked)" at bounding box center [86, 360] width 13 height 13
checkbox input "true"
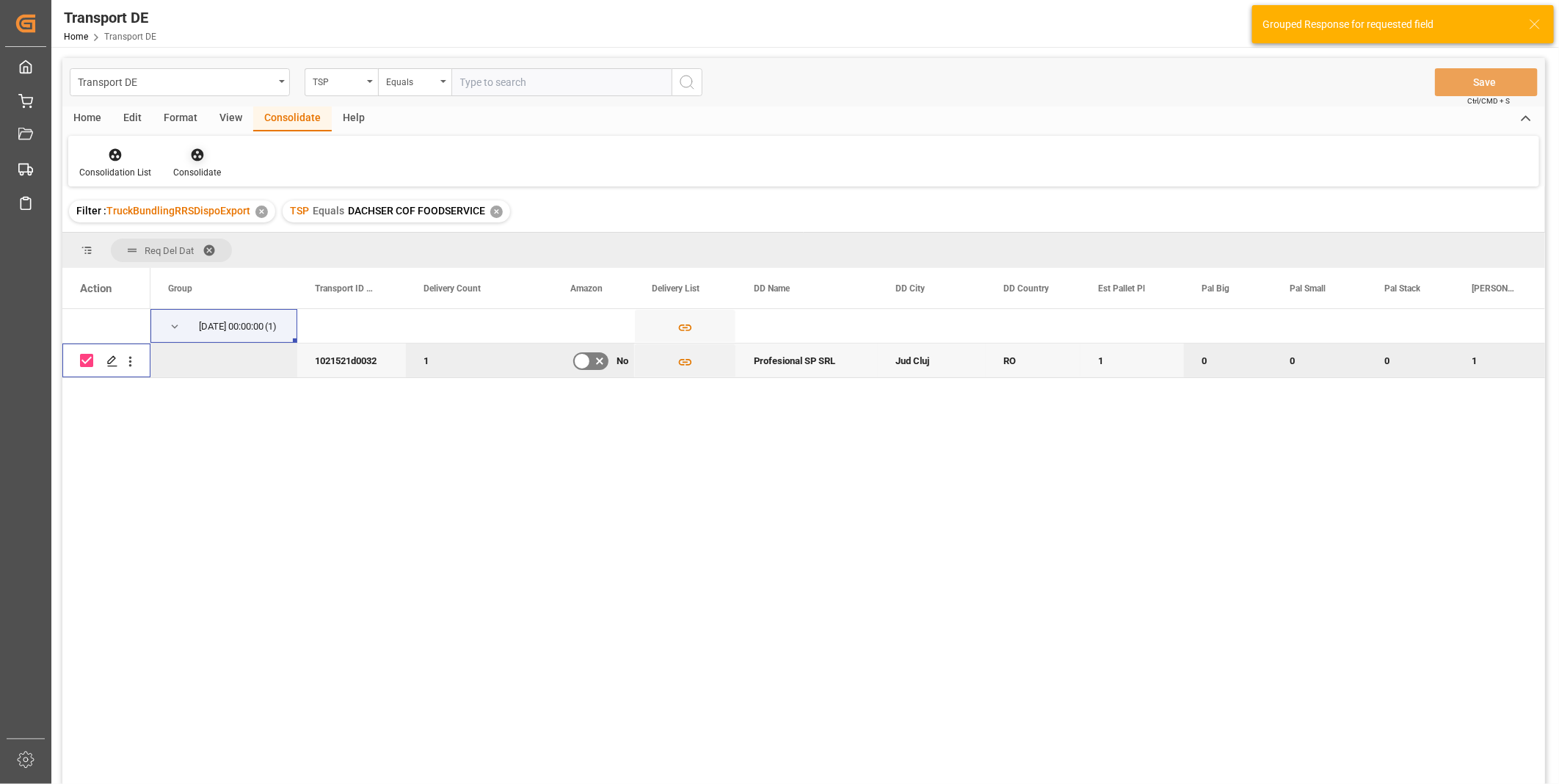
click at [192, 147] on icon at bounding box center [197, 154] width 15 height 15
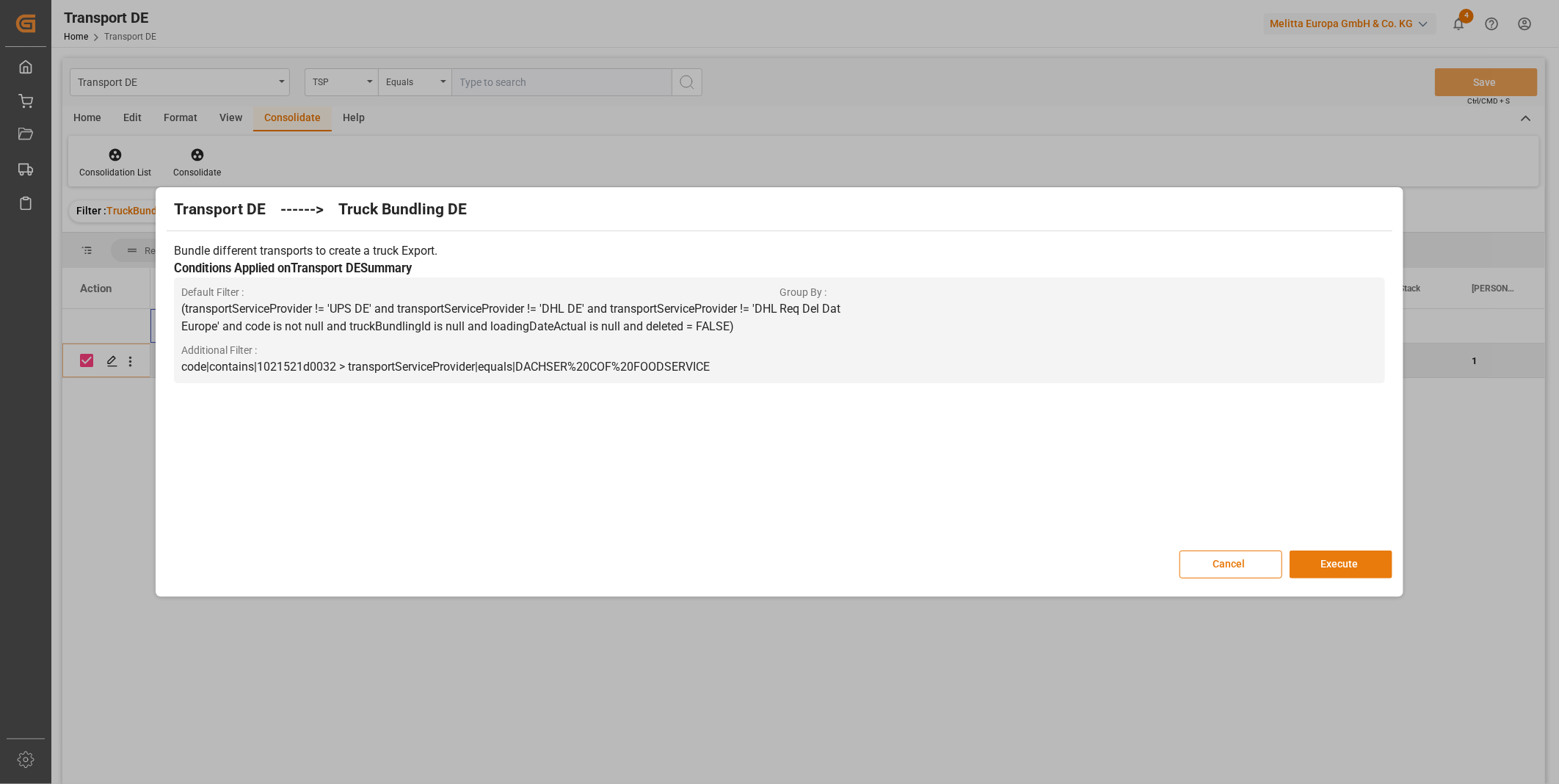
click at [1342, 559] on button "Execute" at bounding box center [1341, 564] width 103 height 28
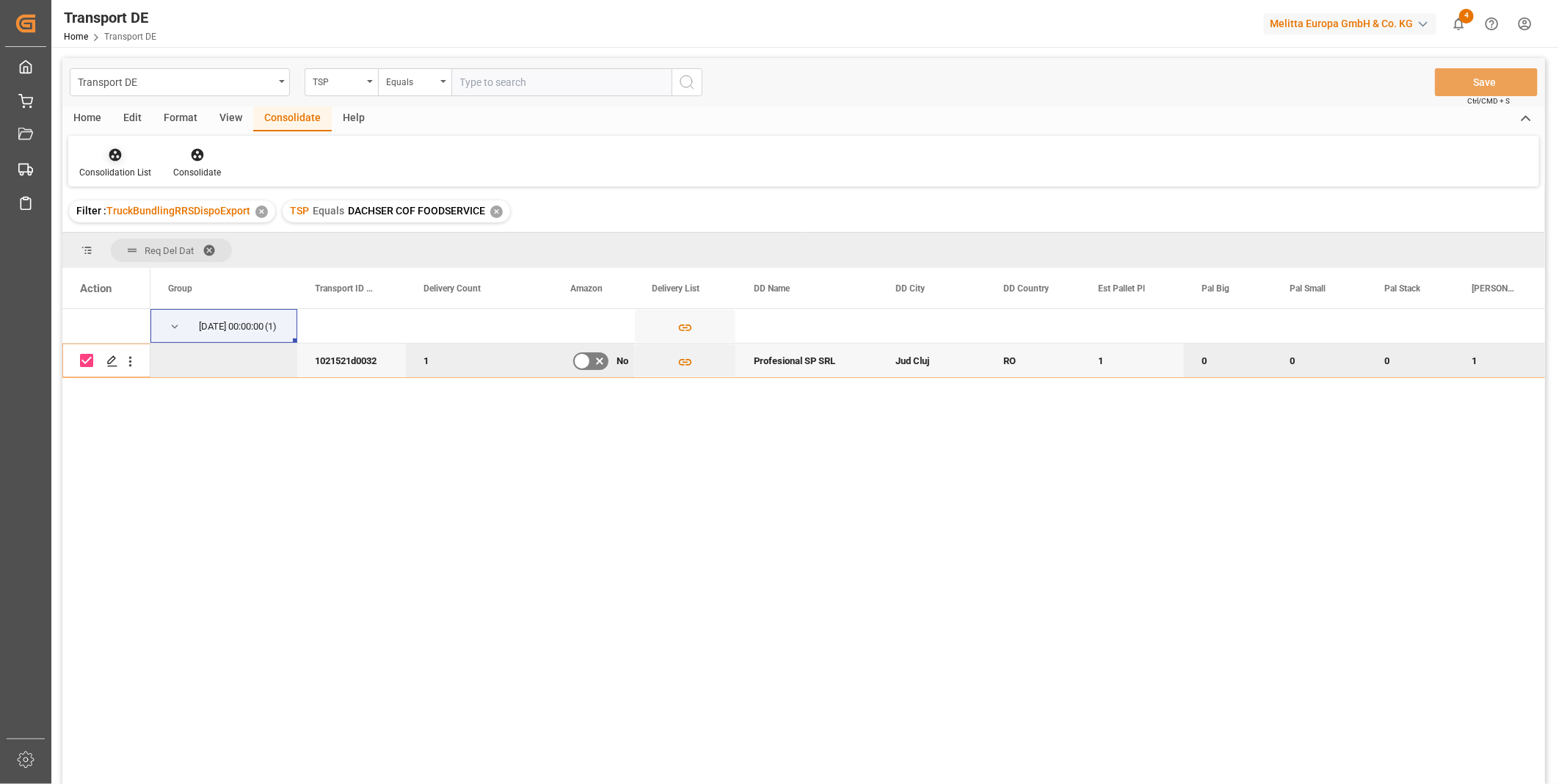
click at [117, 164] on div "Consolidation List" at bounding box center [115, 163] width 94 height 32
click at [169, 270] on div "Transport DE TSP Equals Save Ctrl/CMD + S Home Edit Format View Consolidate Hel…" at bounding box center [804, 440] width 1483 height 765
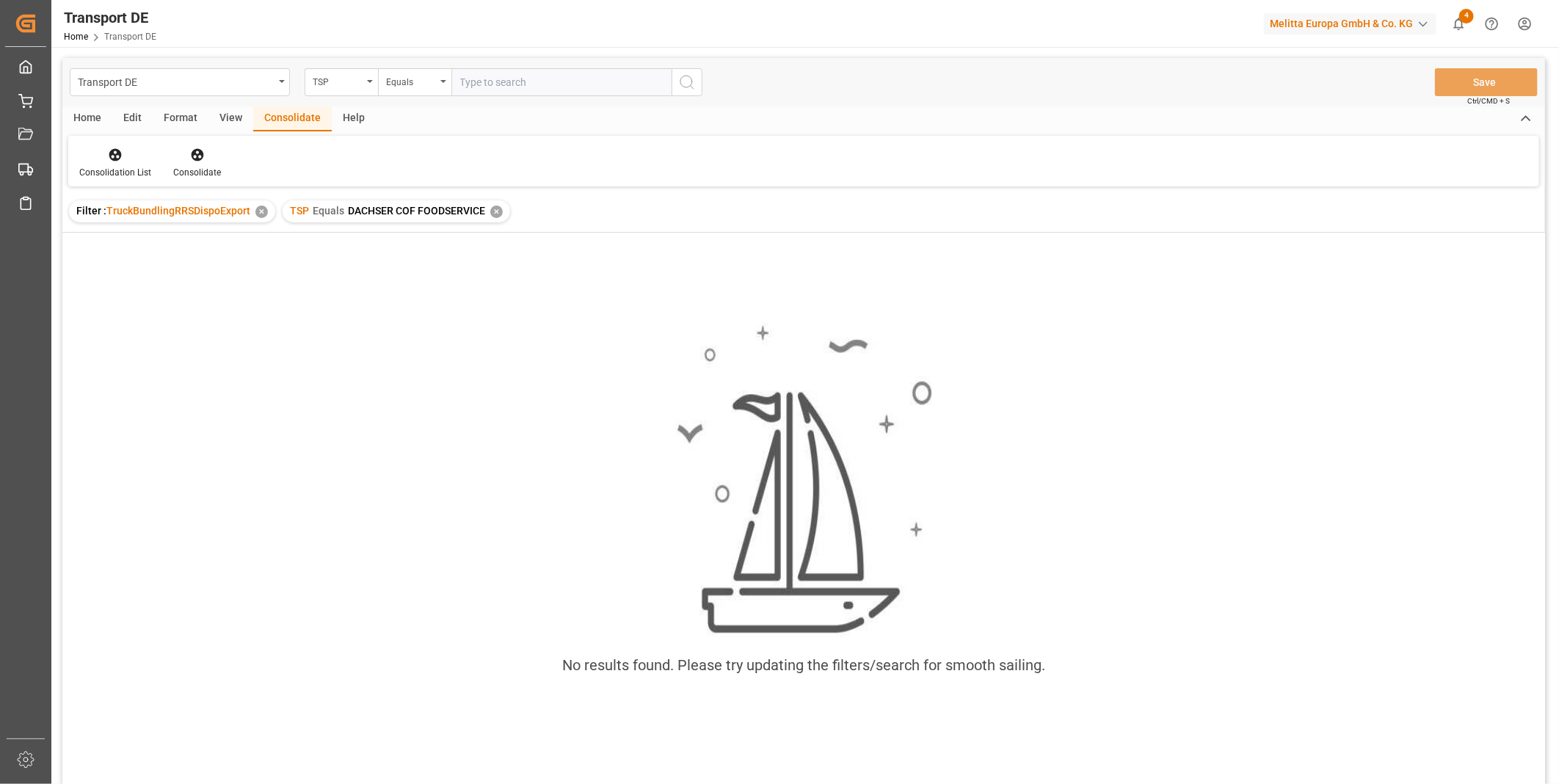
click at [491, 217] on div "✕" at bounding box center [497, 212] width 13 height 13
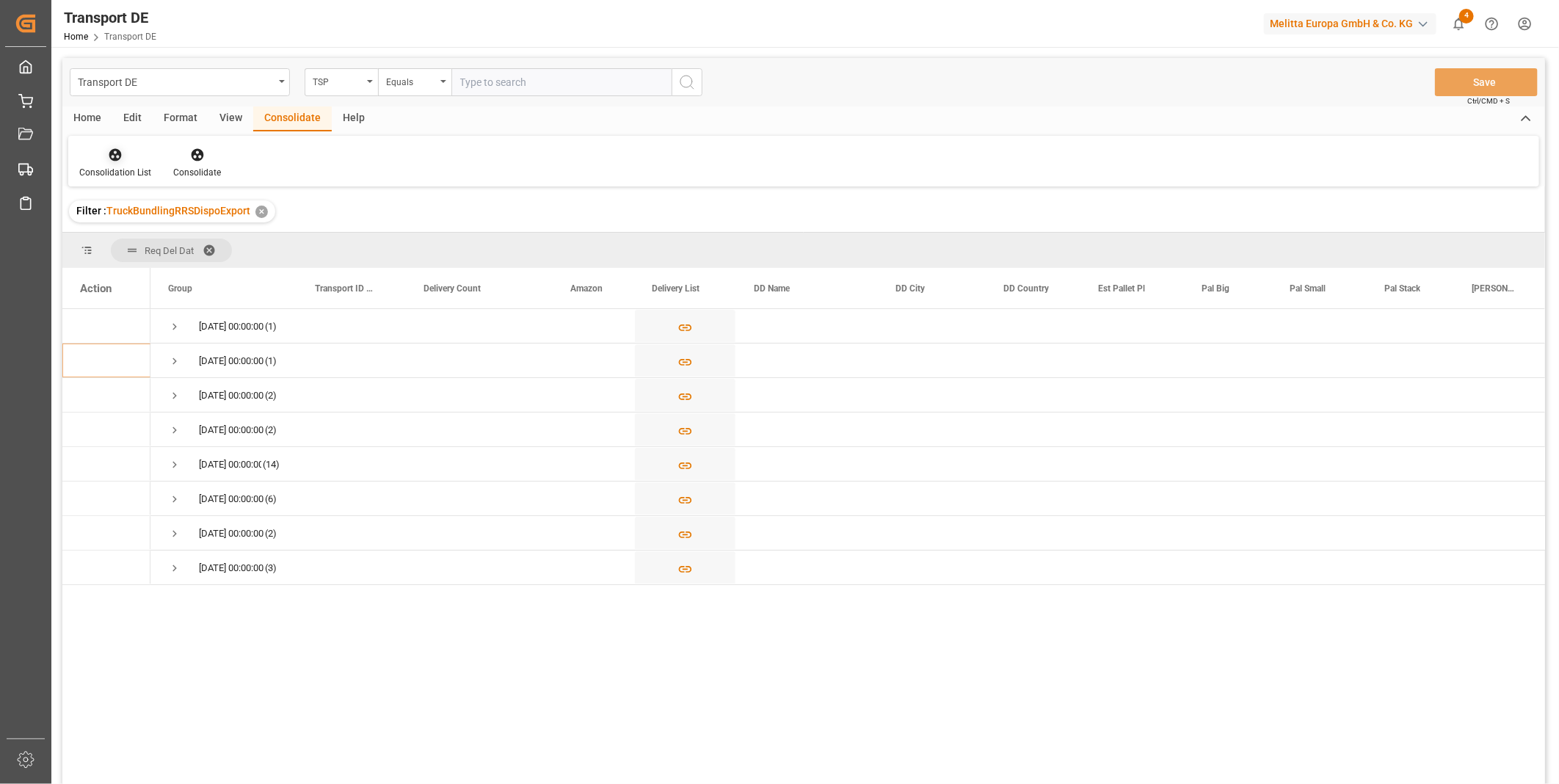
click at [116, 166] on div "Consolidation List" at bounding box center [115, 172] width 72 height 13
click at [177, 273] on div "Transport DE TSP Equals Save Ctrl/CMD + S Home Edit Format View Consolidate Hel…" at bounding box center [804, 440] width 1483 height 765
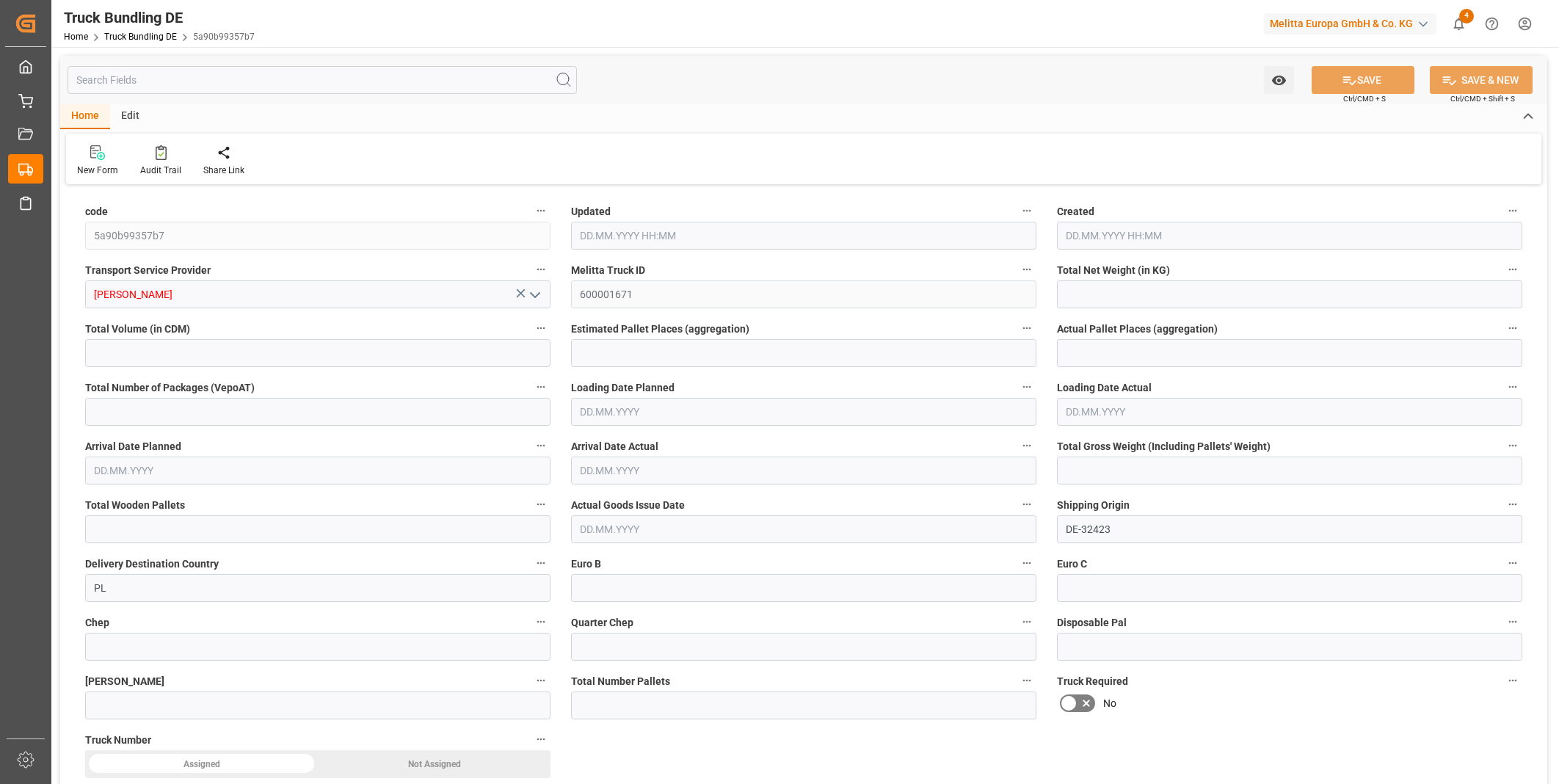
type input "214.102"
type input "2353.928"
type input "2"
type input "0"
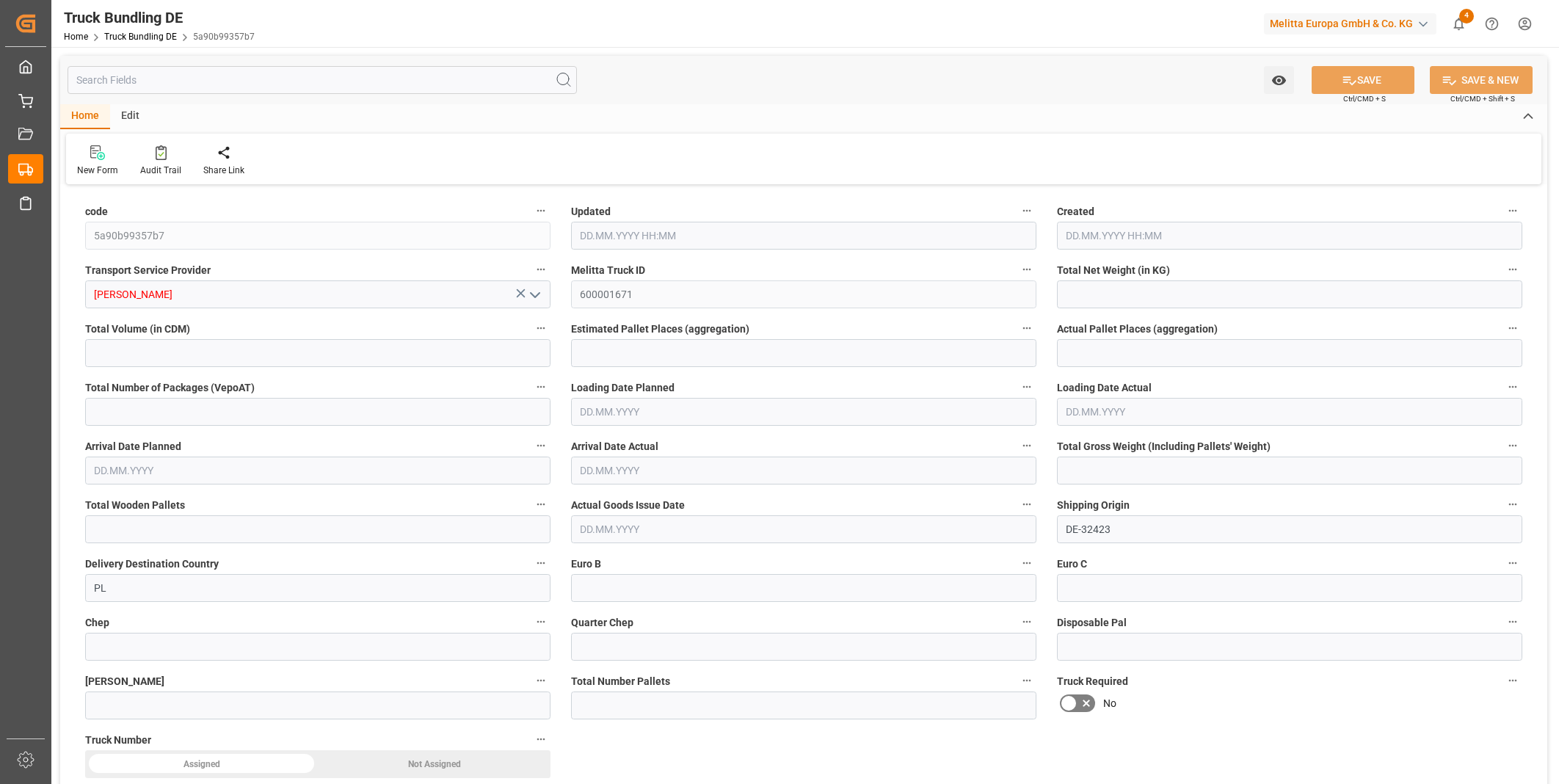
type input "330"
type input "2"
type input "0"
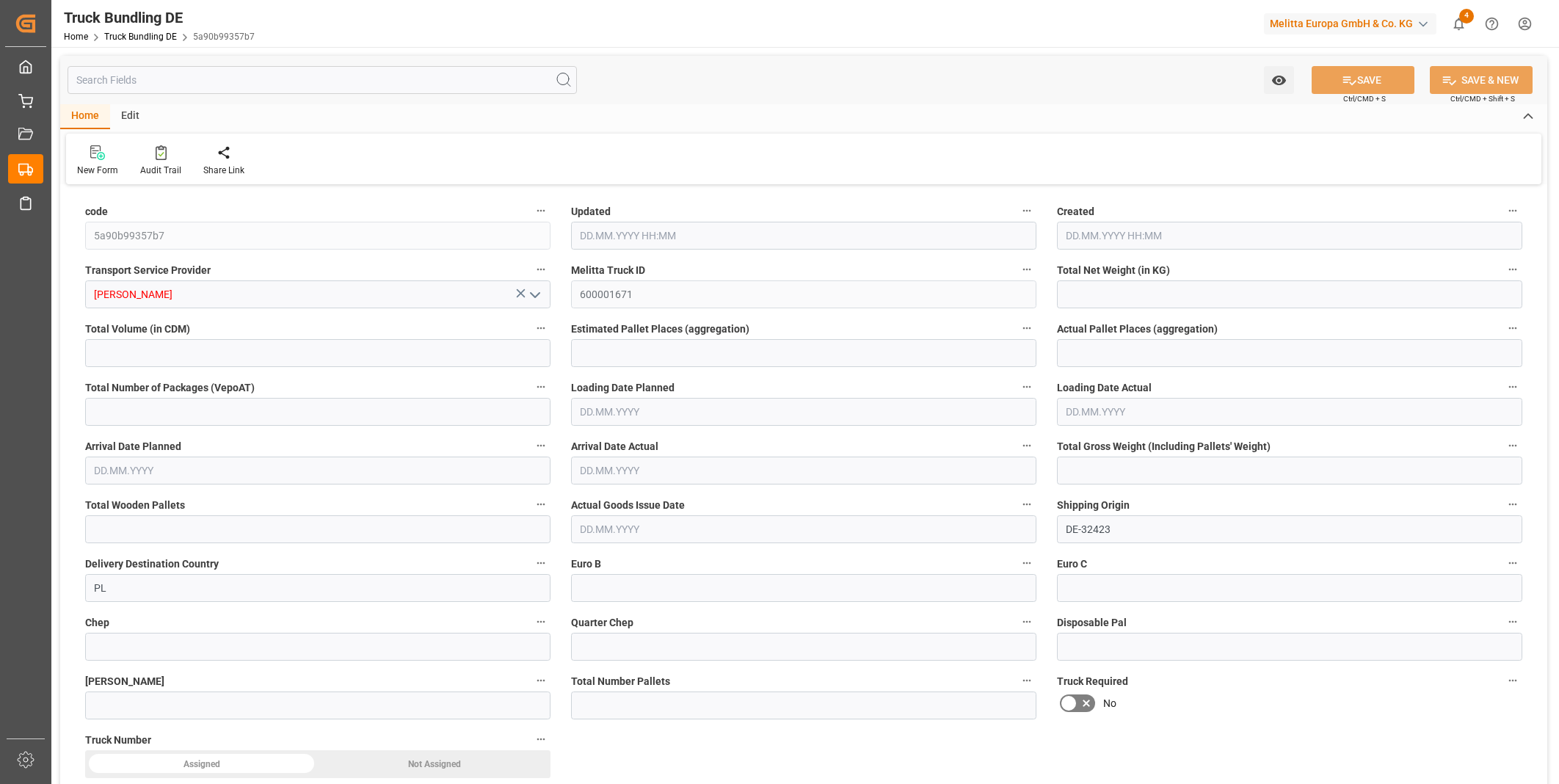
type input "0"
type input "14.08.2025 08:13"
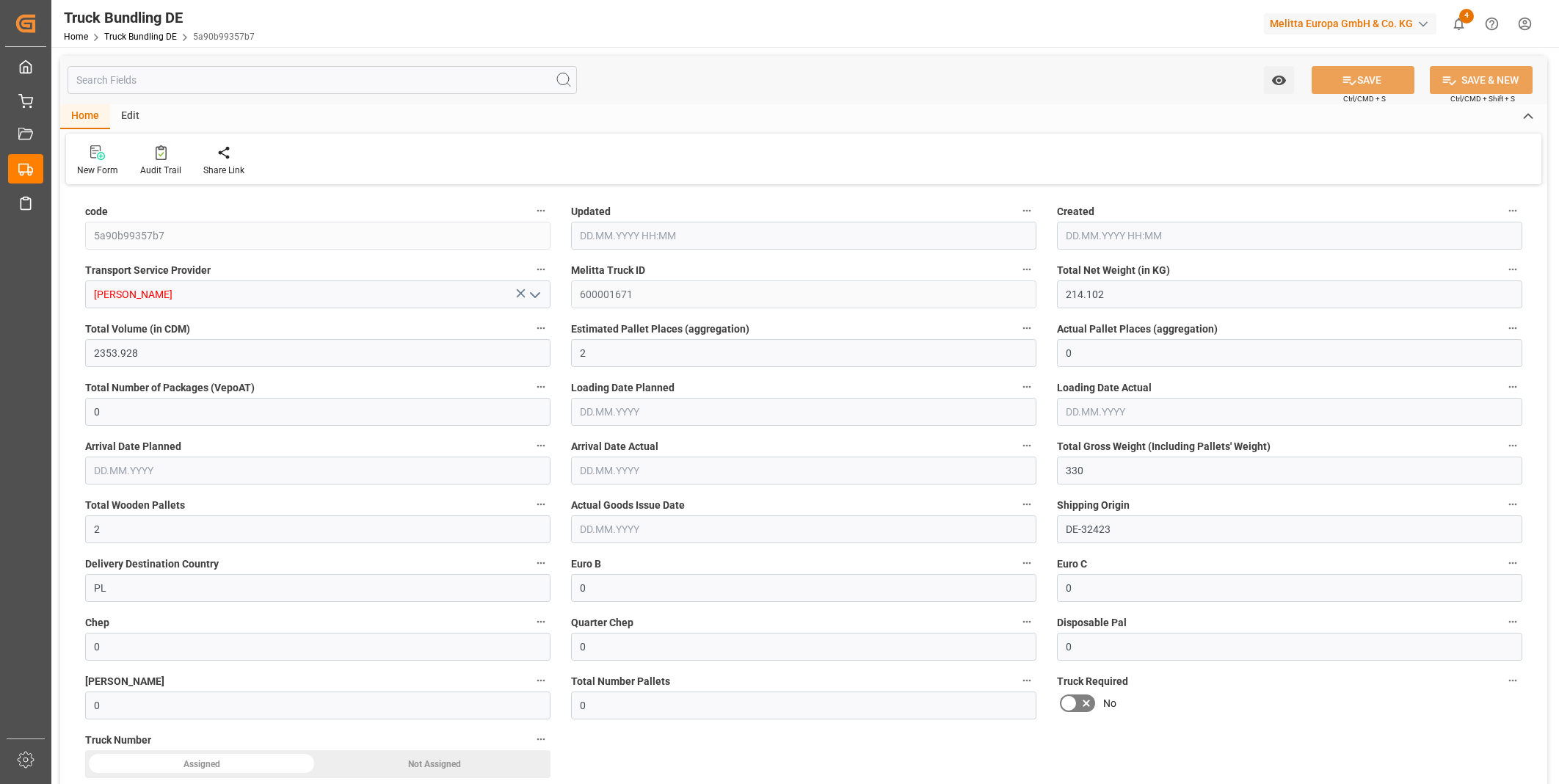
type input "14.08.2025 08:13"
type input "15.08.2025"
type input "[DATE]"
type input "9.762"
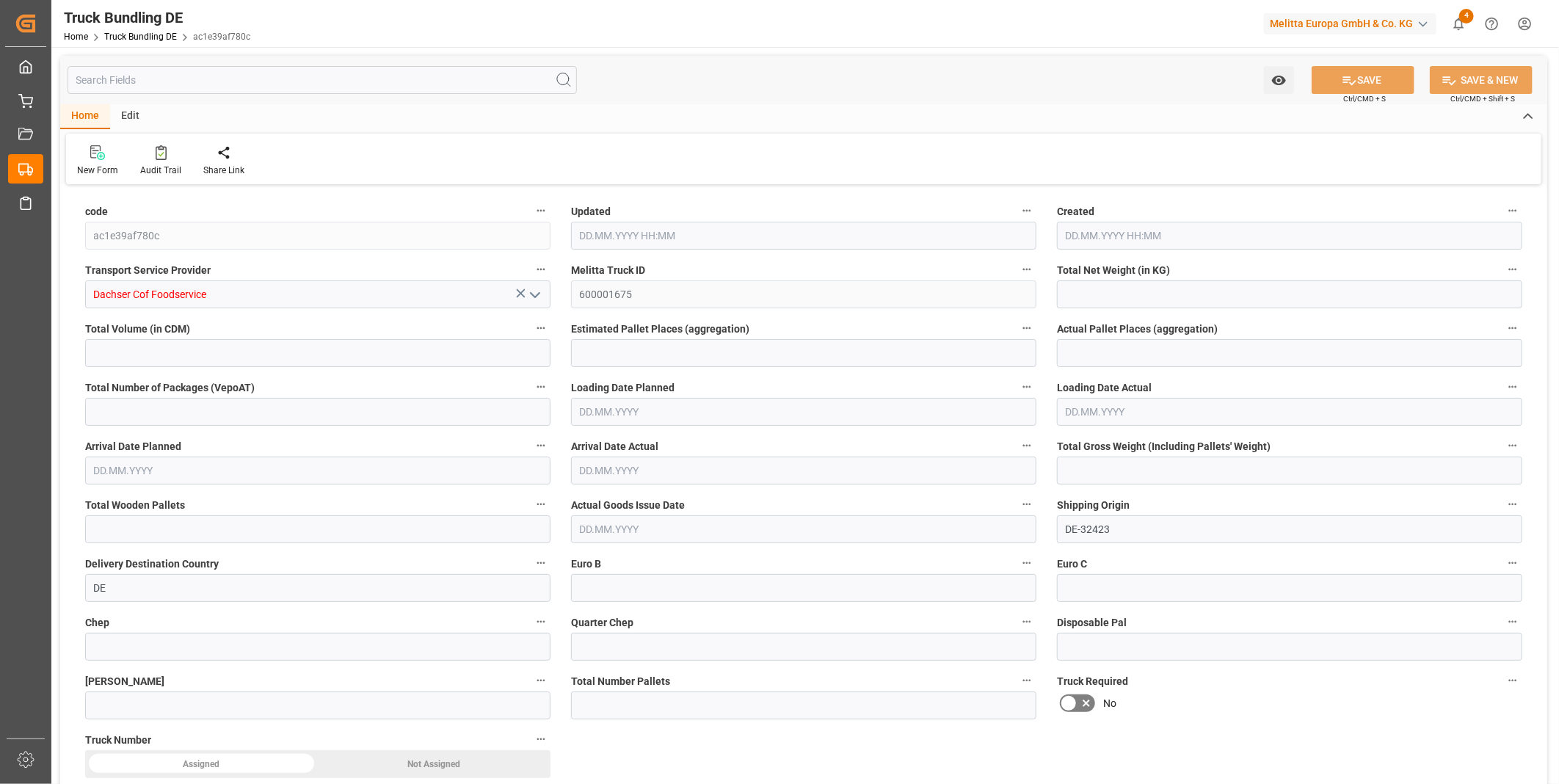
type input "168.501"
type input "1"
type input "0"
type input "35.4"
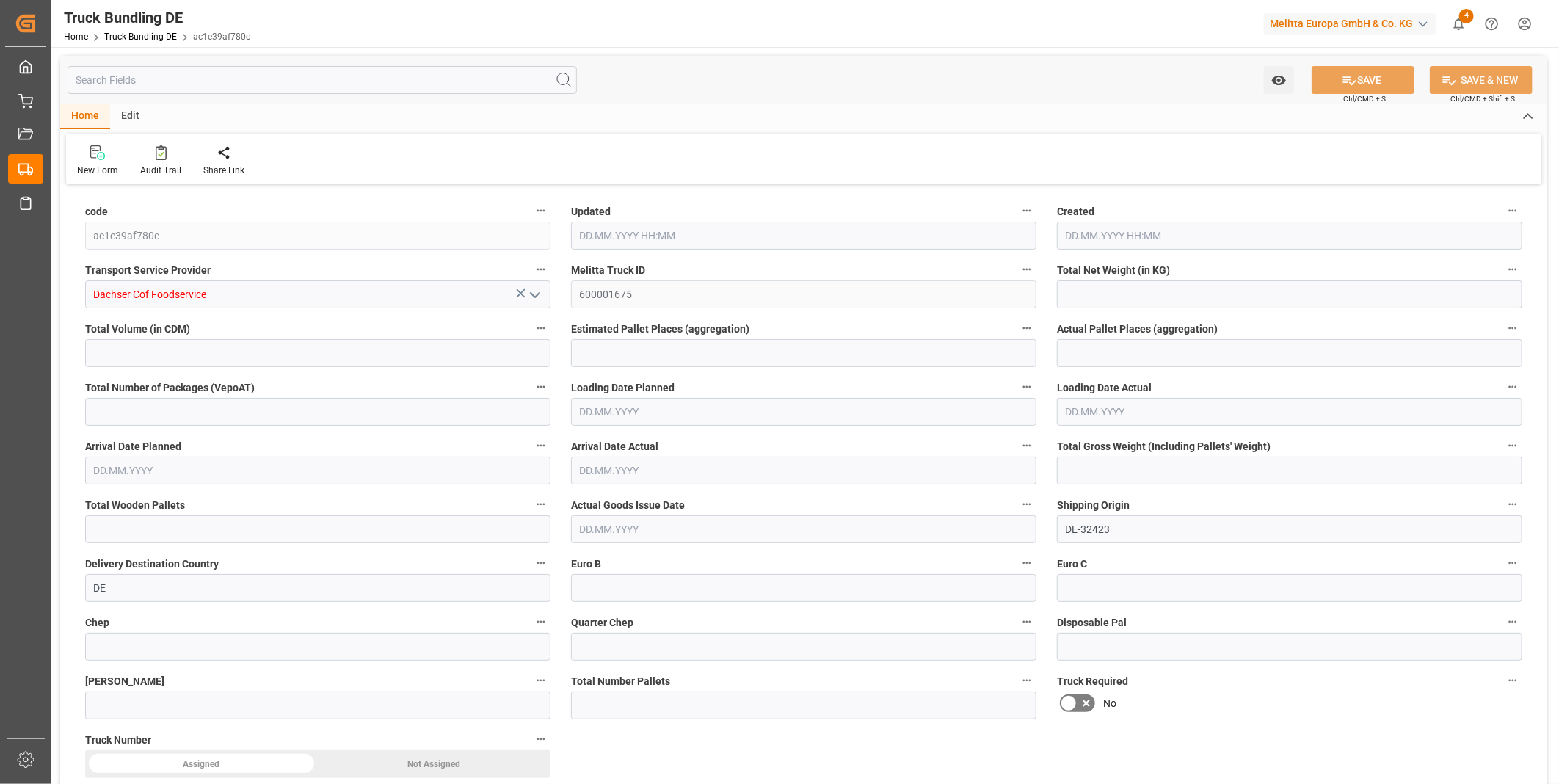
type input "1"
type input "0"
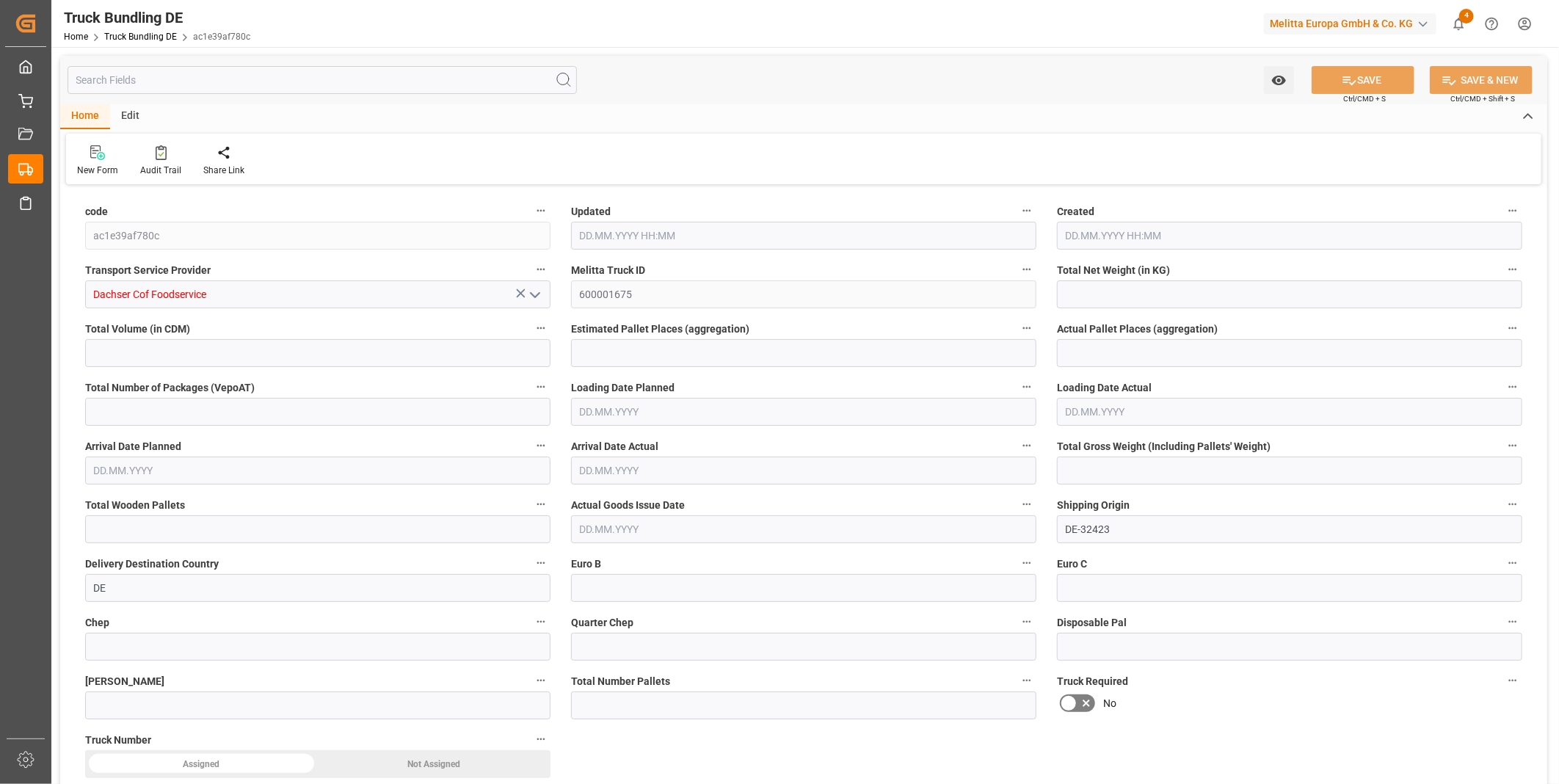
type input "0"
type input "[DATE] 08:18"
type input "14.08.2025 08:17"
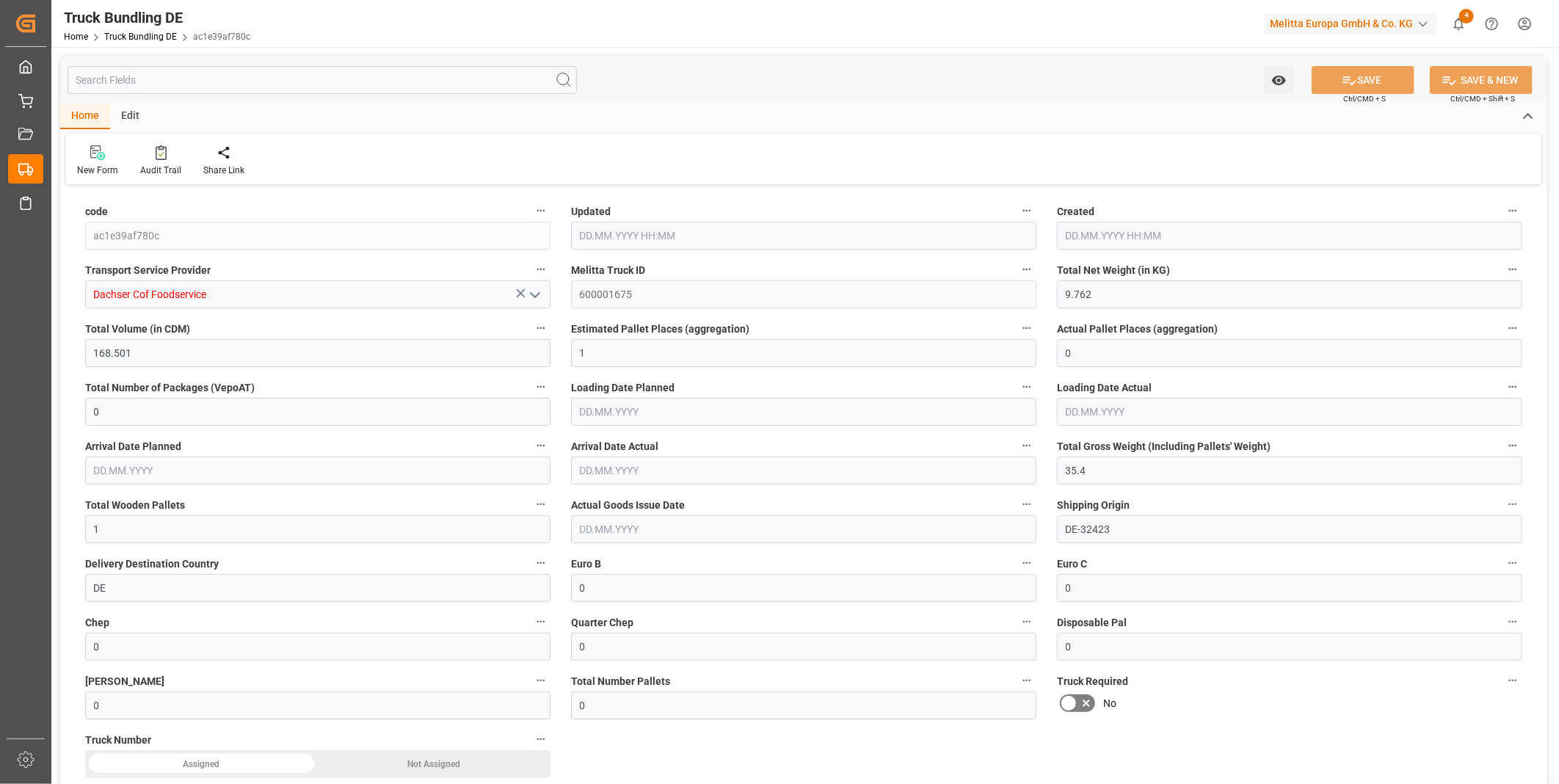
type input "[DATE]"
type input "21.08.2025"
type input "[DATE]"
drag, startPoint x: 701, startPoint y: 59, endPoint x: 720, endPoint y: 59, distance: 19.0
click at [701, 59] on div "Watch Option SAVE Ctrl/CMD + S SAVE & NEW Ctrl/CMD + Shift + S" at bounding box center [803, 79] width 1487 height 48
